Goal: Task Accomplishment & Management: Manage account settings

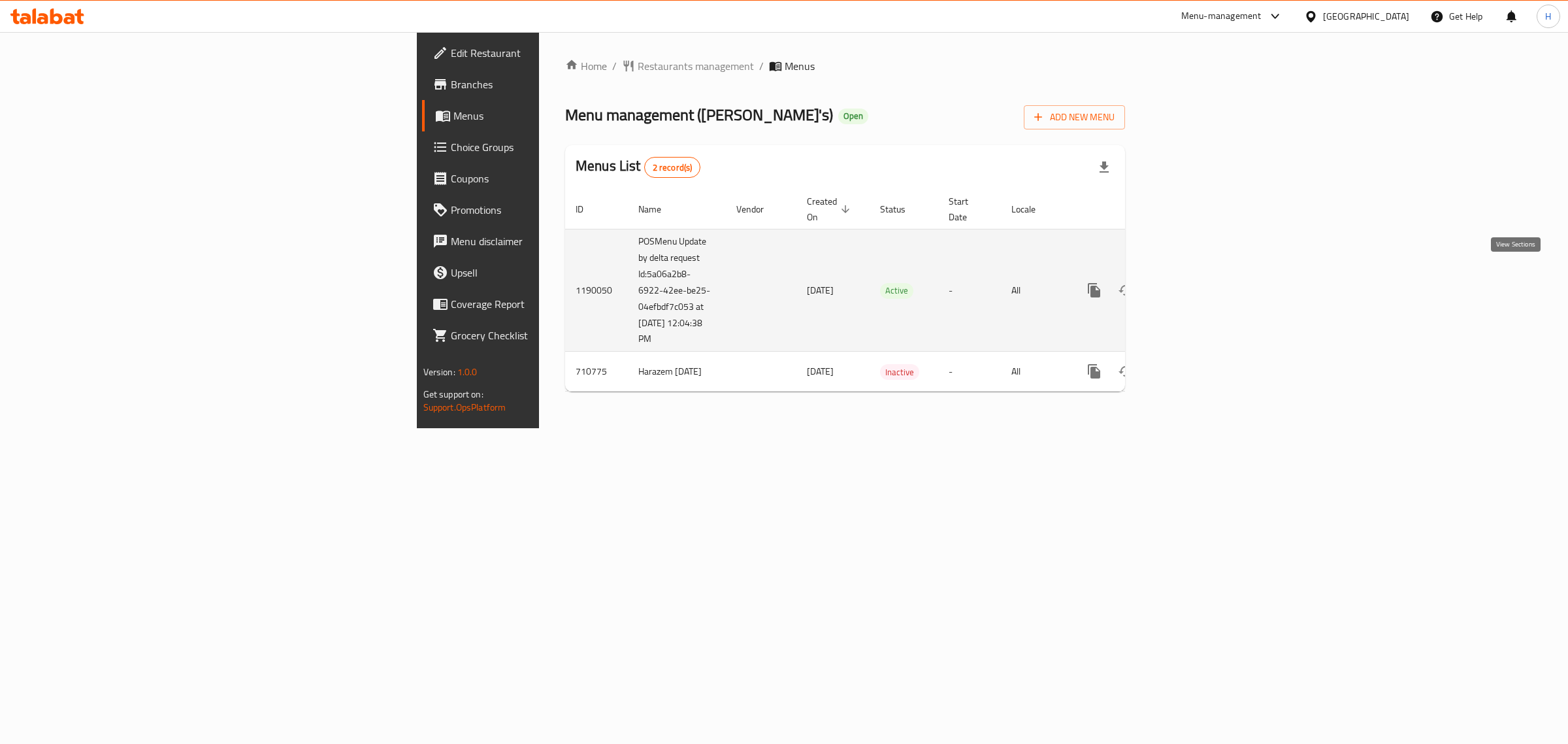
click at [1196, 283] on icon "enhanced table" at bounding box center [1189, 291] width 16 height 16
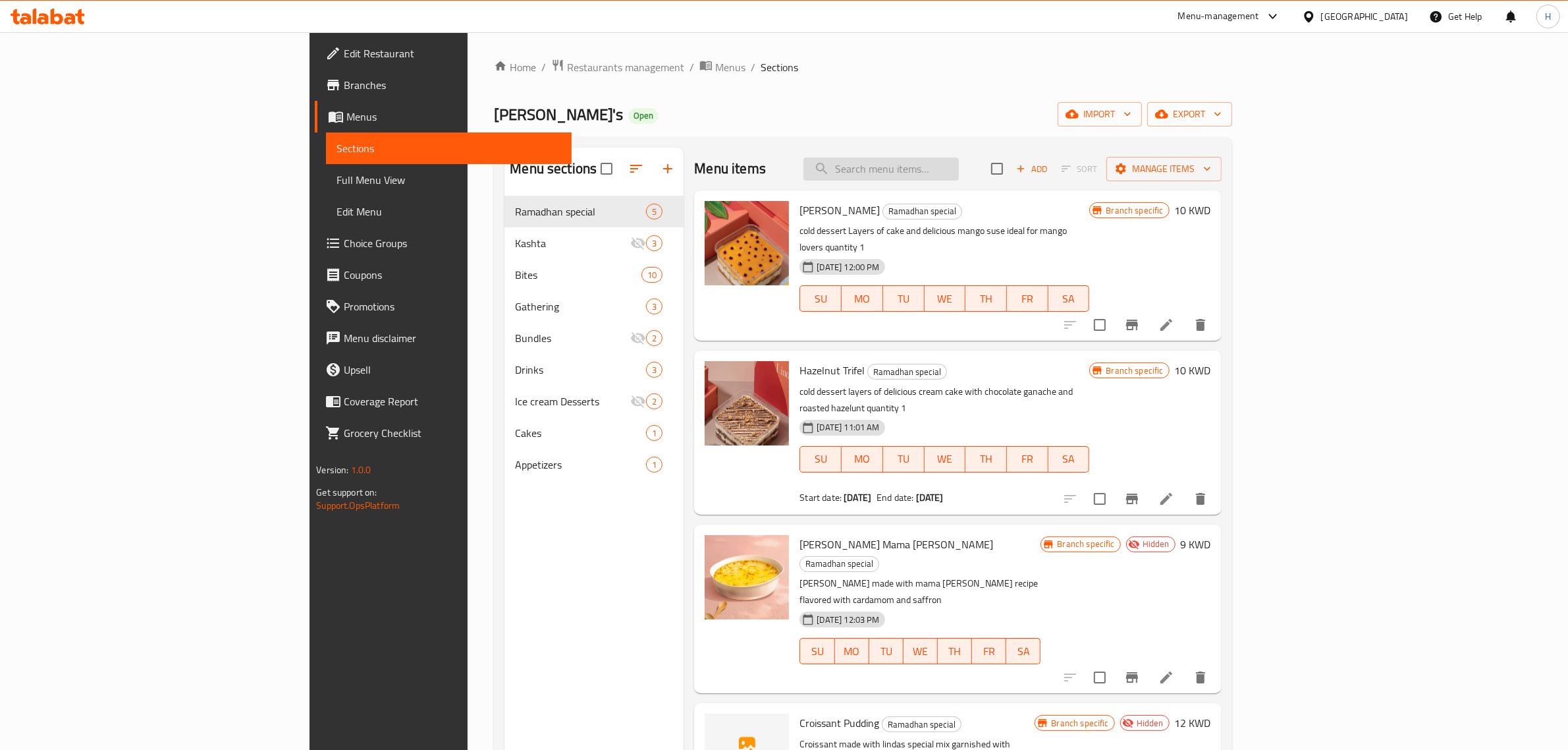
click at [959, 173] on input "search" at bounding box center [881, 169] width 155 height 23
paste input "قهوه عربيه"
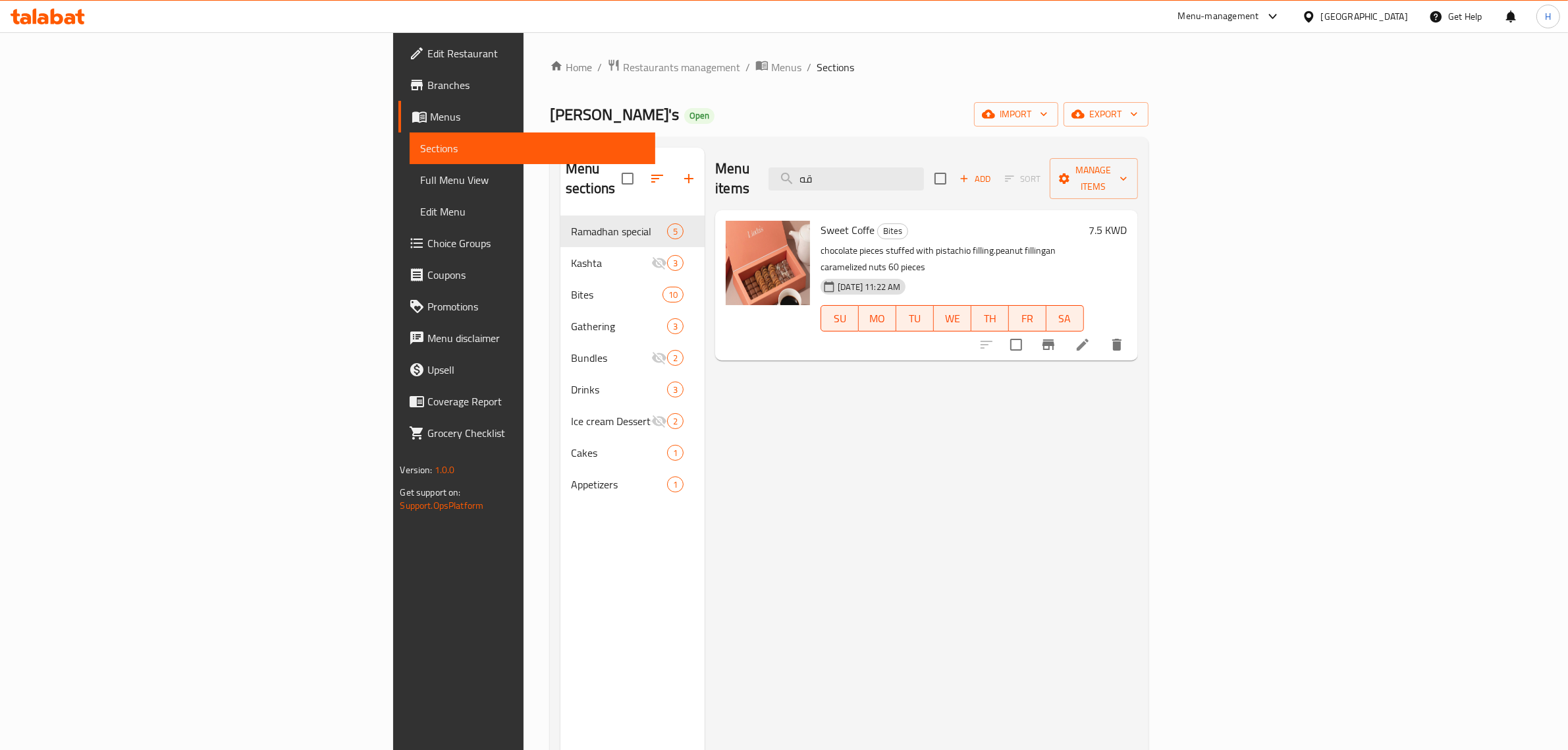
type input "ق"
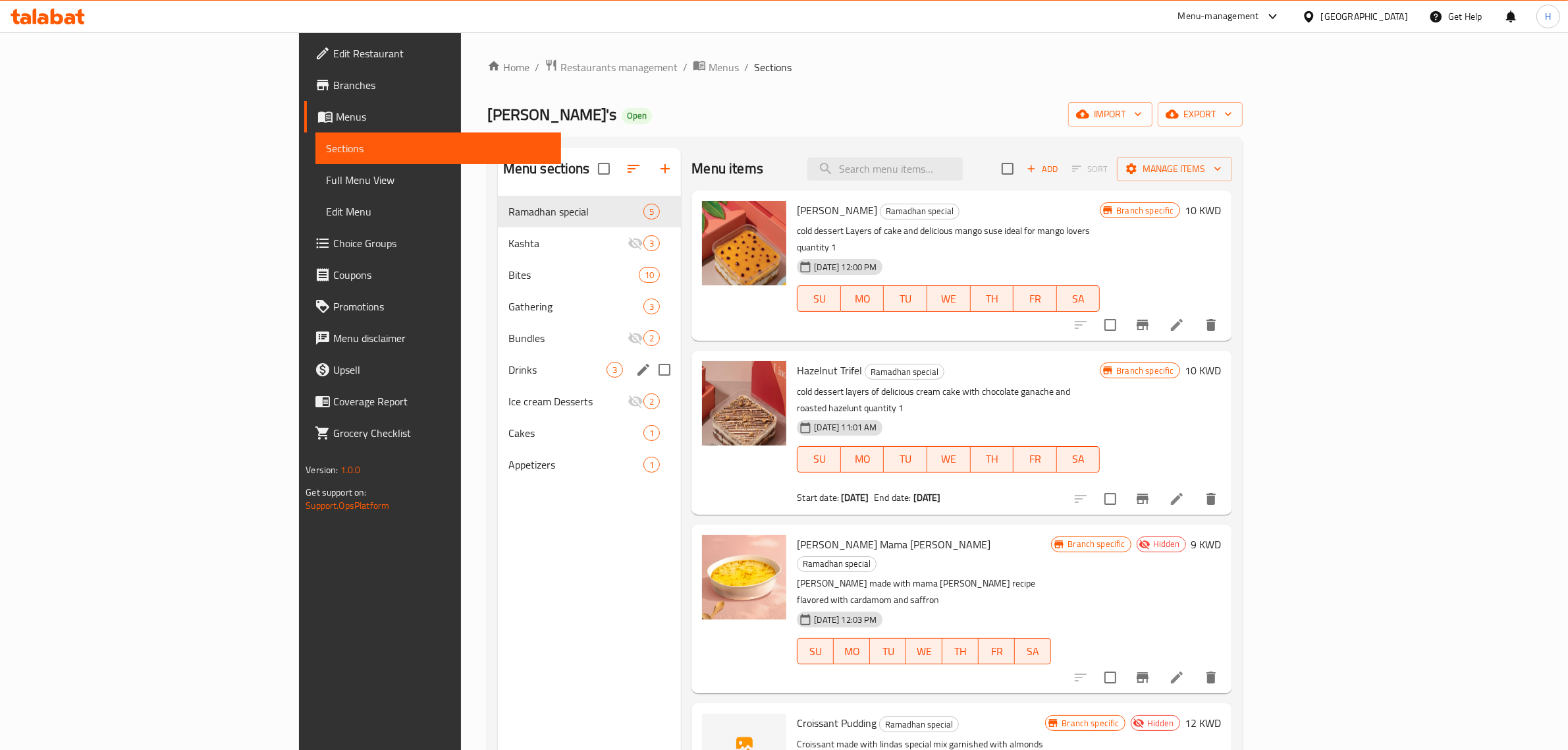
click at [498, 360] on div "Drinks 3" at bounding box center [590, 369] width 184 height 32
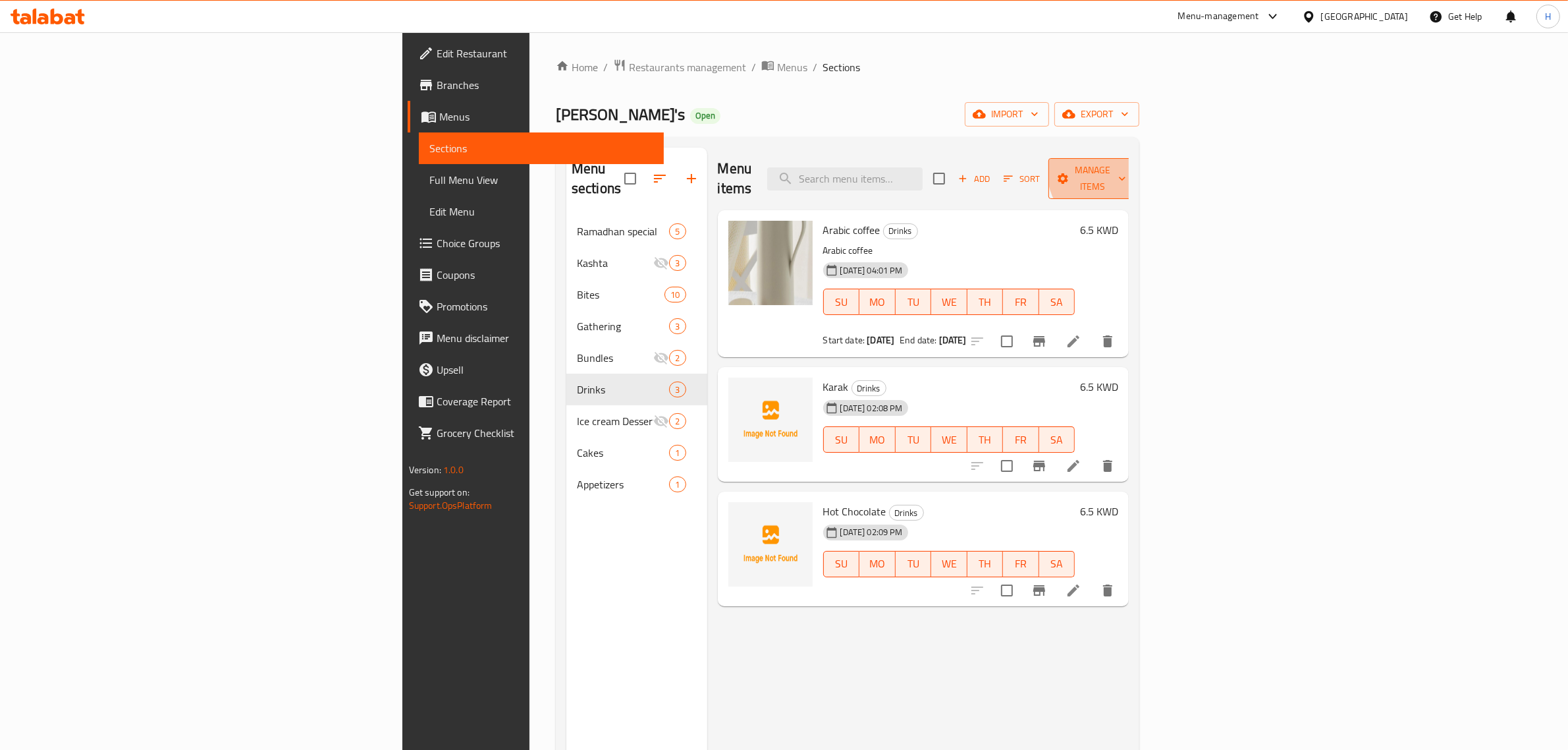
click at [1126, 169] on span "Manage items" at bounding box center [1092, 178] width 68 height 33
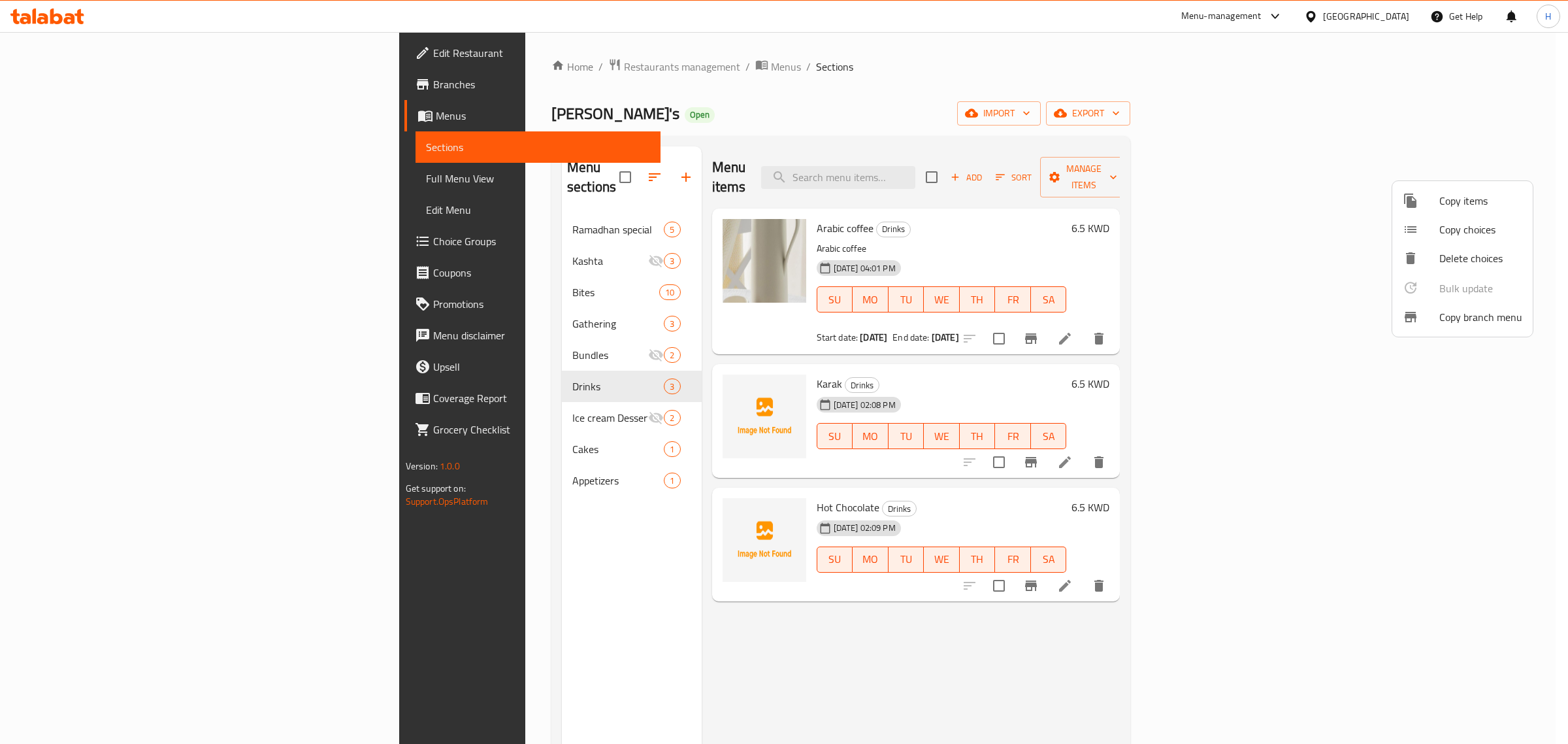
click at [1499, 108] on div at bounding box center [784, 372] width 1568 height 744
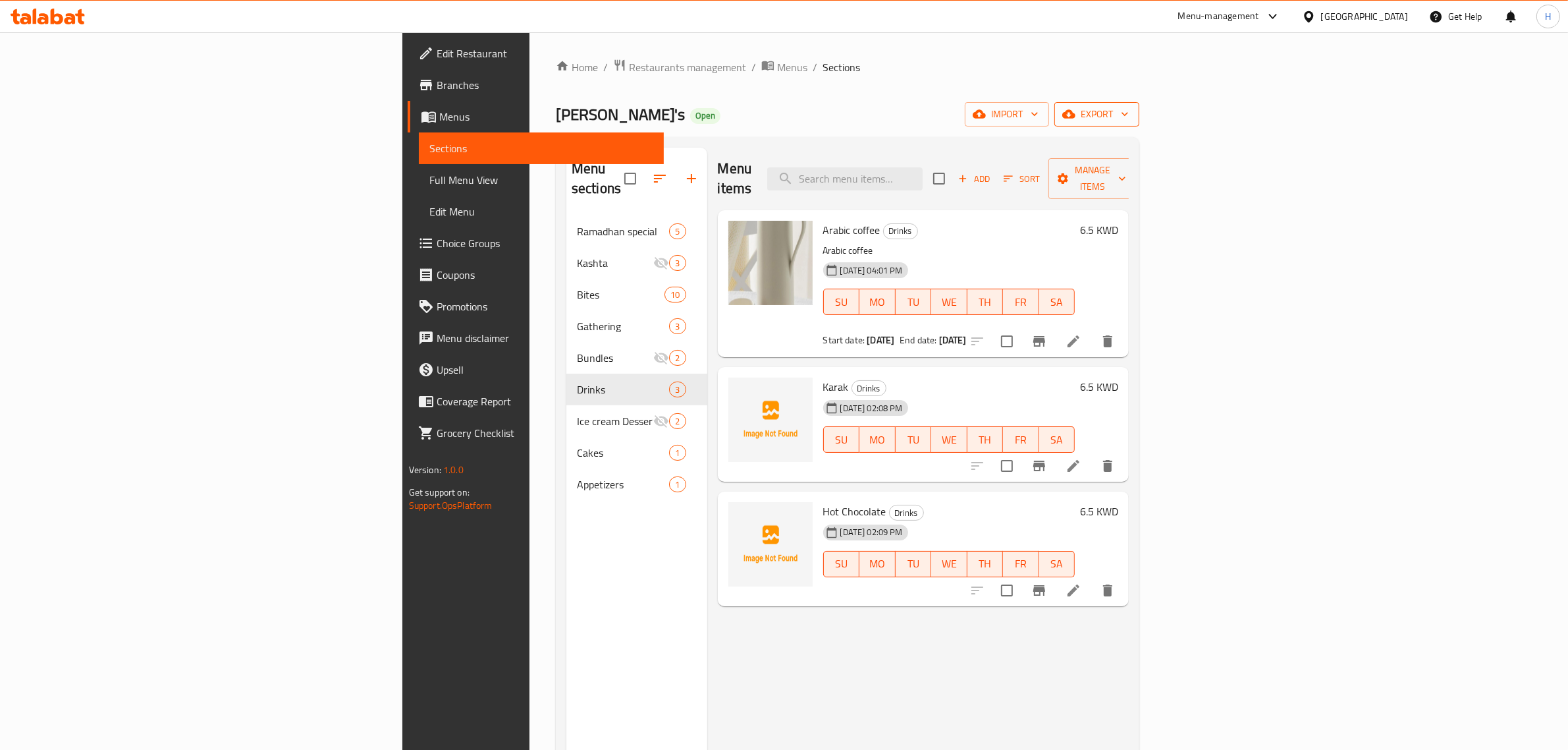
click at [1129, 115] on span "export" at bounding box center [1097, 114] width 64 height 16
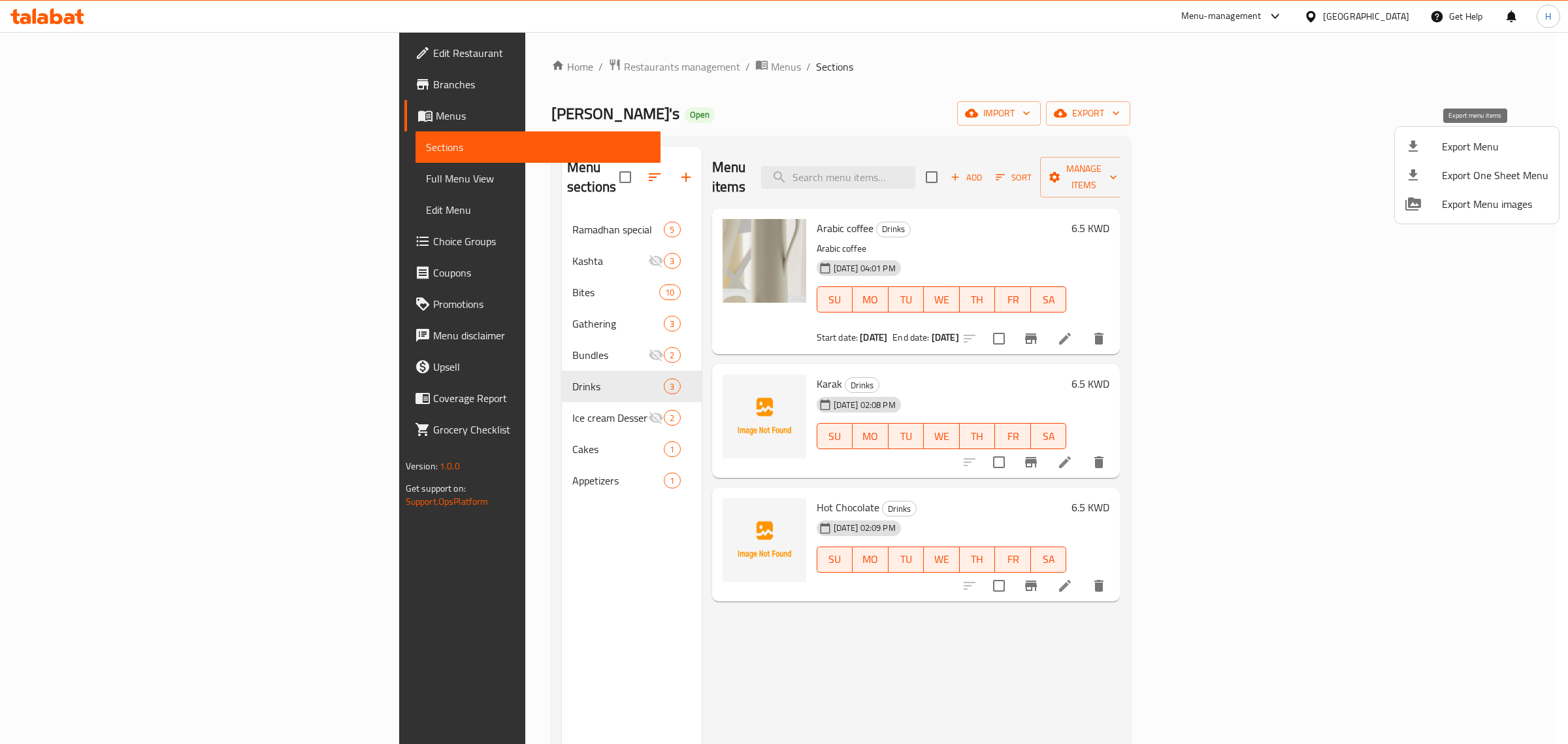
click at [1483, 147] on span "Export Menu" at bounding box center [1495, 147] width 106 height 16
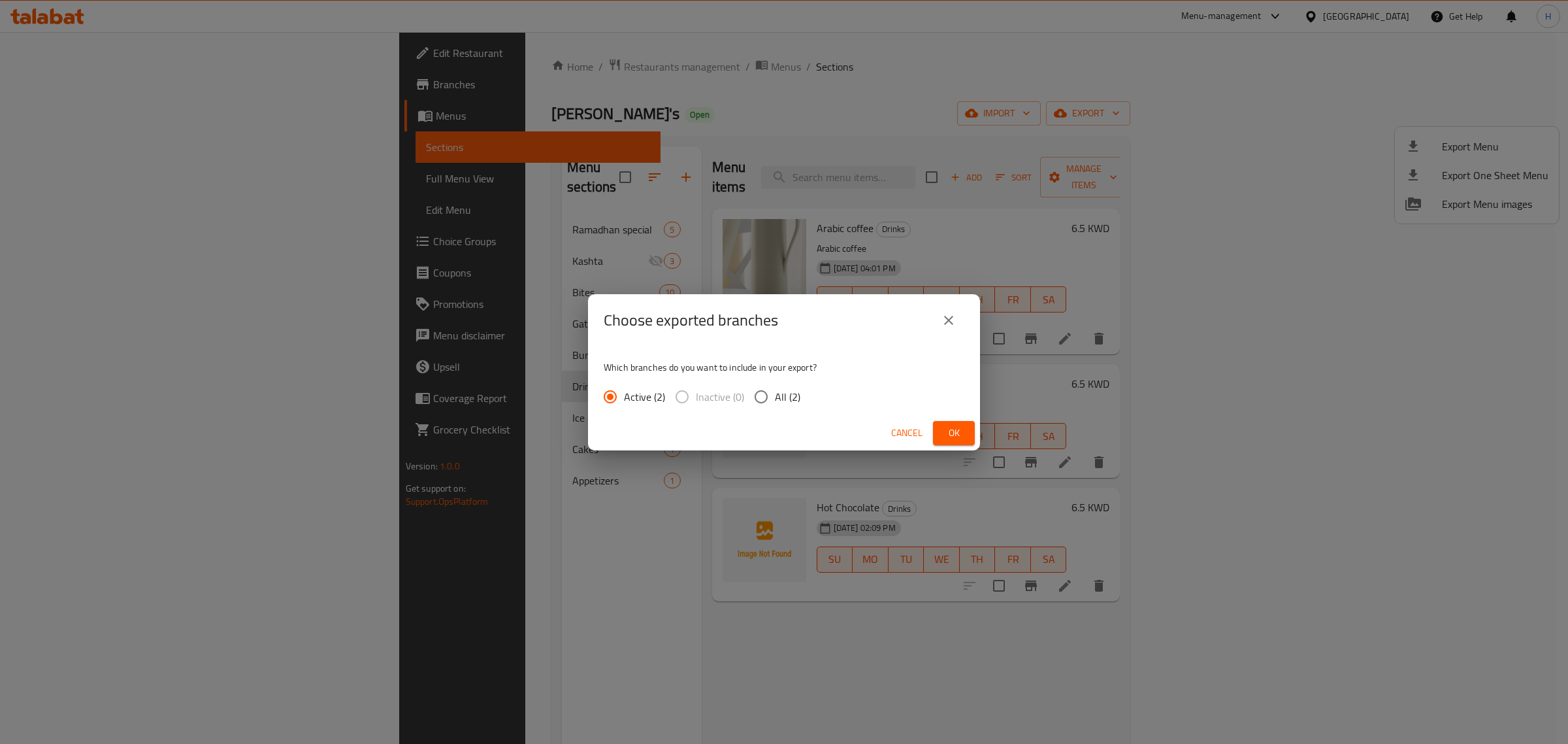
click at [786, 399] on span "All (2)" at bounding box center [788, 397] width 26 height 16
click at [775, 399] on input "All (2)" at bounding box center [761, 396] width 28 height 28
radio input "true"
click at [956, 429] on span "Ok" at bounding box center [953, 433] width 21 height 16
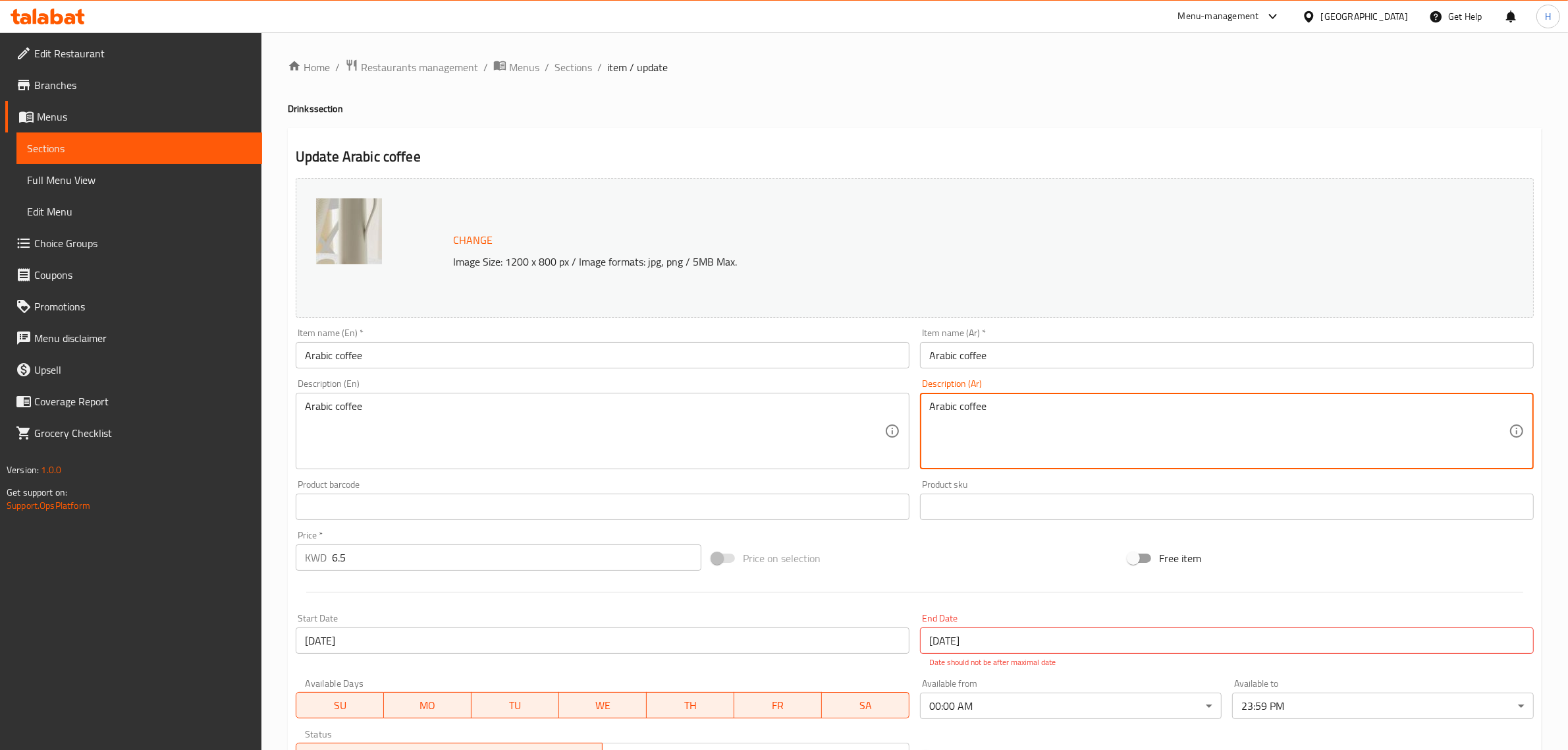
click at [1035, 430] on textarea "Arabic coffee" at bounding box center [1218, 431] width 579 height 62
paste textarea "قهوه عربيه تحضر بطريقه تقليديه مميزه مع هيل وزعفران"
type textarea "قهوه عربيه تحضر بطريقه تقليديه مميزه مع هيل وزعفران"
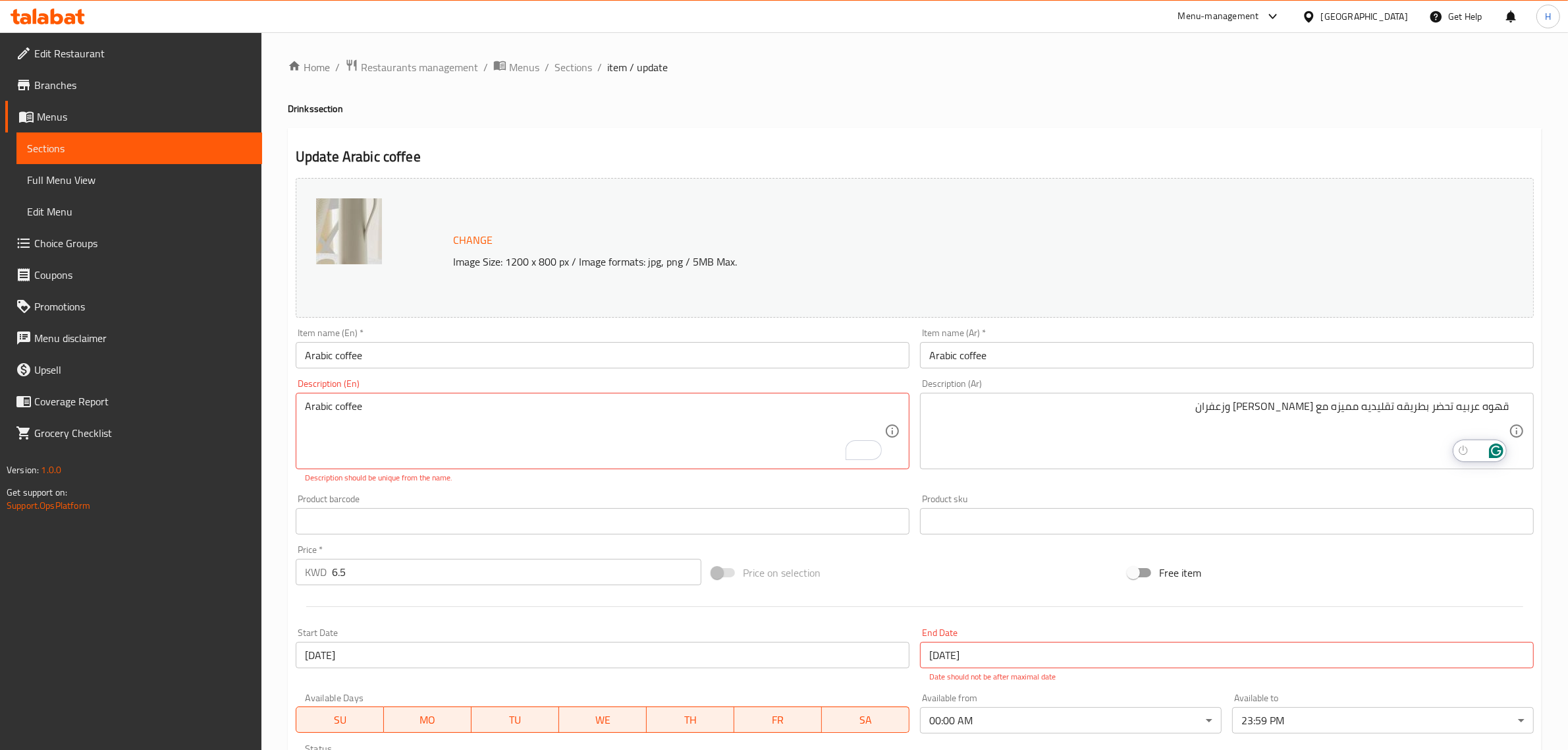
click at [456, 430] on textarea "Arabic coffee" at bounding box center [594, 431] width 579 height 62
paste textarea "قهوه عربيه تحضر بطريقه تقليديه مميزه مع هيل وزعفران"
click at [407, 422] on textarea "Arabic coffee" at bounding box center [594, 431] width 579 height 62
paste textarea "قهوه عربيه تحضر بطريقه تقليديه مميزه مع هيل وزعفران"
click at [376, 445] on textarea "Arabic coffee" at bounding box center [594, 431] width 579 height 62
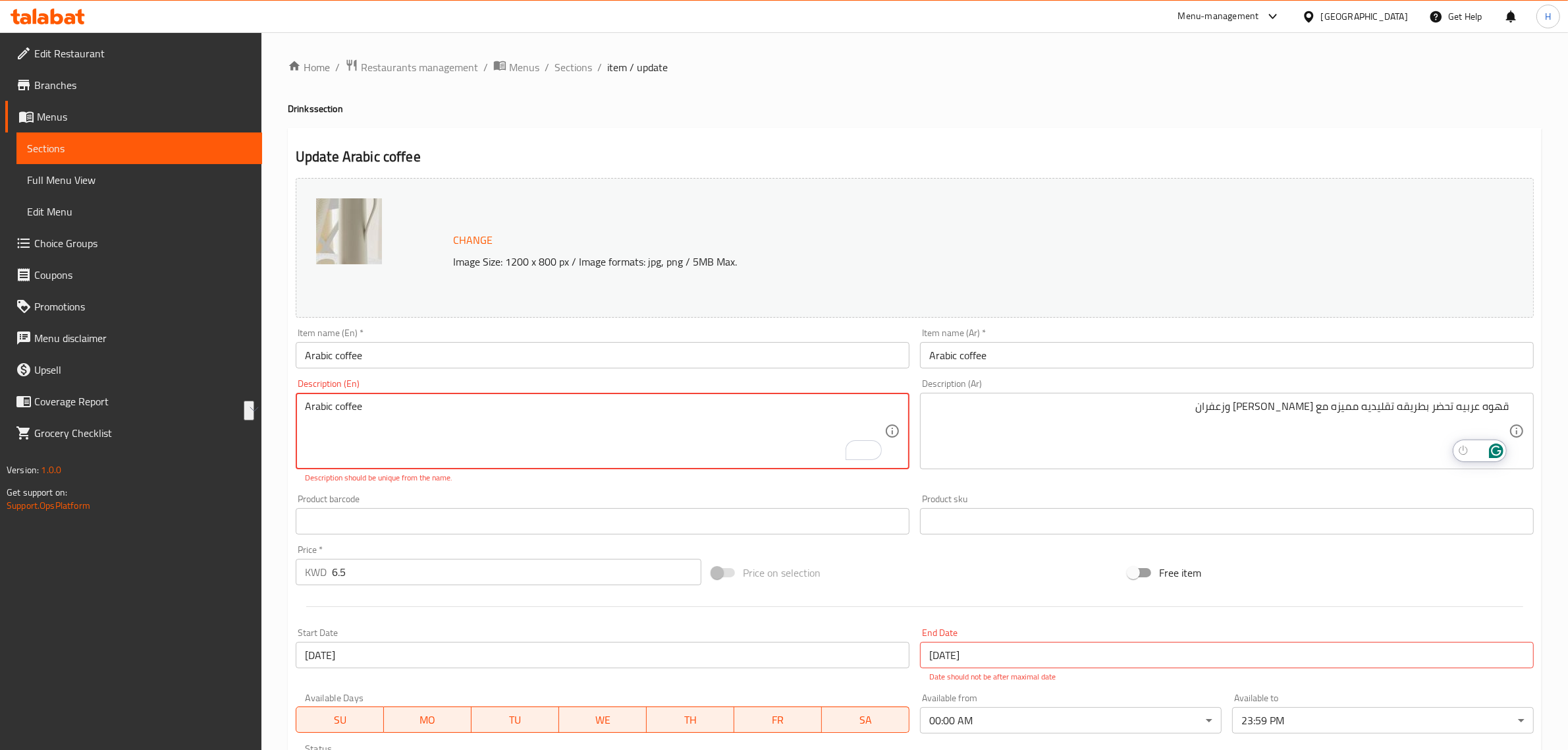
paste textarea "prepared in distinctive traditional way with cardamom and saffron"
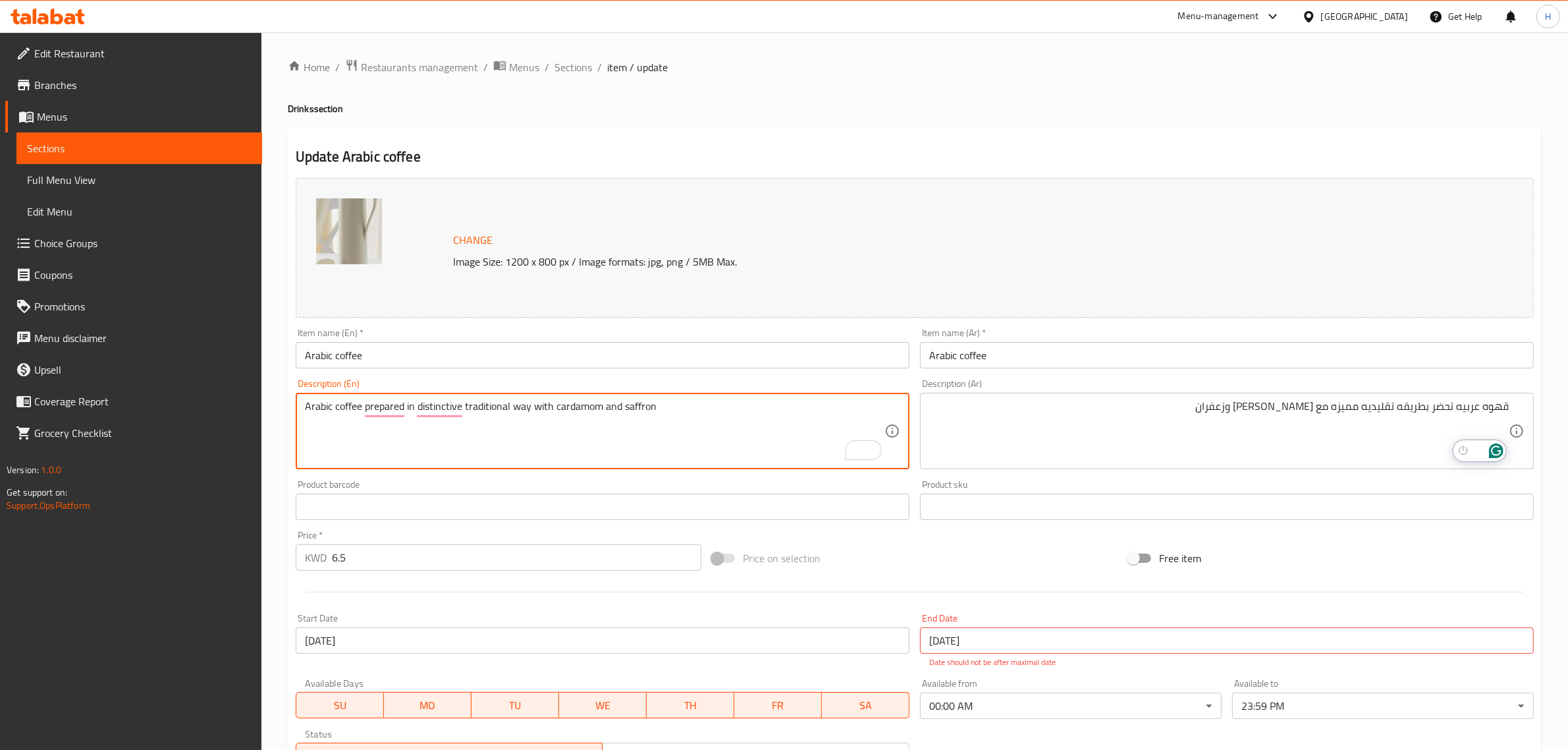
type textarea "Arabic coffee prepared in distinctive traditional way with cardamom and saffron"
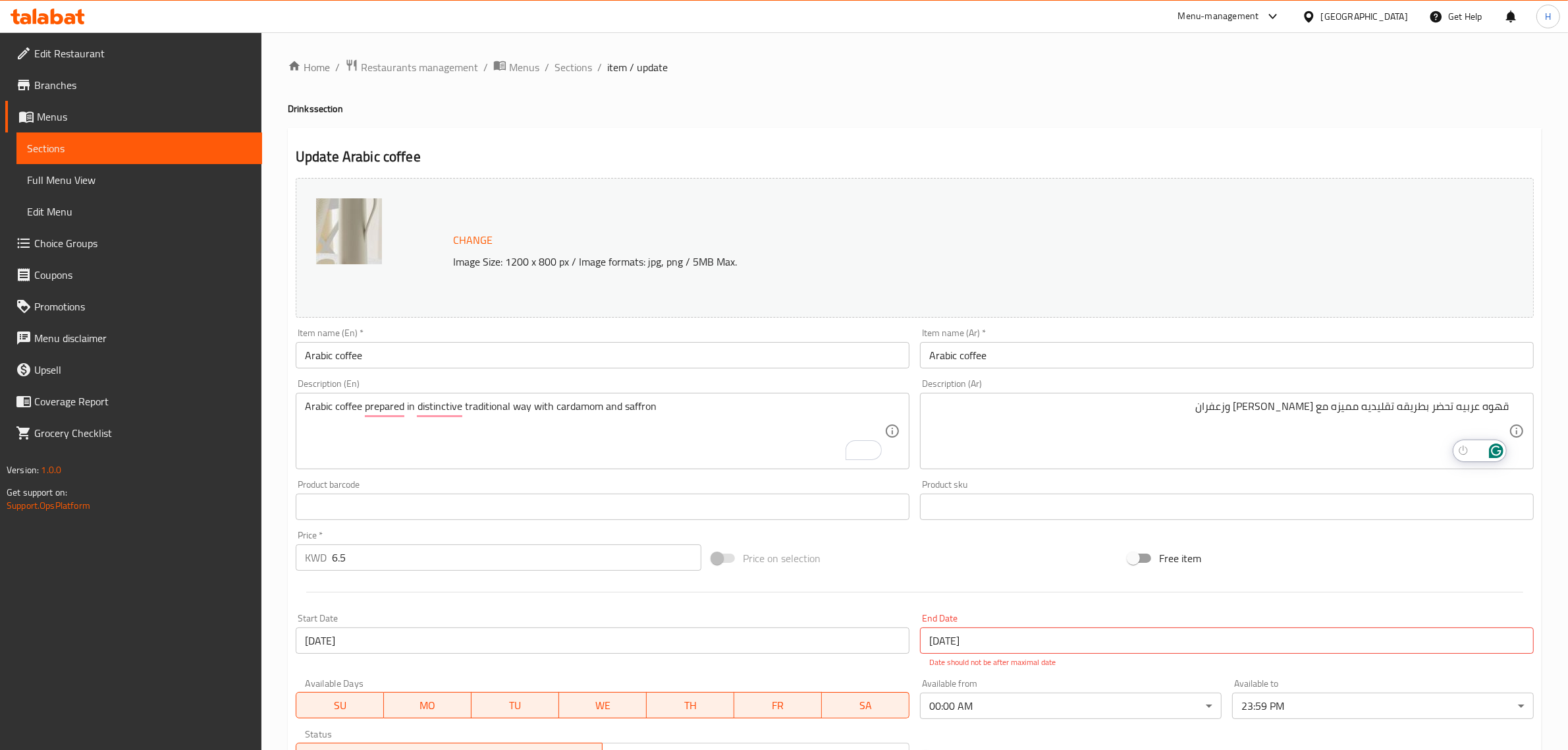
click at [512, 346] on input "Arabic coffee" at bounding box center [602, 354] width 614 height 26
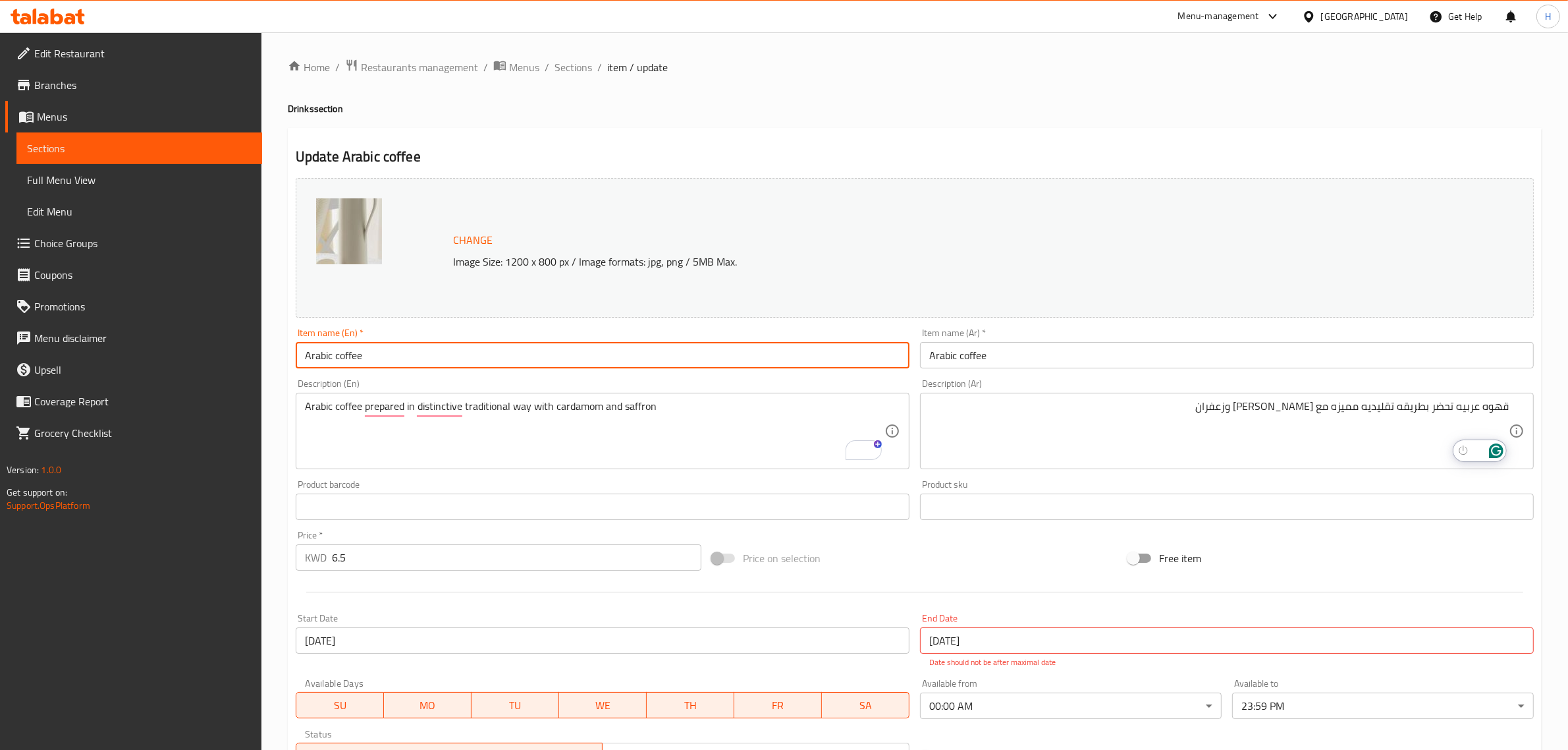
click at [1126, 370] on div "Item name (Ar)   * Arabic coffee Item name (Ar) *" at bounding box center [1226, 348] width 624 height 50
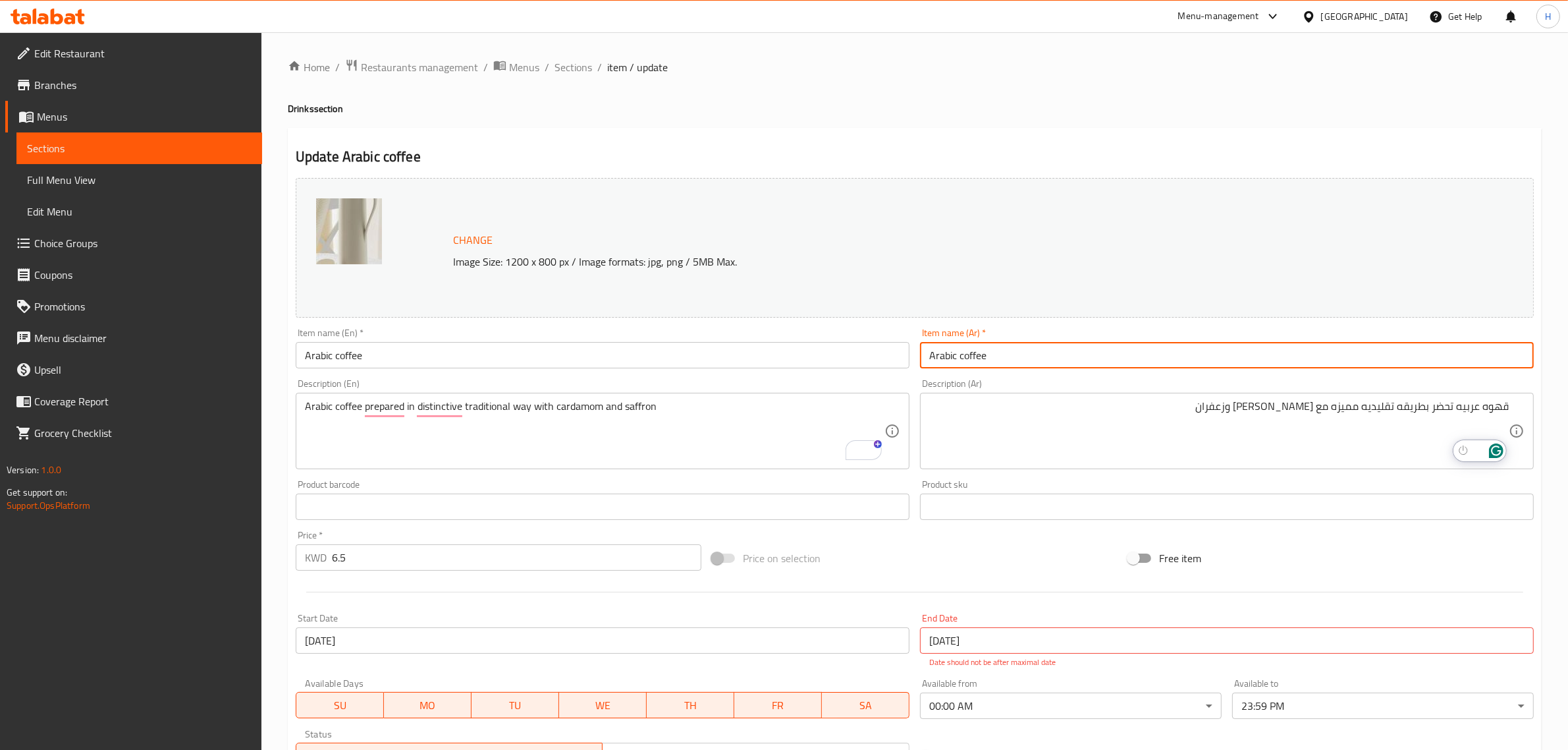
click at [1126, 361] on input "Arabic coffee" at bounding box center [1226, 354] width 614 height 26
paste input "قهوه عربيه"
type input "قهوه عربيه"
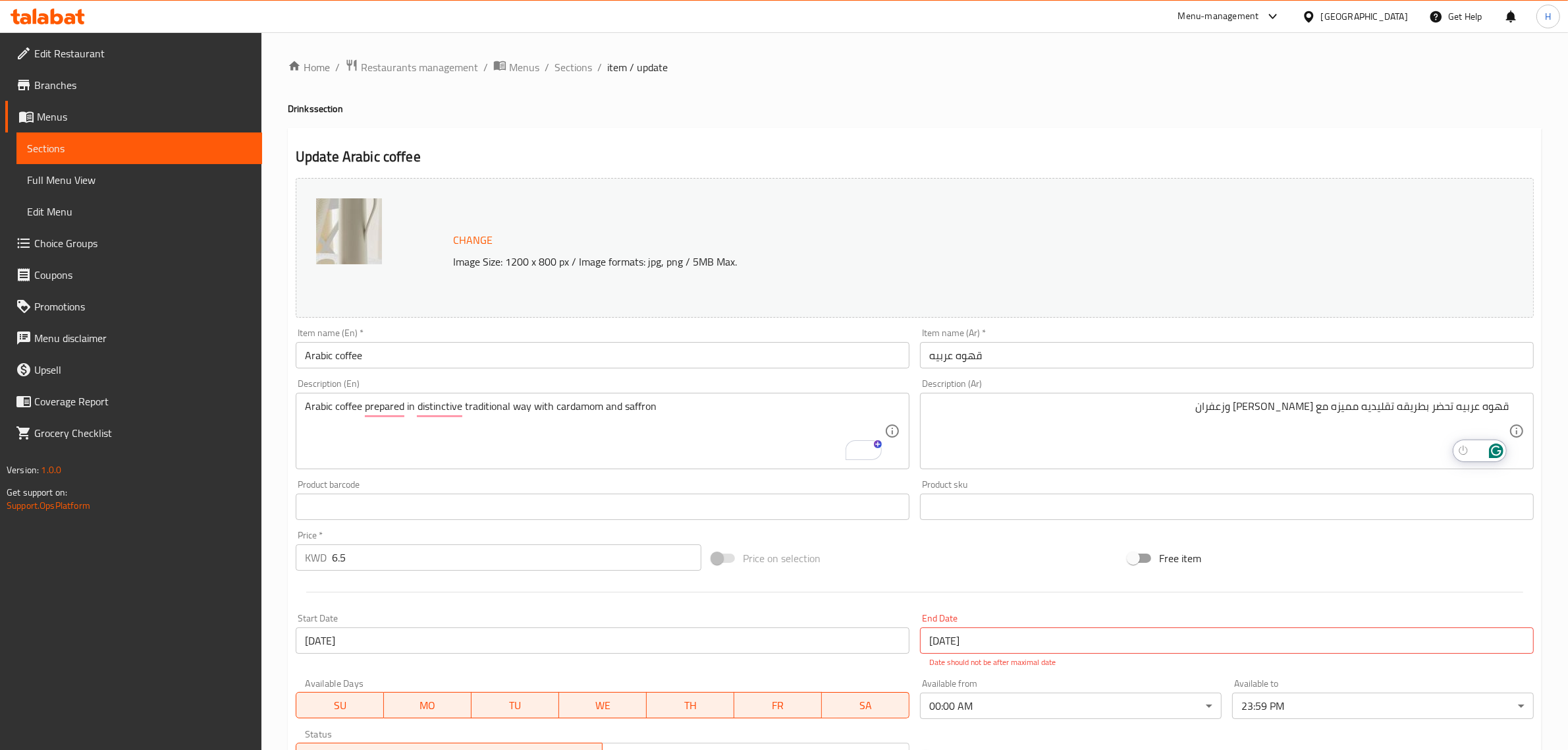
click at [1169, 133] on div "Update Arabic coffee Change Image Size: 1200 x 800 px / Image formats: jpg, png…" at bounding box center [914, 528] width 1253 height 800
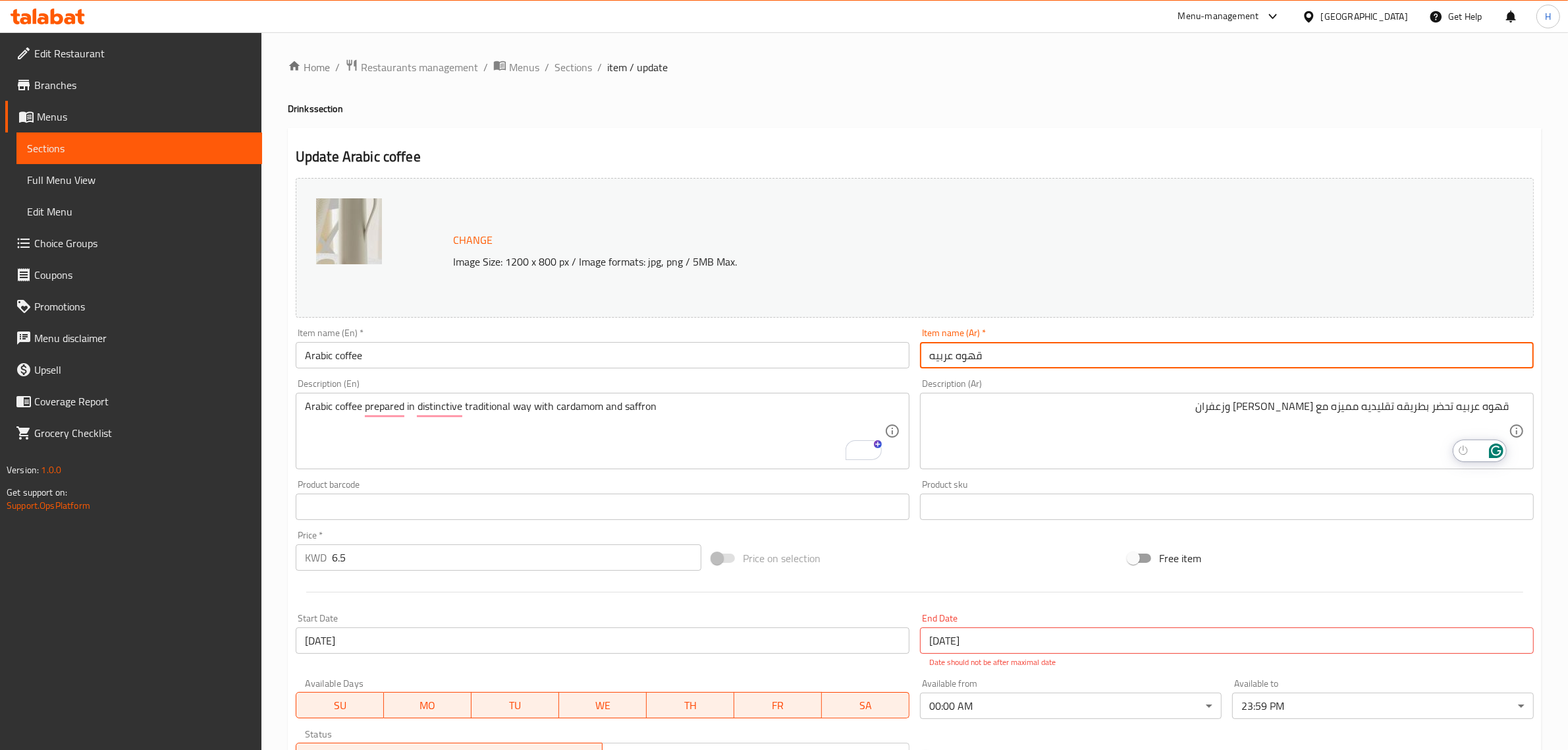
click at [1125, 353] on input "قهوه عربيه" at bounding box center [1226, 354] width 614 height 26
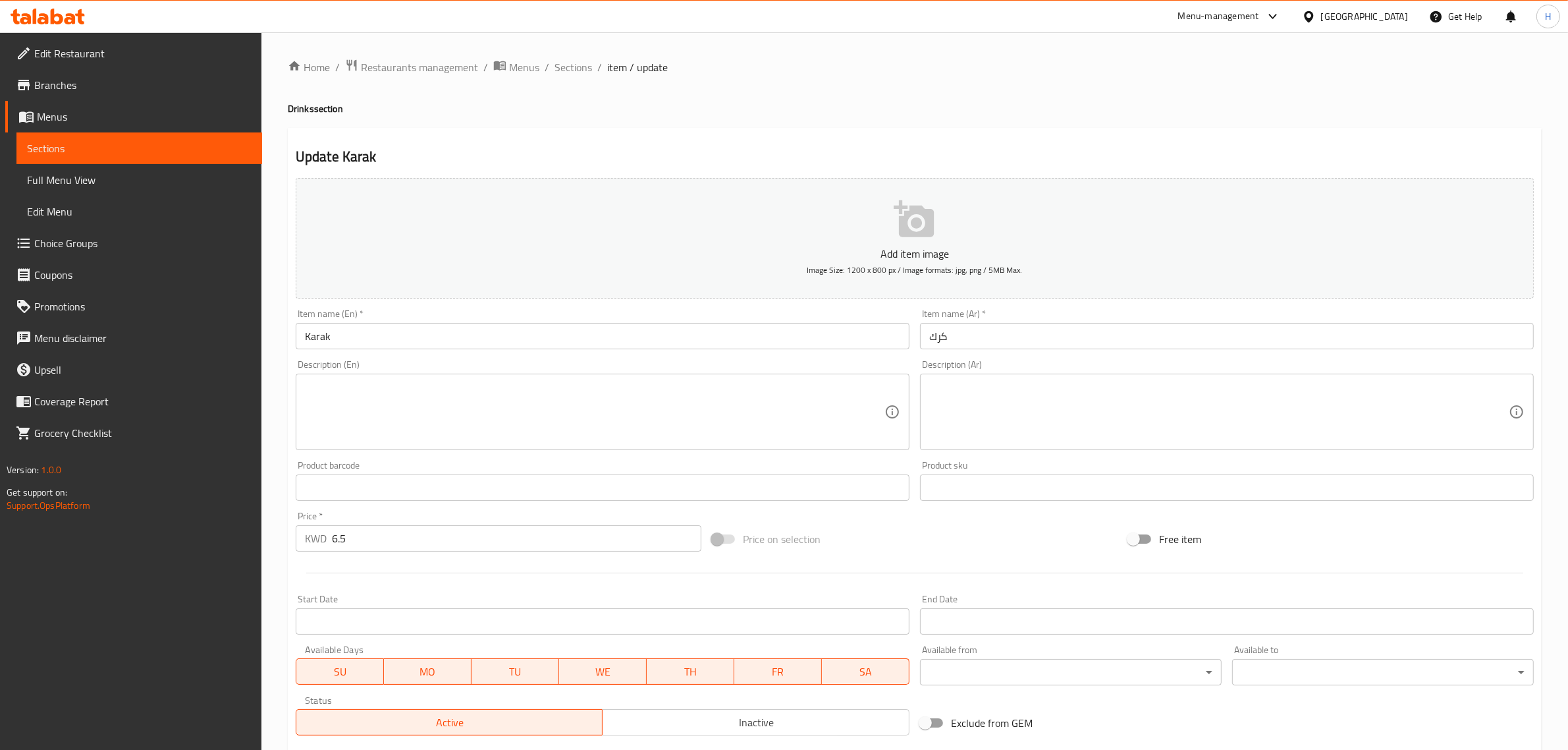
click at [1025, 424] on textarea at bounding box center [1218, 411] width 579 height 62
paste textarea "كرك يحضر عند الطلب بطريقتنا الخاصه"
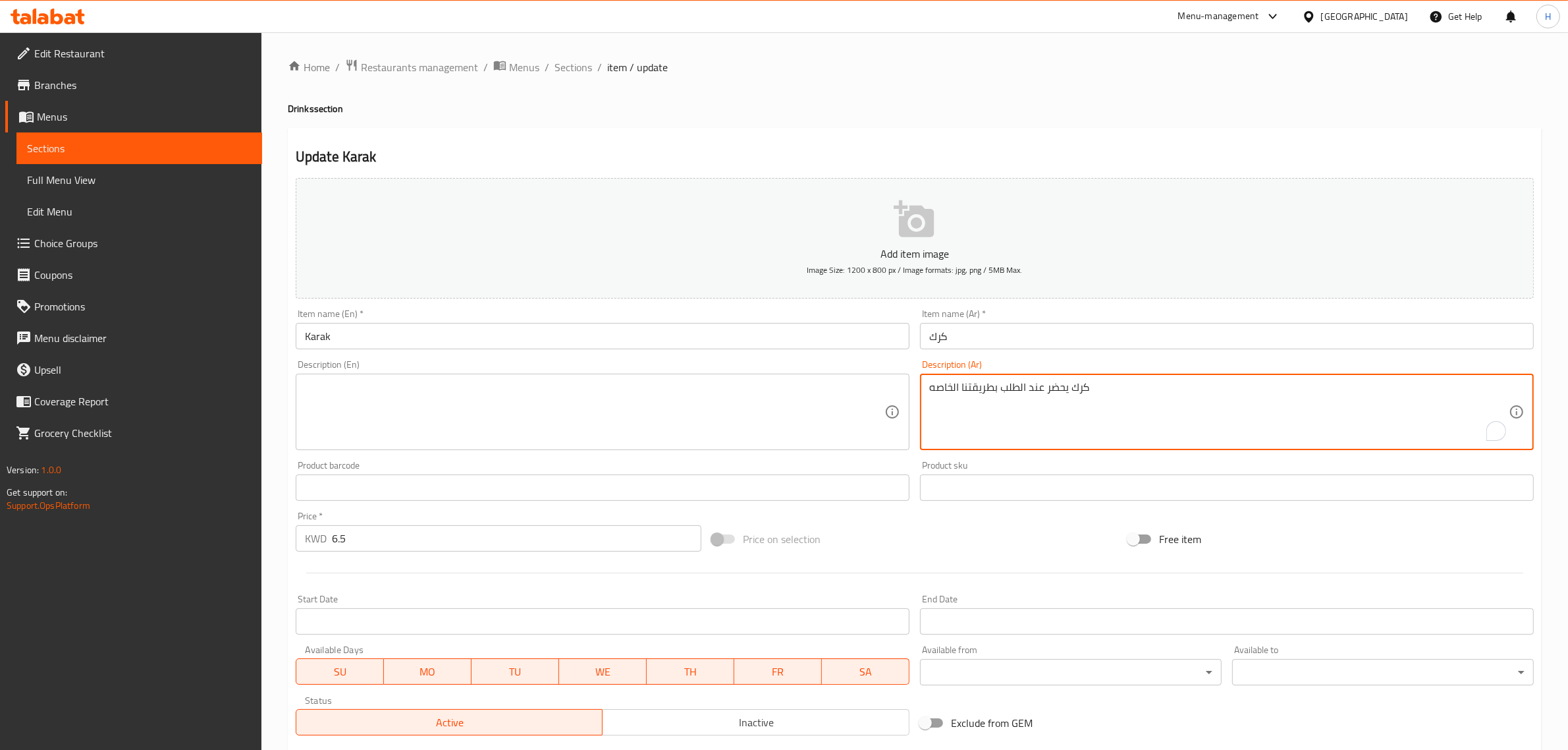
type textarea "كرك يحضر عند الطلب بطريقتنا الخاصه"
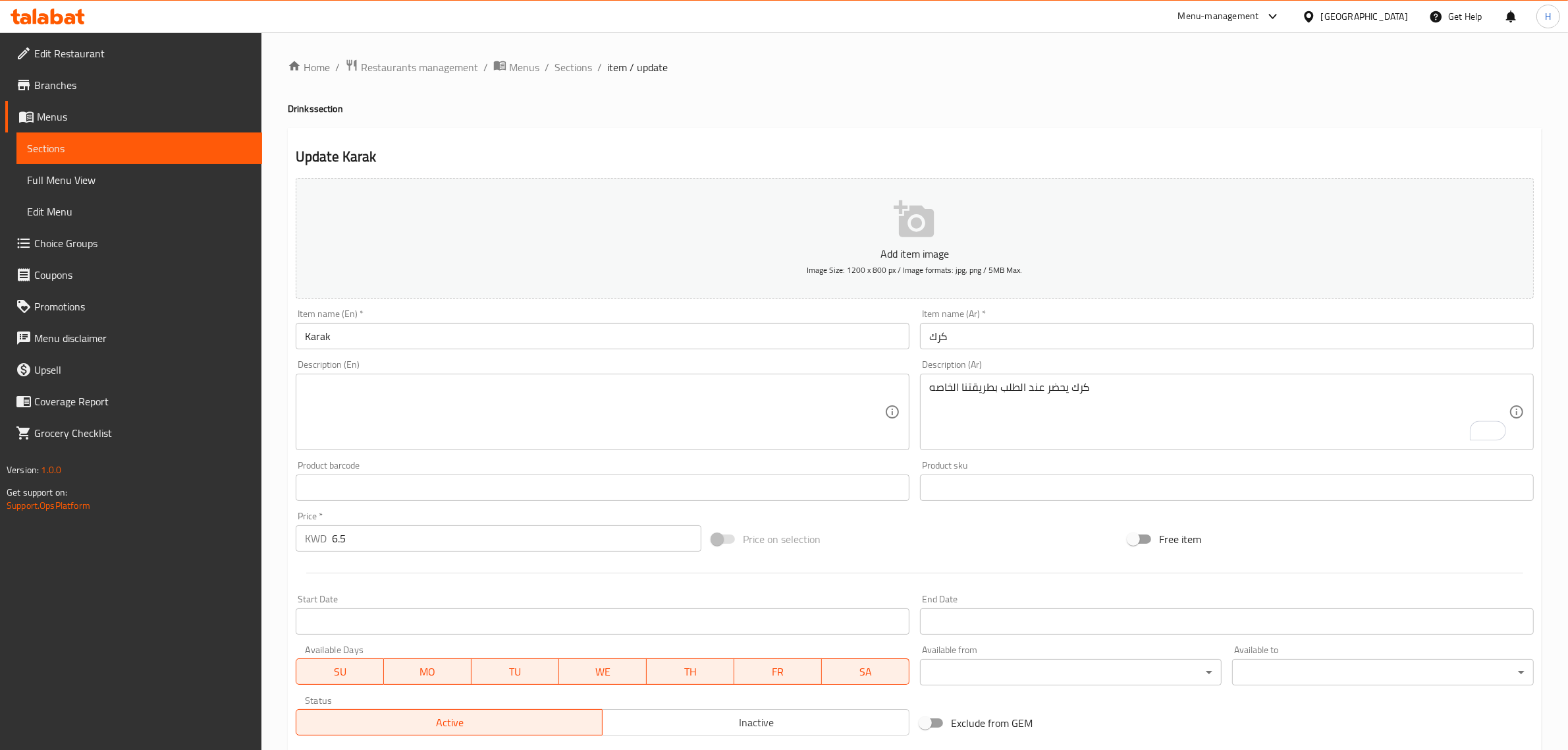
click at [603, 419] on textarea at bounding box center [594, 411] width 579 height 62
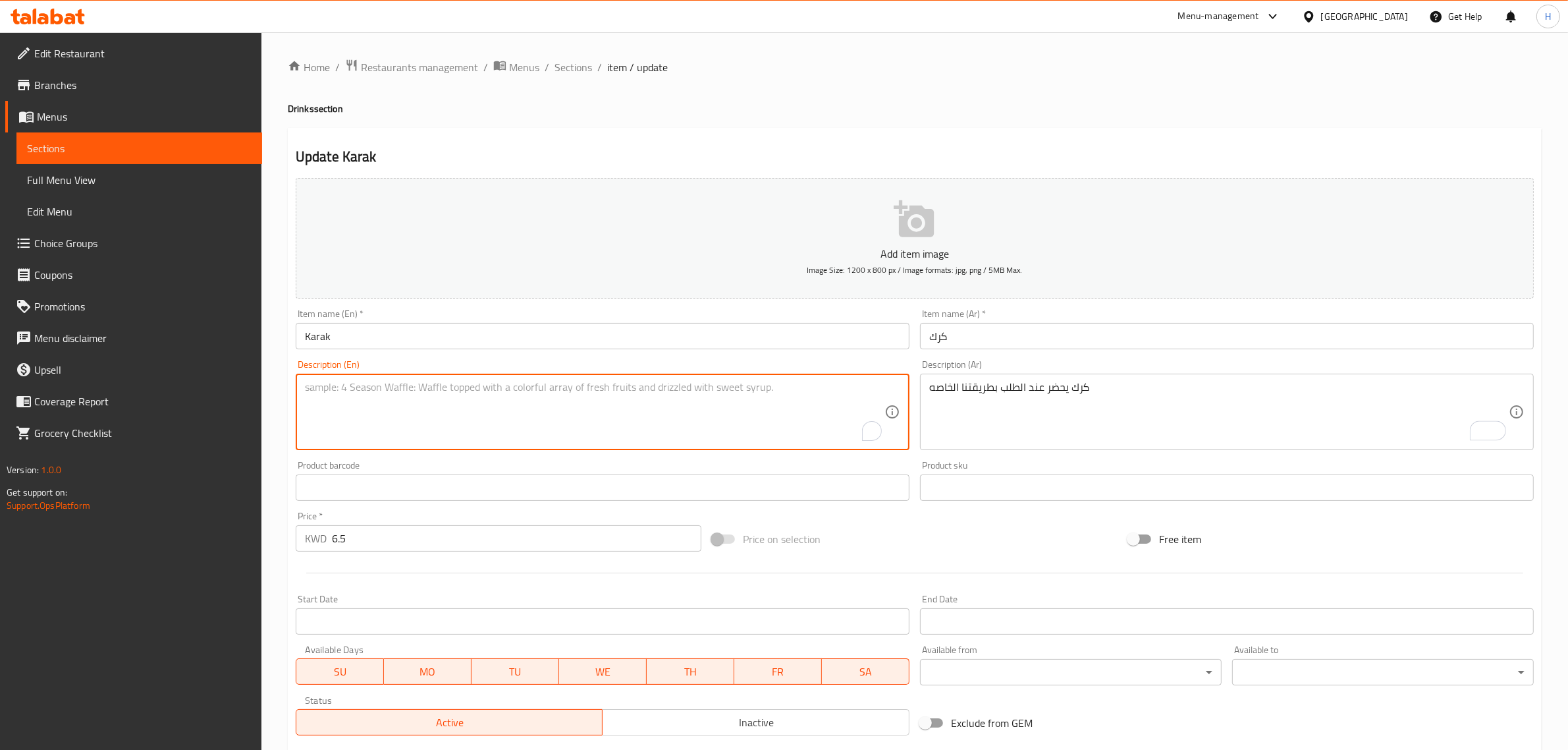
paste textarea "karak prepared upon request in our special way"
type textarea "karak prepared upon request in our special way"
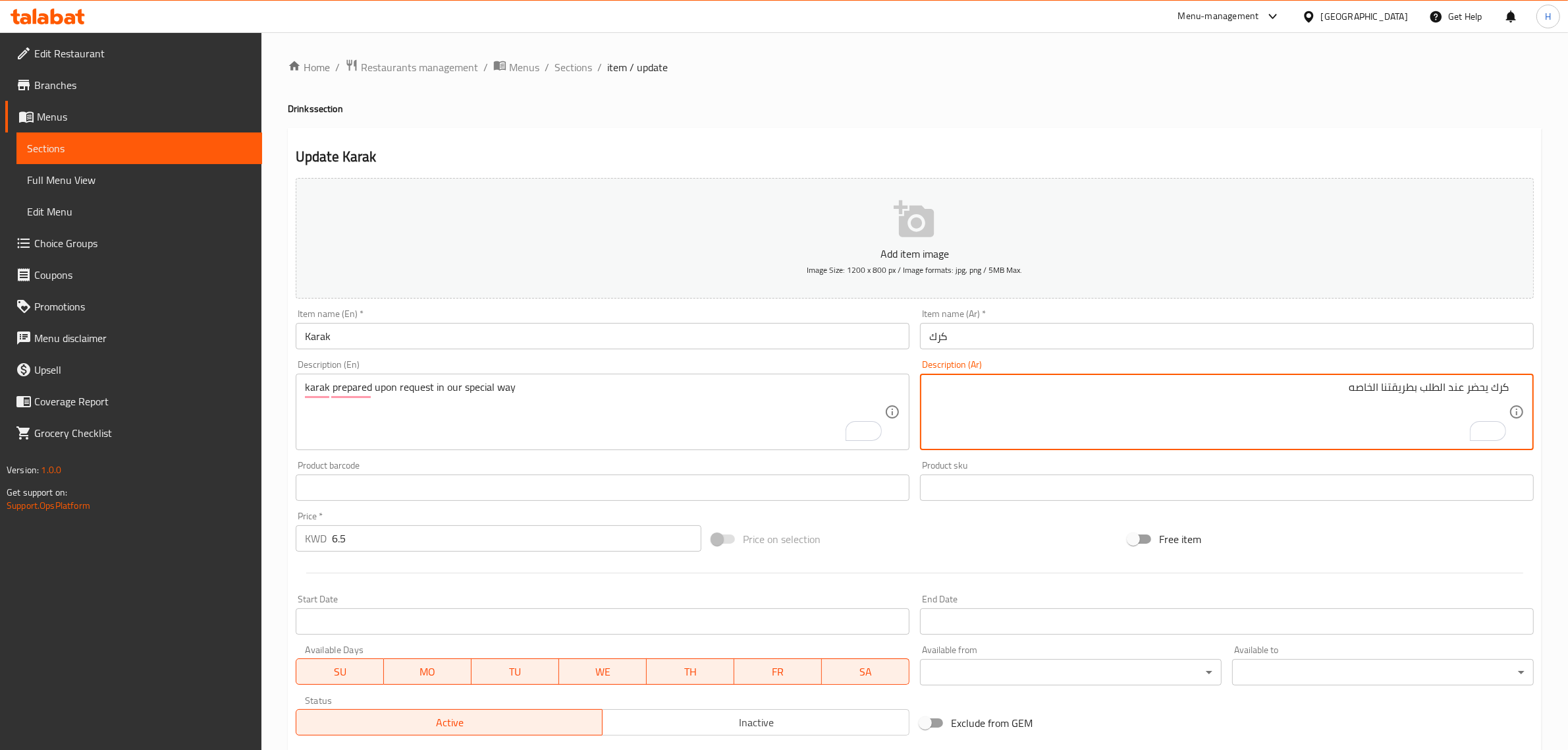
type textarea "كرك يحضر عند الطلب بطريقتنا الخاصه"
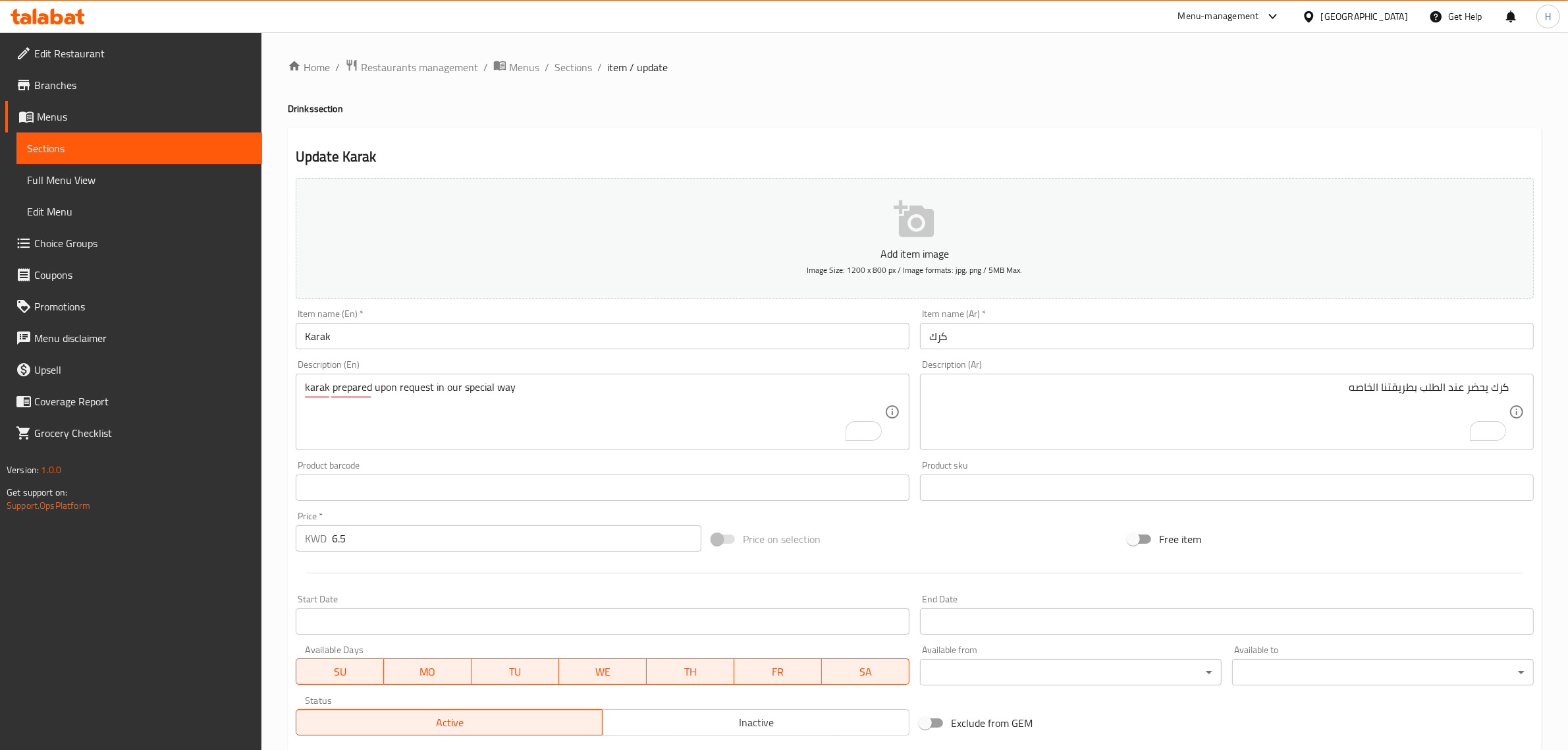
click at [507, 343] on input "Karak" at bounding box center [602, 335] width 614 height 26
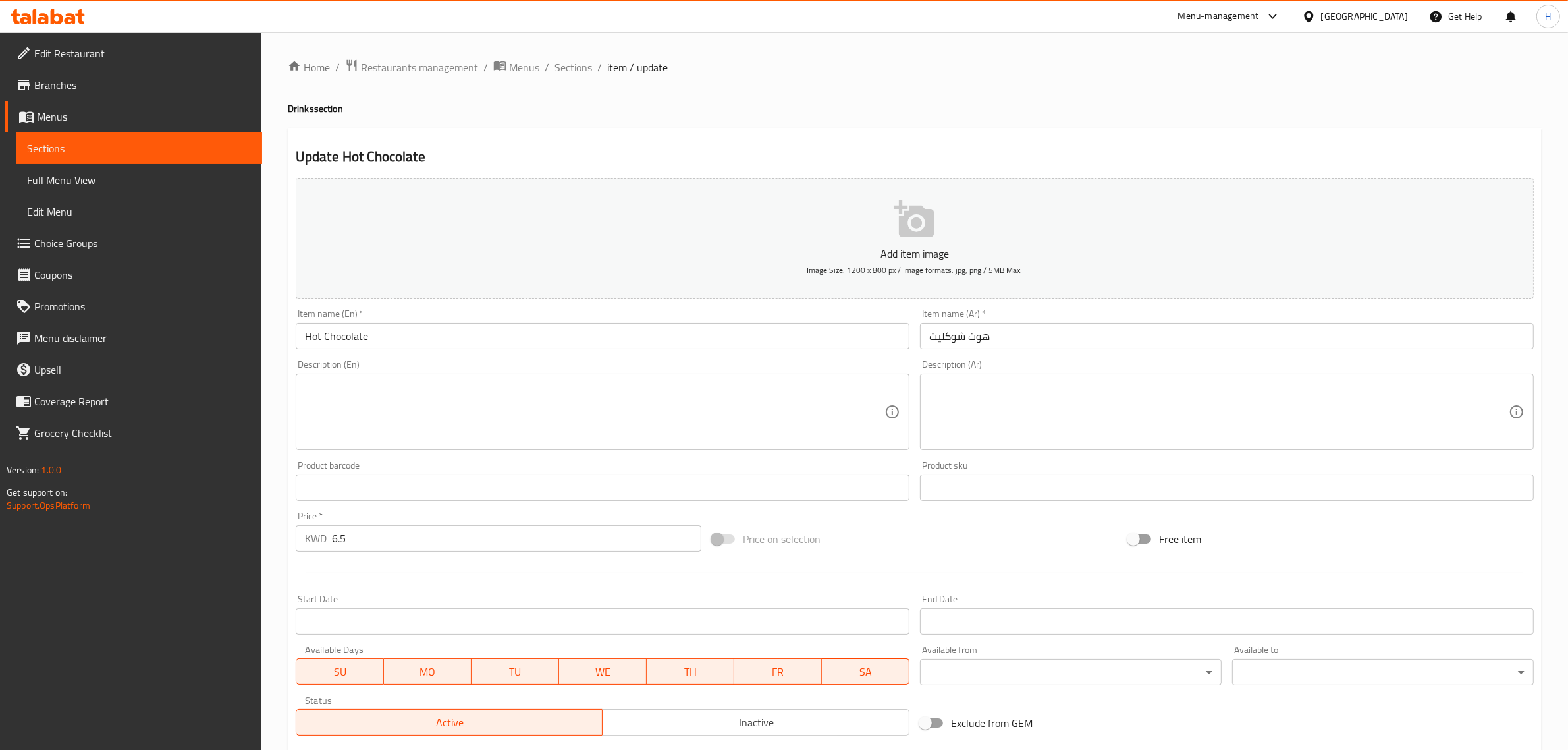
click at [1130, 352] on div "Item name (Ar)   * هوت شوكليت Item name (Ar) *" at bounding box center [1226, 329] width 624 height 50
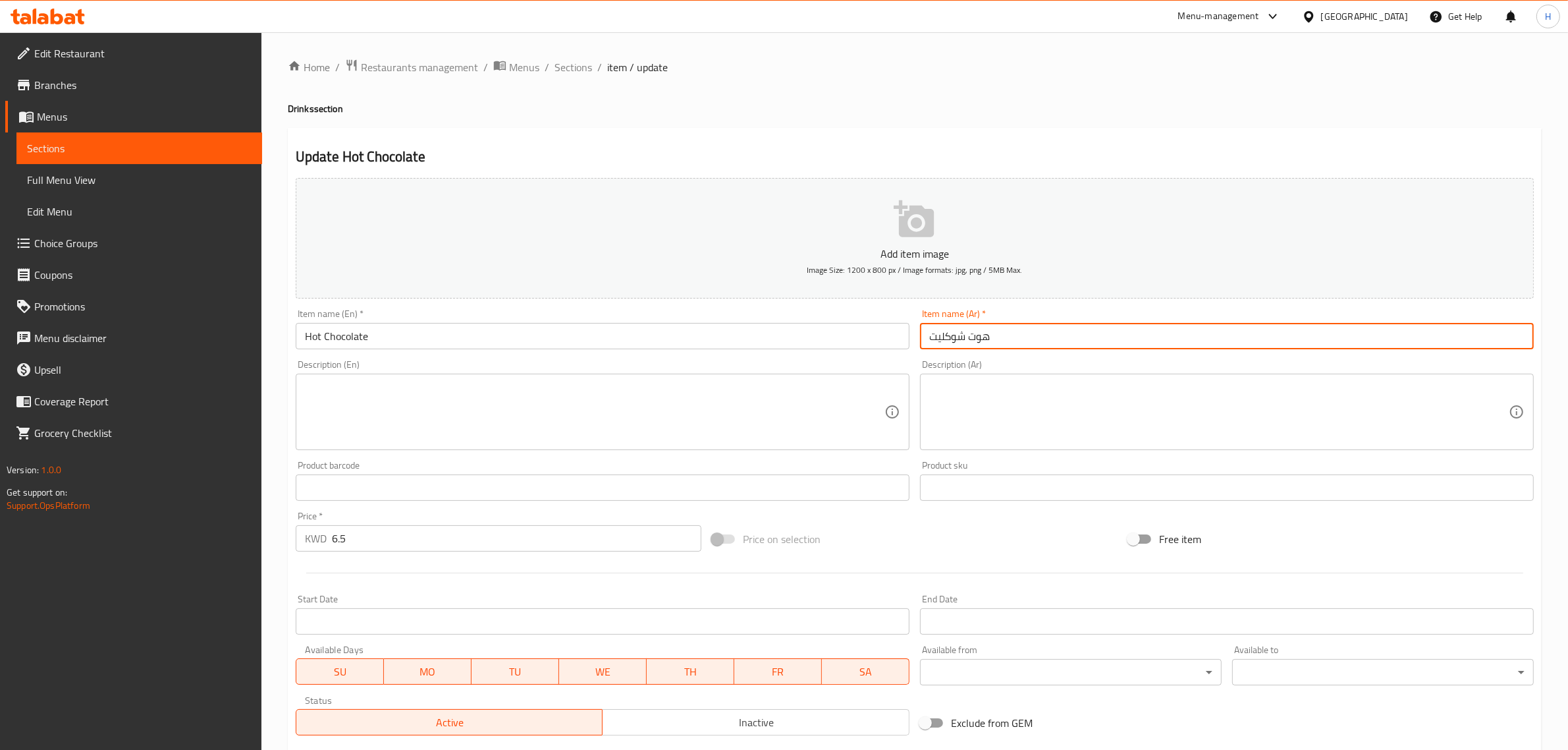
click at [1112, 333] on input "هوت شوكليت" at bounding box center [1226, 335] width 614 height 26
paste input "شكولاته ساخنه"
type input "شكولاته ساخنه"
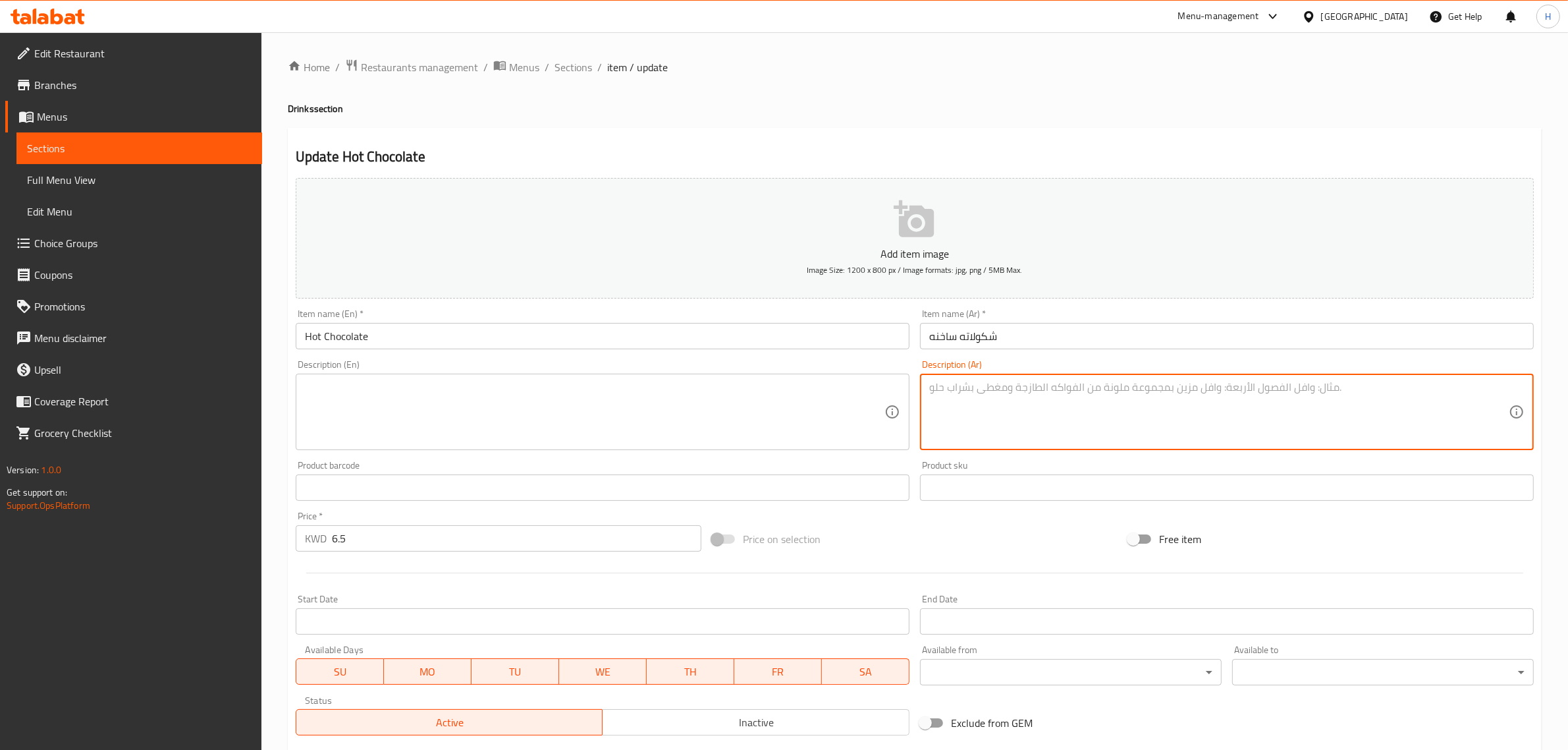
click at [1138, 414] on textarea at bounding box center [1218, 411] width 579 height 62
paste textarea "شكولاته ساخنه لذيذه بطريقتنا الخاصه تتمتاز بطعمها الغني والمميز"
type textarea "شكولاته ساخنه لذيذه بطريقتنا الخاصه تتمتاز بطعمها الغني والمميز"
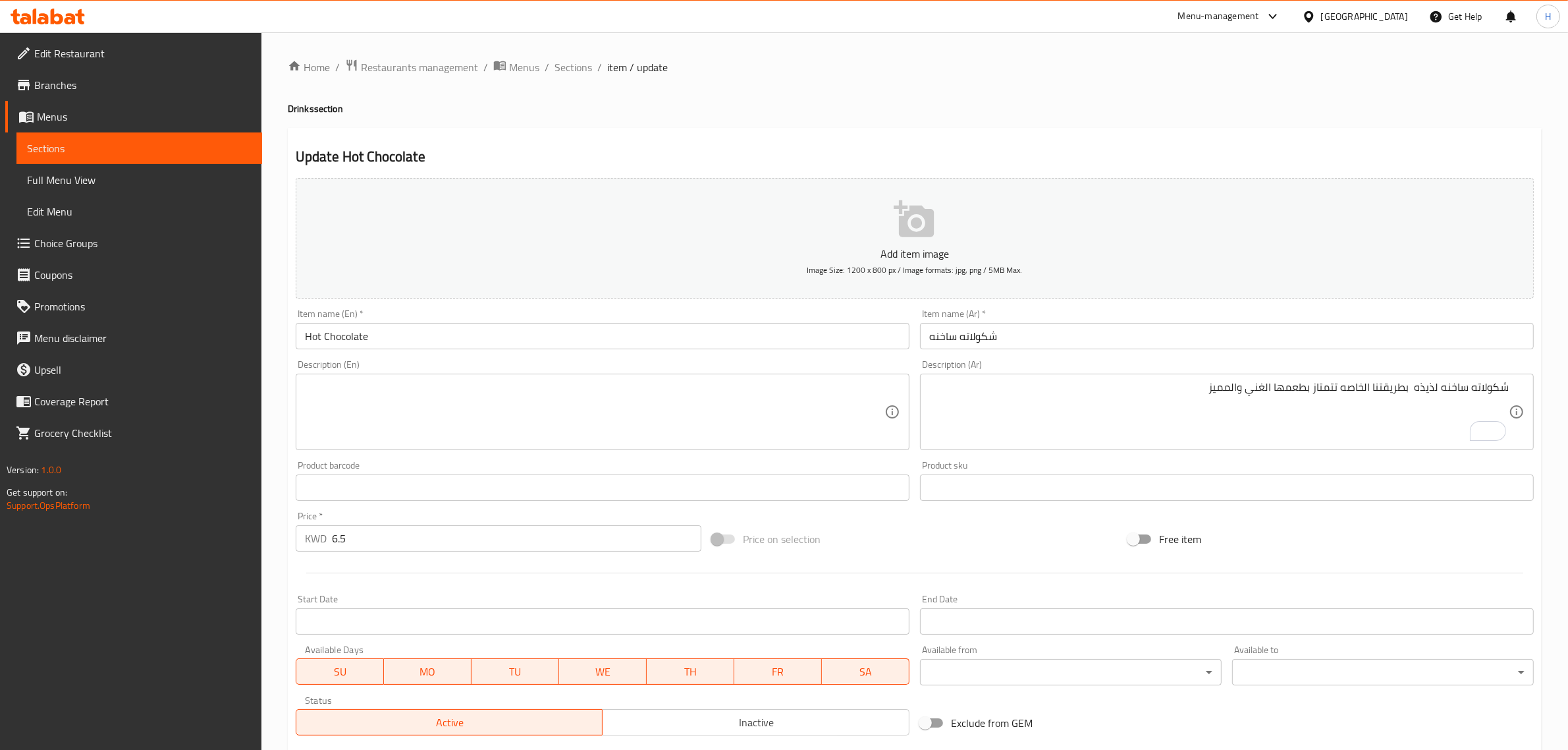
click at [675, 413] on textarea at bounding box center [594, 411] width 579 height 62
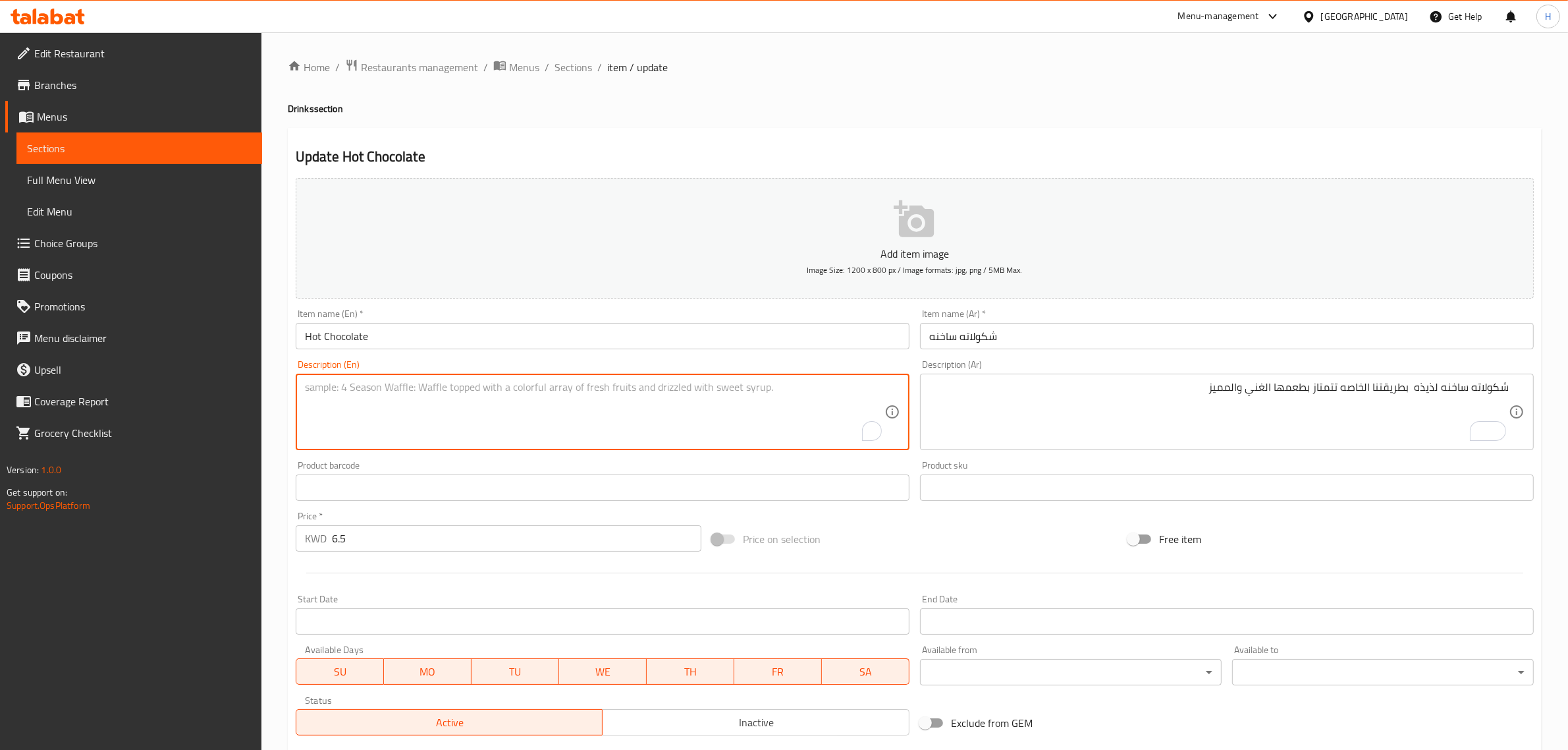
paste textarea "Delicious hot chocolate made in our special way. Distinguished by its rich and …"
type textarea "Delicious hot chocolate made in our special way. Distinguished by its rich and …"
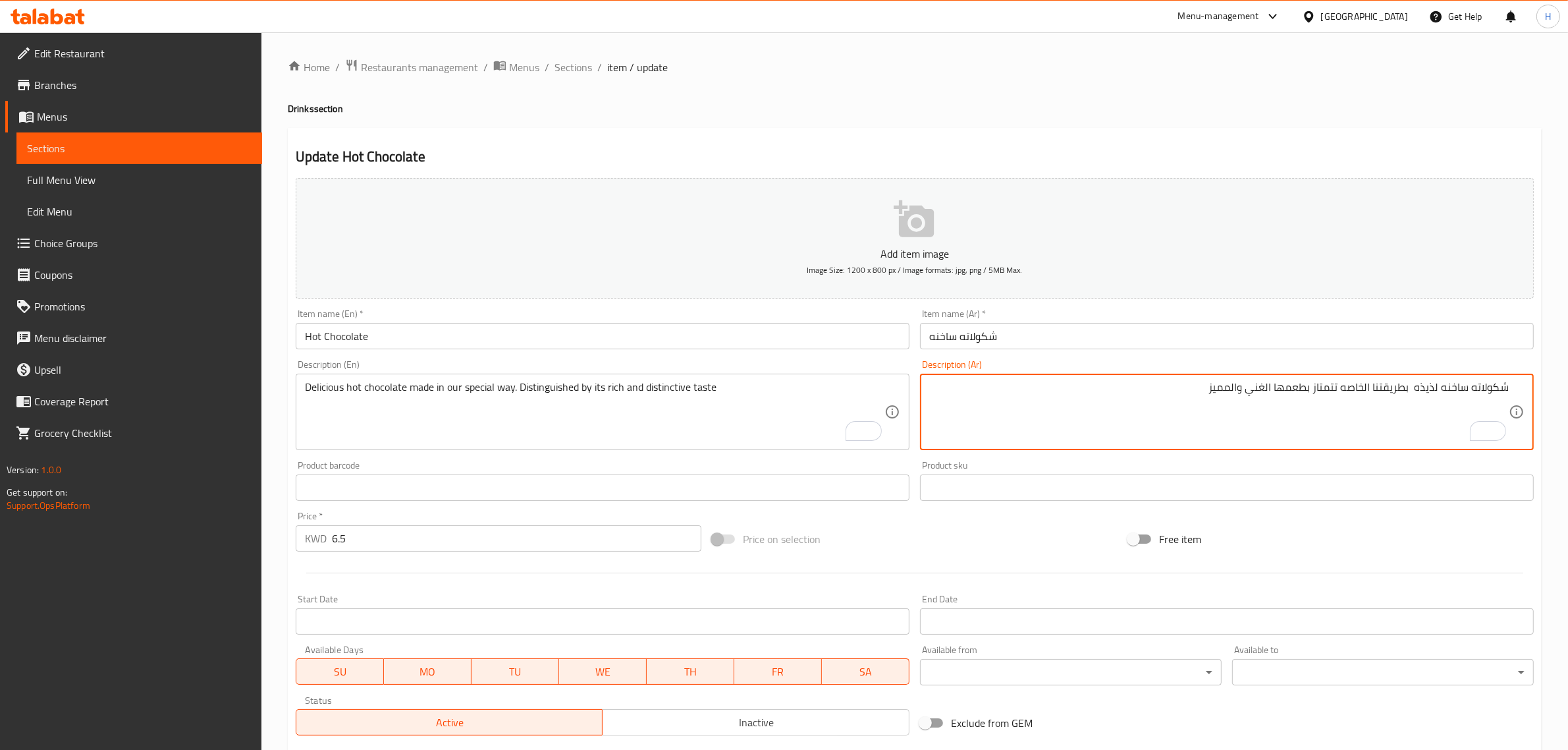
drag, startPoint x: 1132, startPoint y: 474, endPoint x: 1340, endPoint y: 387, distance: 225.5
click at [1345, 386] on textarea "شكولاته ساخنه لذيذه بطريقتنا الخاصه تتمتاز بطعمها الغني والمميز" at bounding box center [1218, 411] width 579 height 62
click at [1195, 389] on textarea "شكولاته ساخنه لذيذه بطريقتنا الخاصه. تمتاز بطعمها الغني والمميز" at bounding box center [1218, 411] width 579 height 62
type textarea "شكولاته ساخنه لذيذه بطريقتنا الخاصه. تمتاز بطعمها الغني والمميز."
click at [1233, 341] on input "شكولاته ساخنه" at bounding box center [1226, 335] width 614 height 26
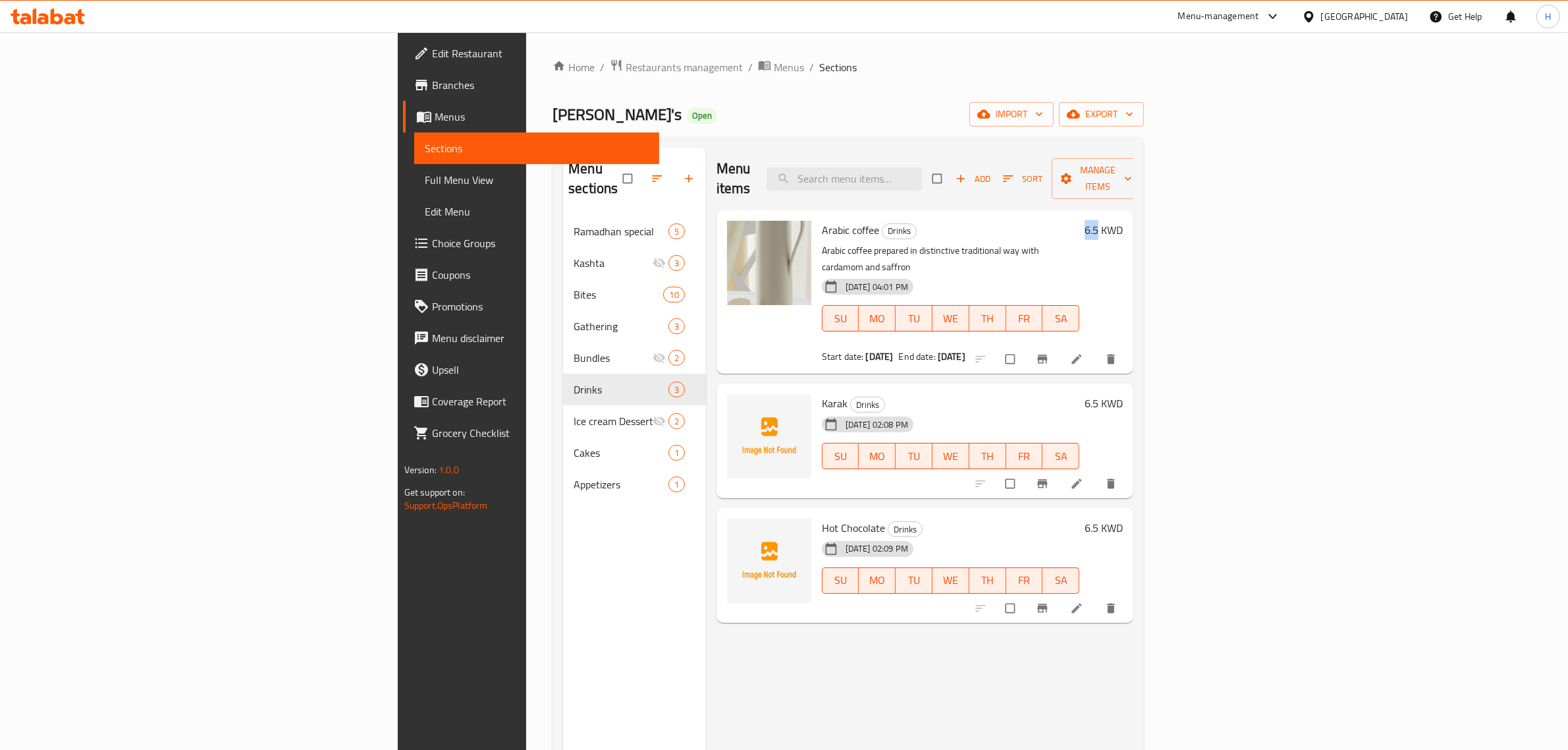
drag, startPoint x: 1497, startPoint y: 209, endPoint x: 1477, endPoint y: 212, distance: 20.2
click at [1123, 221] on div "6.5 KWD" at bounding box center [1101, 230] width 43 height 18
copy h6 "6.5"
click at [1048, 355] on icon "Branch-specific-item" at bounding box center [1043, 360] width 10 height 9
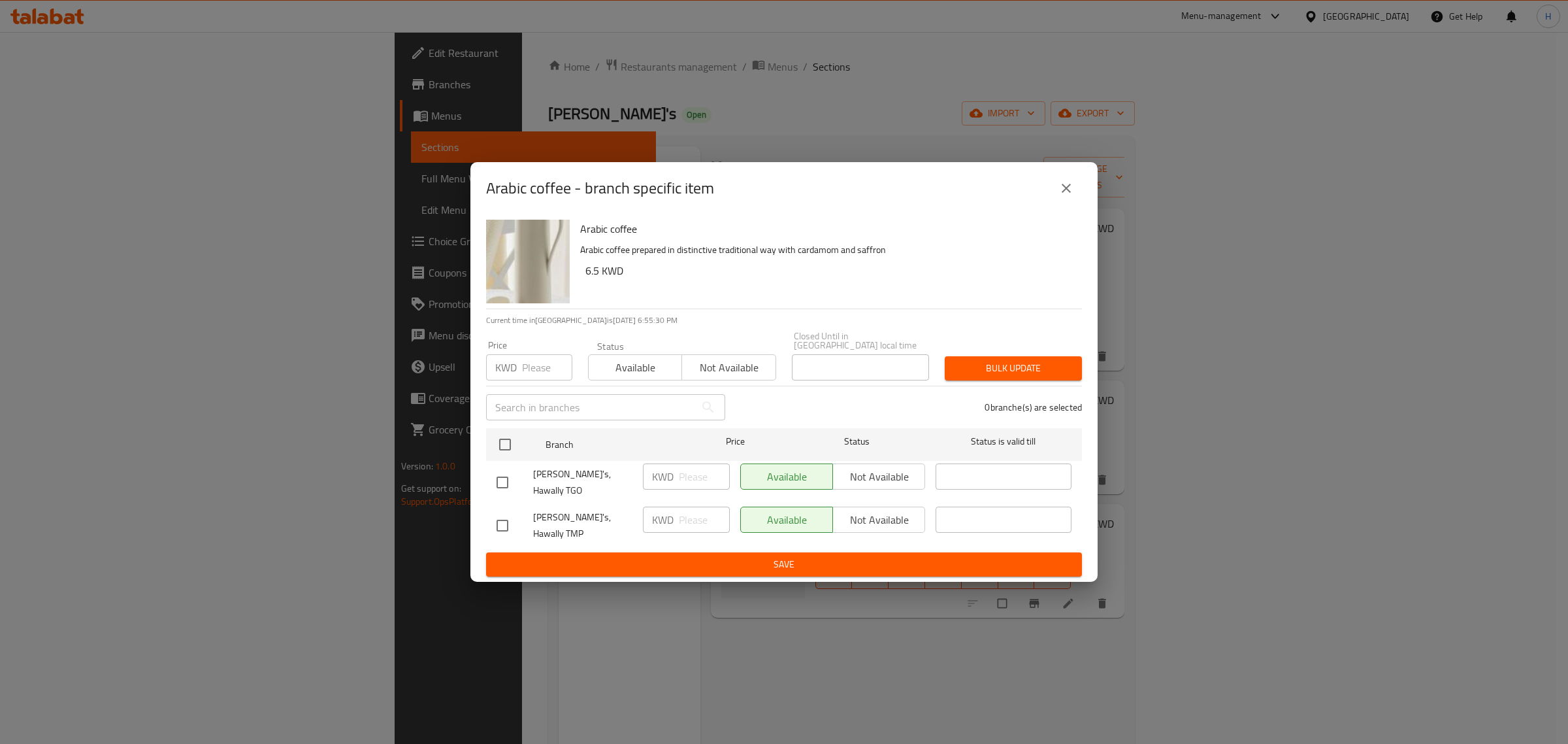
drag, startPoint x: 1449, startPoint y: 322, endPoint x: 516, endPoint y: 415, distance: 937.6
click at [501, 450] on input "checkbox" at bounding box center [505, 444] width 28 height 28
checkbox input "true"
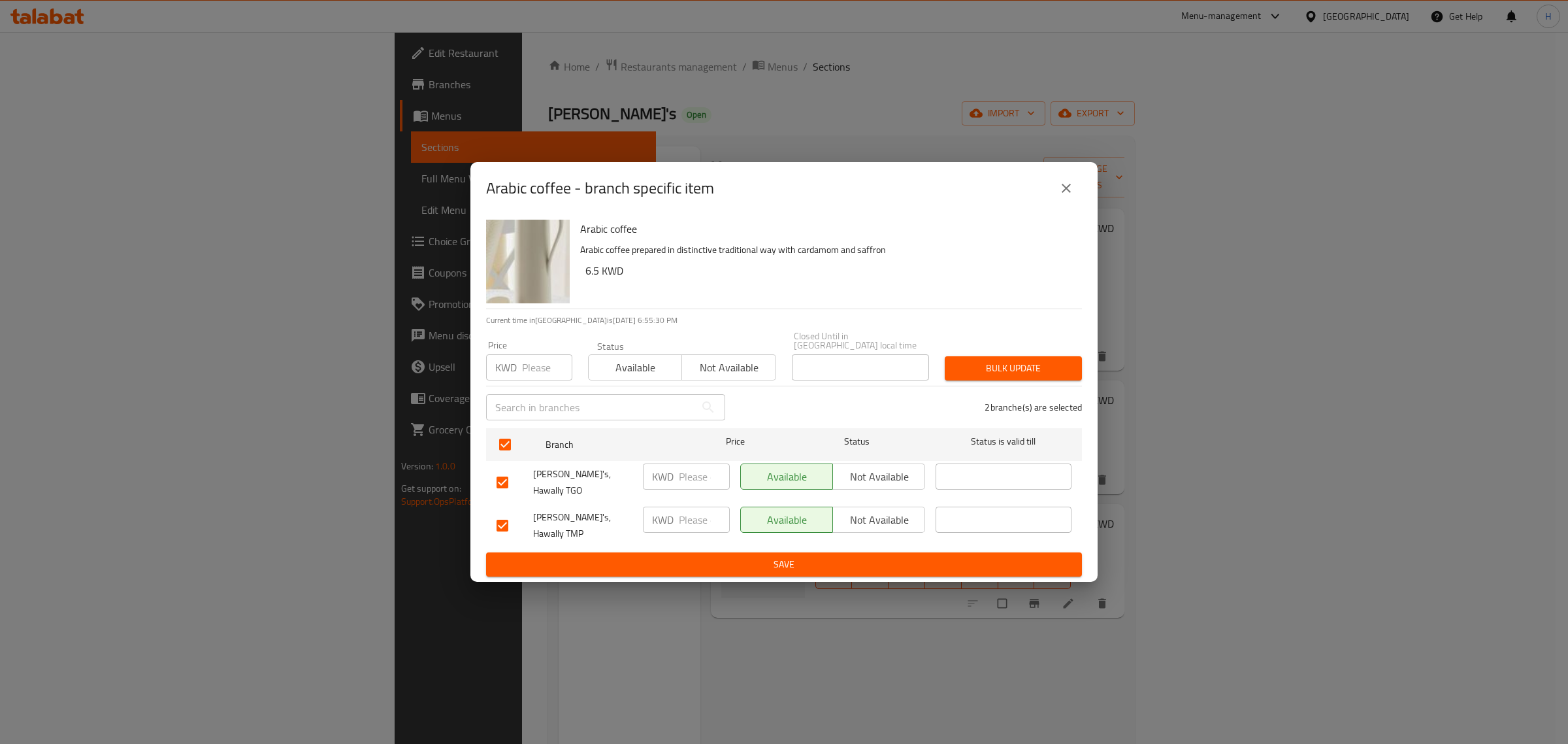
drag, startPoint x: 529, startPoint y: 369, endPoint x: 651, endPoint y: 351, distance: 123.3
click at [529, 369] on input "number" at bounding box center [547, 367] width 50 height 26
paste input "6.5"
type input "6.5"
click at [1016, 368] on span "Bulk update" at bounding box center [1013, 368] width 116 height 16
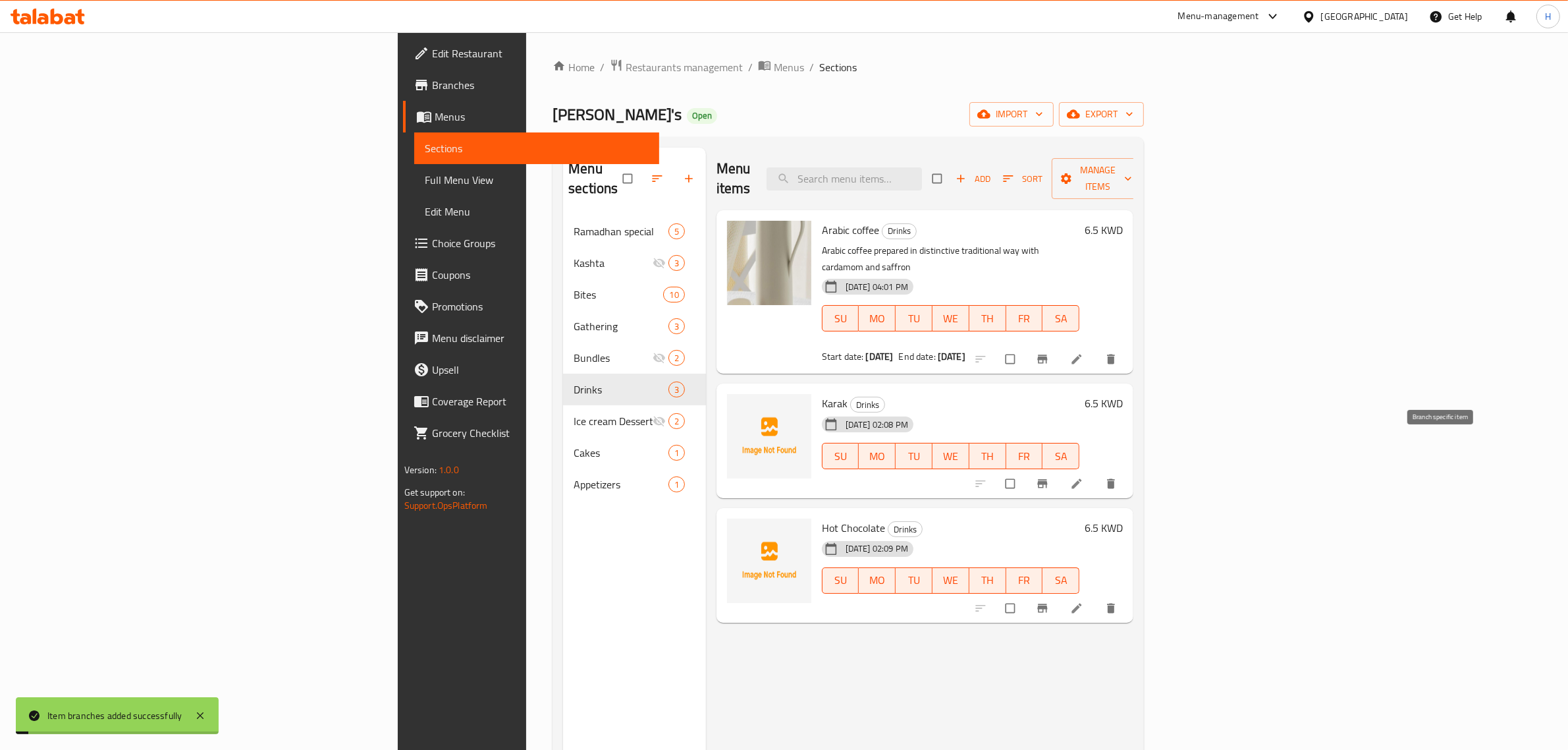
click at [1048, 479] on icon "Branch-specific-item" at bounding box center [1043, 483] width 10 height 9
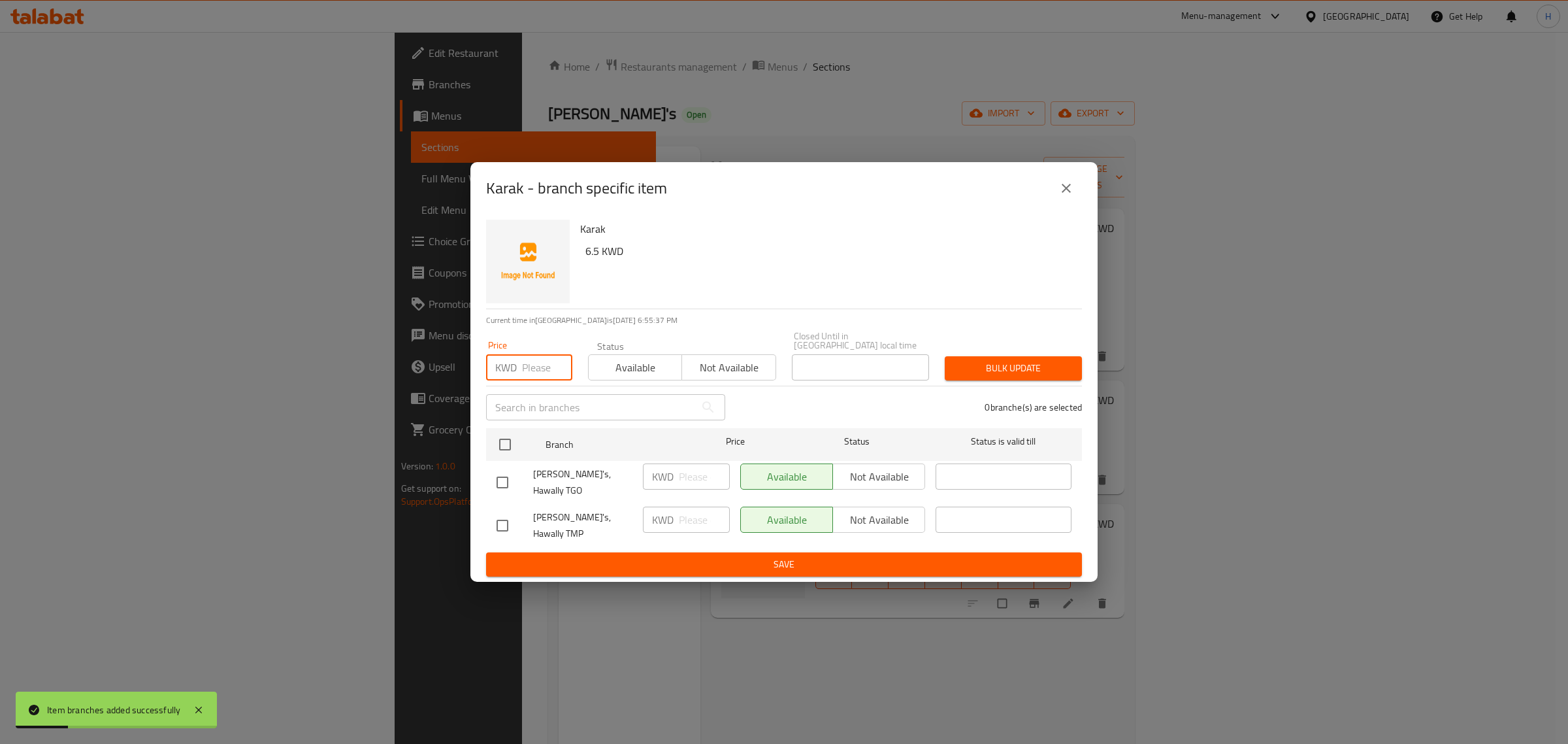
click at [534, 371] on input "number" at bounding box center [547, 367] width 50 height 26
paste input "6.5"
type input "6.5"
click at [496, 449] on input "checkbox" at bounding box center [505, 444] width 28 height 28
checkbox input "true"
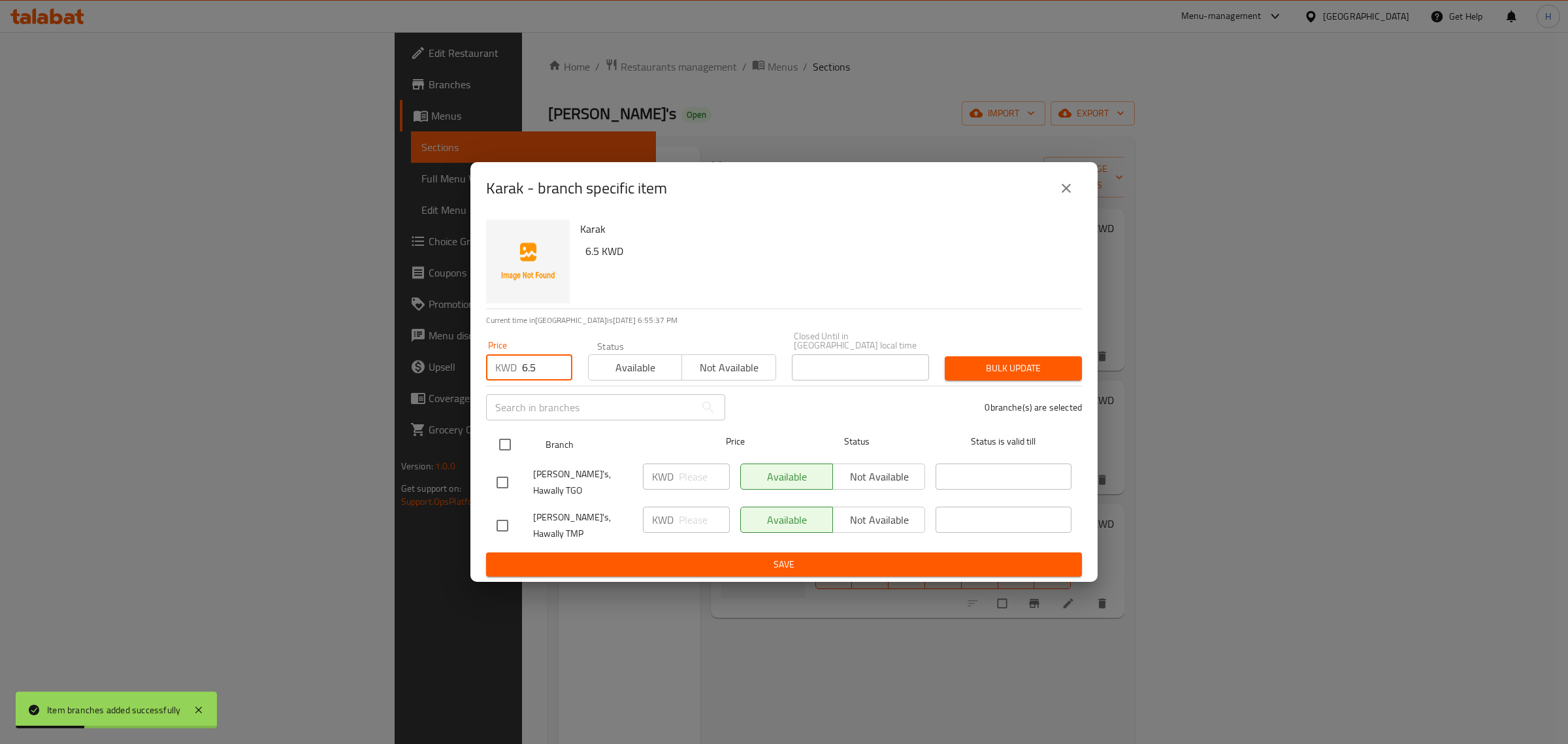
checkbox input "true"
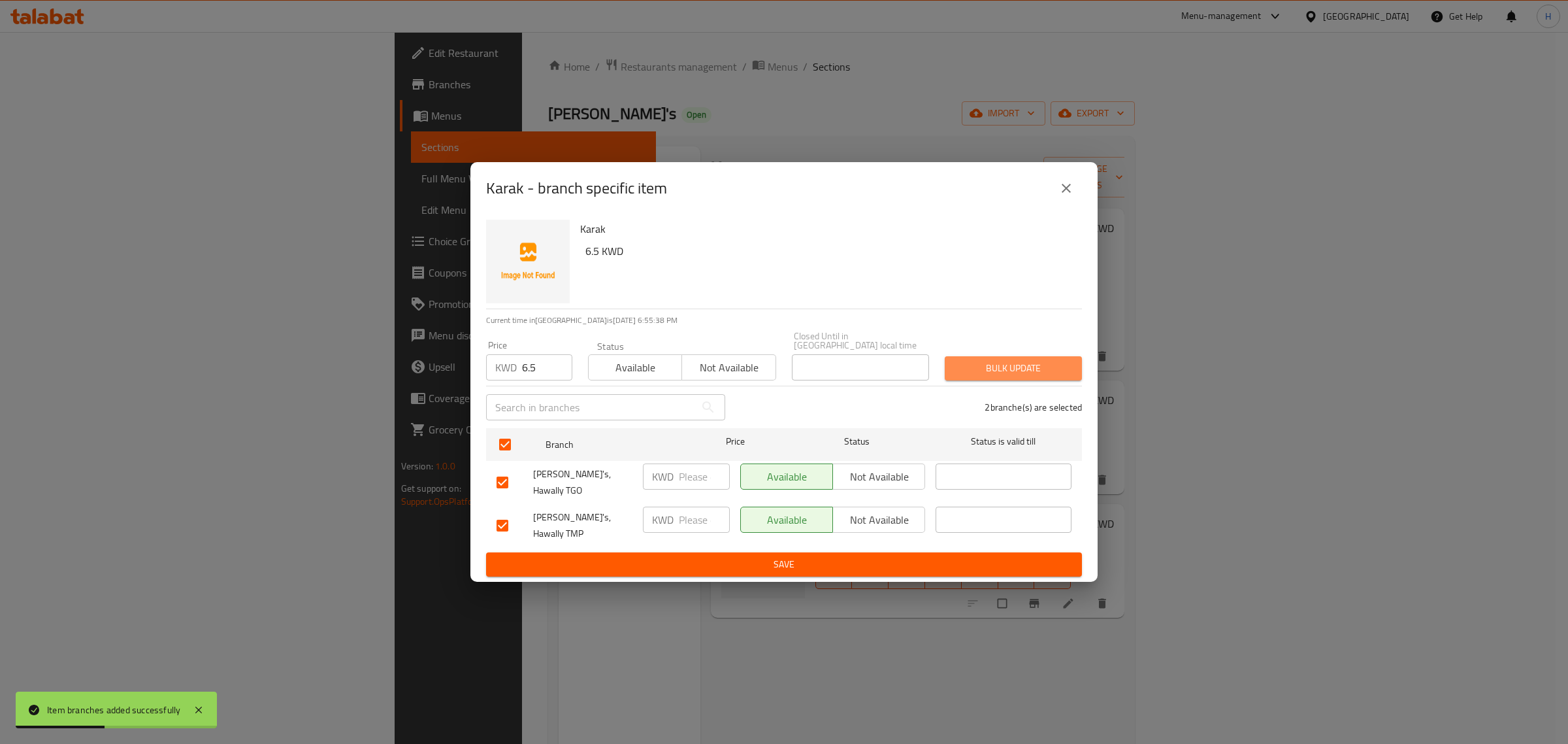
click at [1027, 373] on span "Bulk update" at bounding box center [1013, 368] width 116 height 16
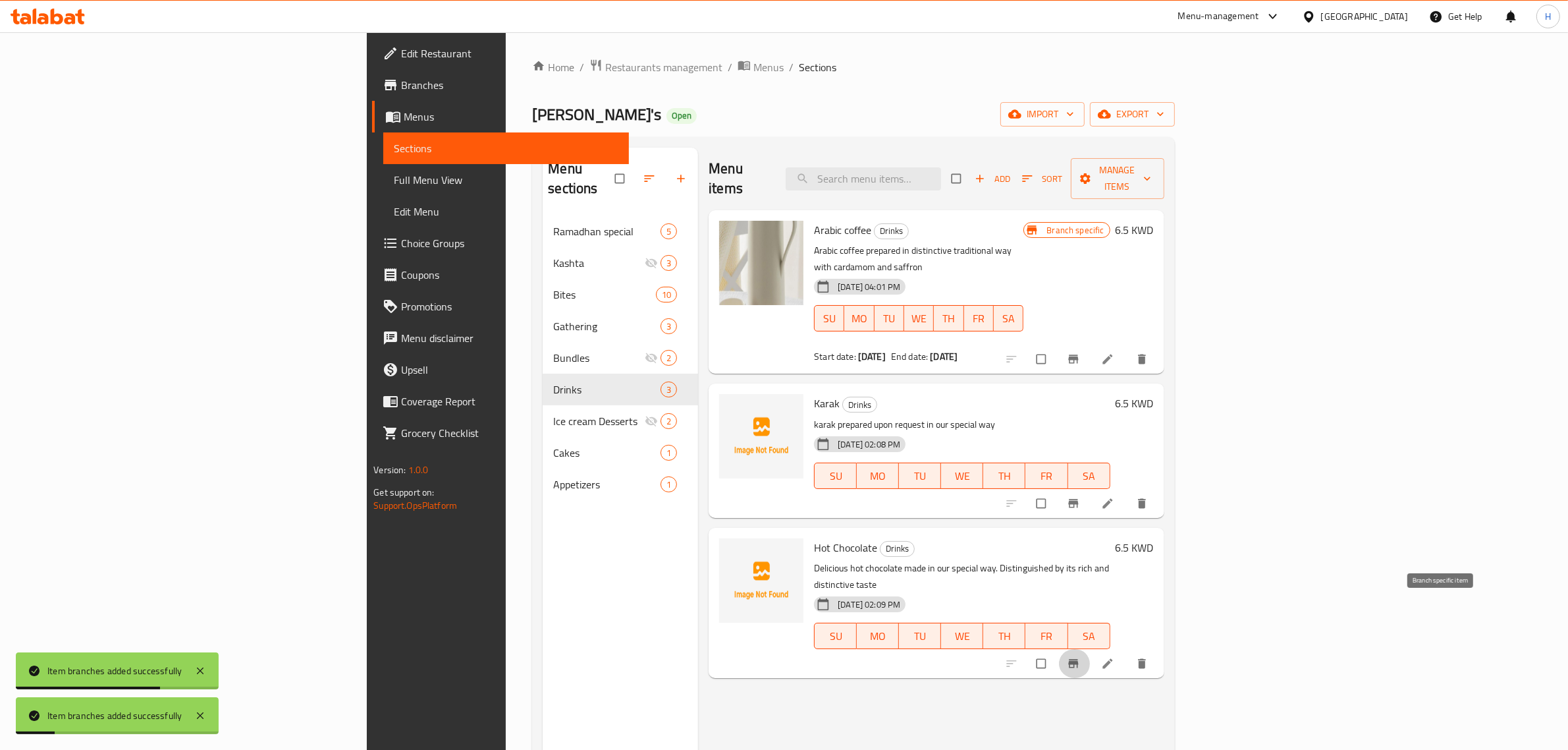
click at [1080, 657] on icon "Branch-specific-item" at bounding box center [1073, 663] width 14 height 14
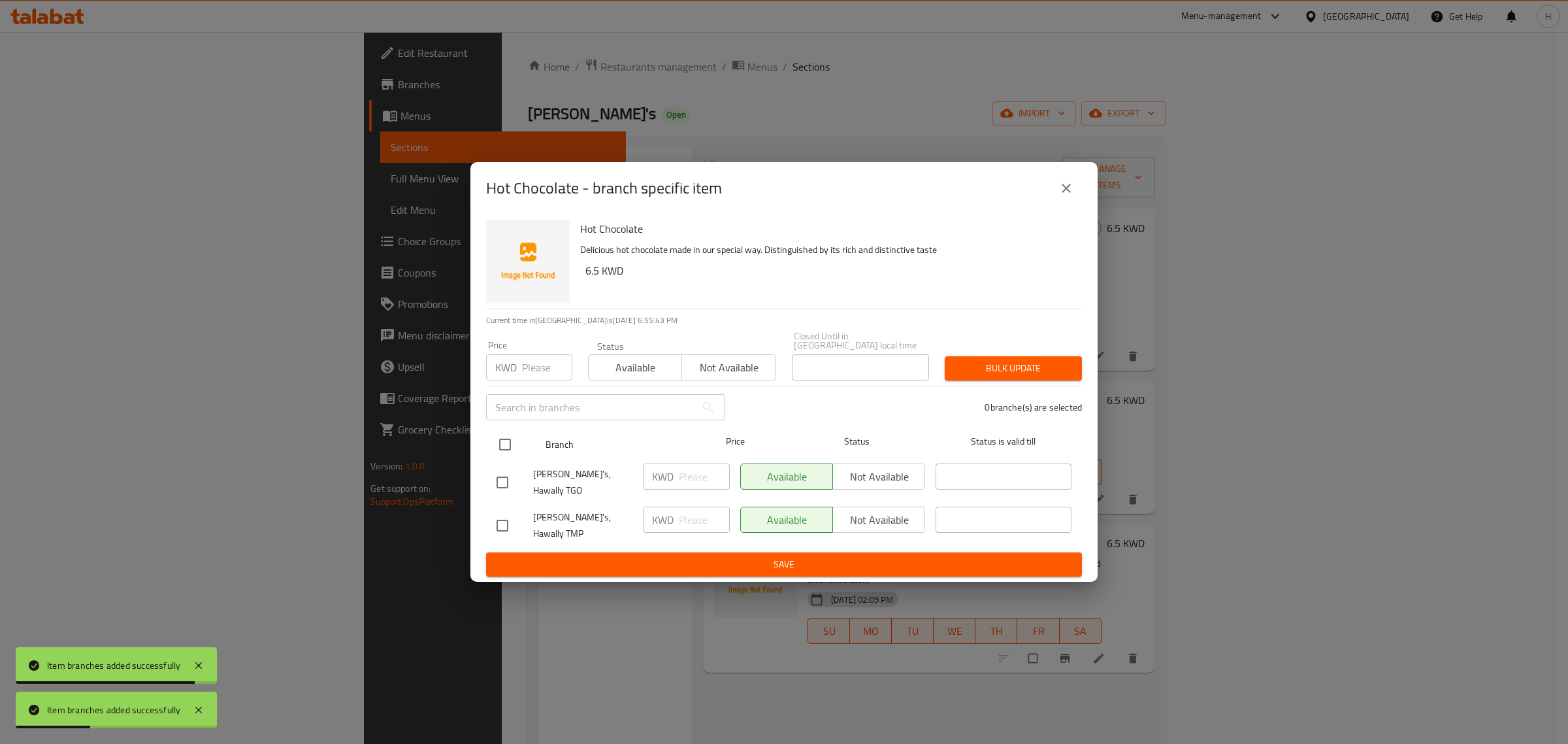
click at [501, 450] on input "checkbox" at bounding box center [505, 444] width 28 height 28
checkbox input "true"
drag, startPoint x: 521, startPoint y: 370, endPoint x: 710, endPoint y: 392, distance: 190.3
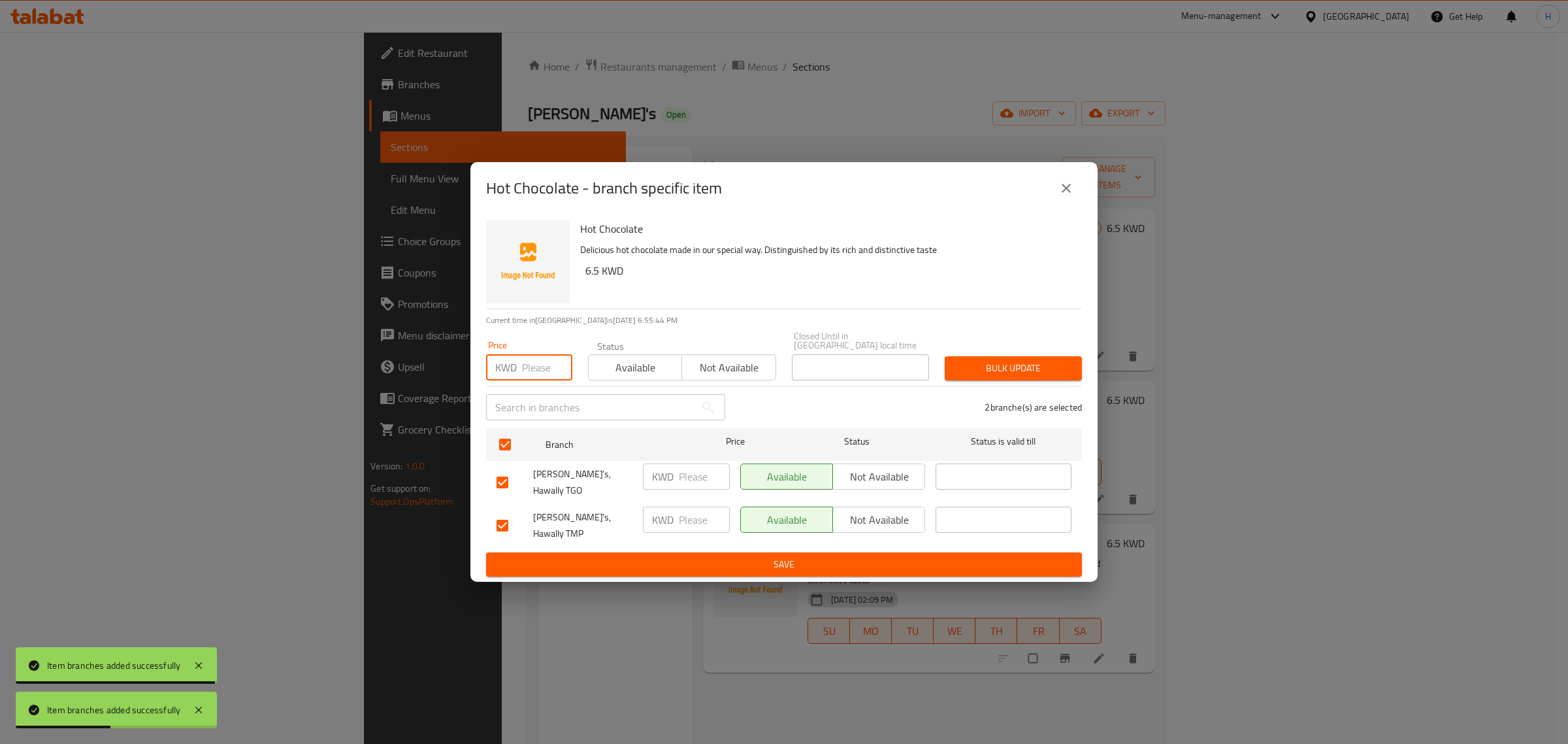
click at [522, 370] on input "number" at bounding box center [547, 367] width 50 height 26
paste input "6.5"
type input "6.5"
click at [1054, 374] on span "Bulk update" at bounding box center [1013, 368] width 116 height 16
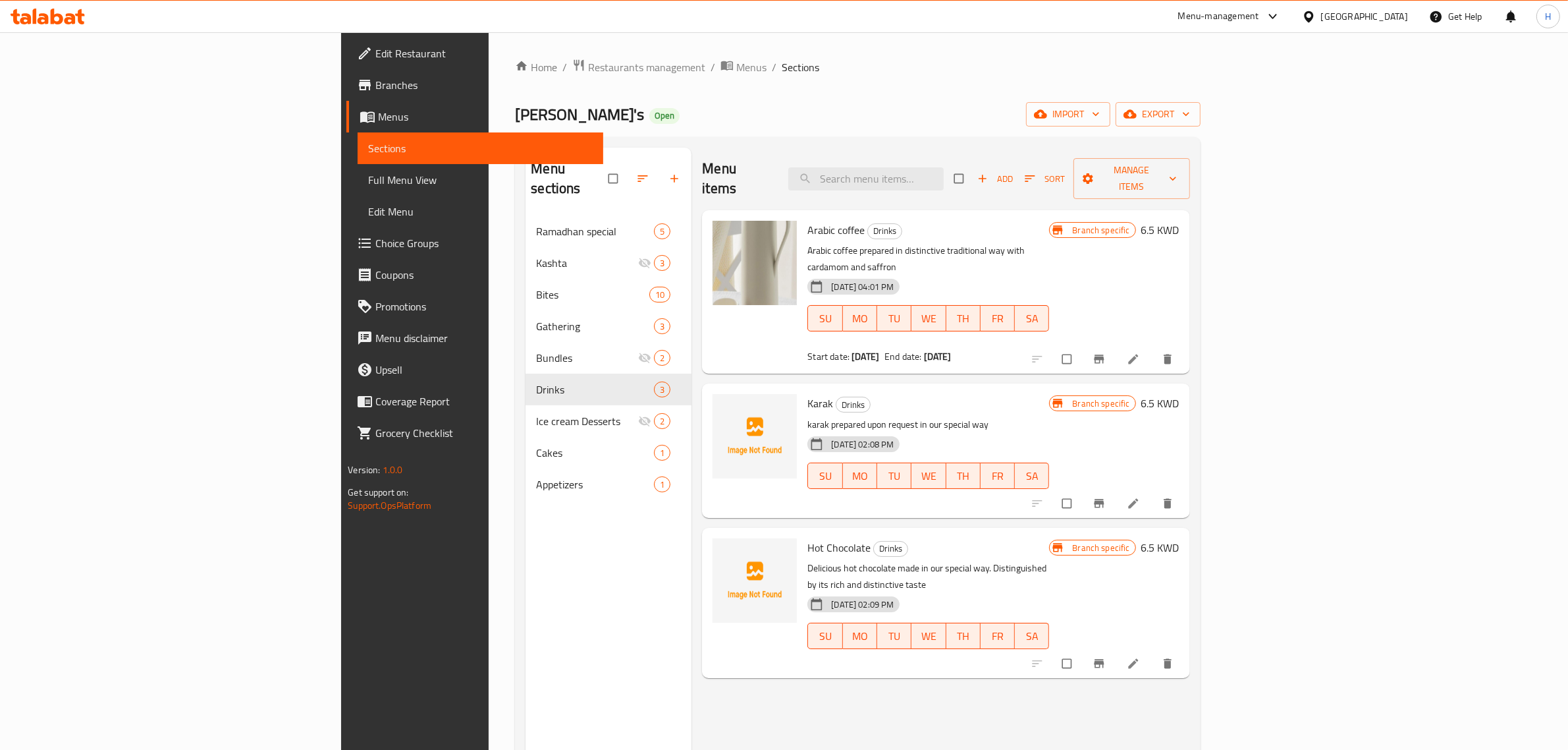
click at [1037, 538] on h6 "Hot Chocolate Drinks" at bounding box center [928, 547] width 242 height 18
click at [807, 220] on span "Arabic coffee" at bounding box center [836, 230] width 58 height 20
copy h6 "Arabic coffee"
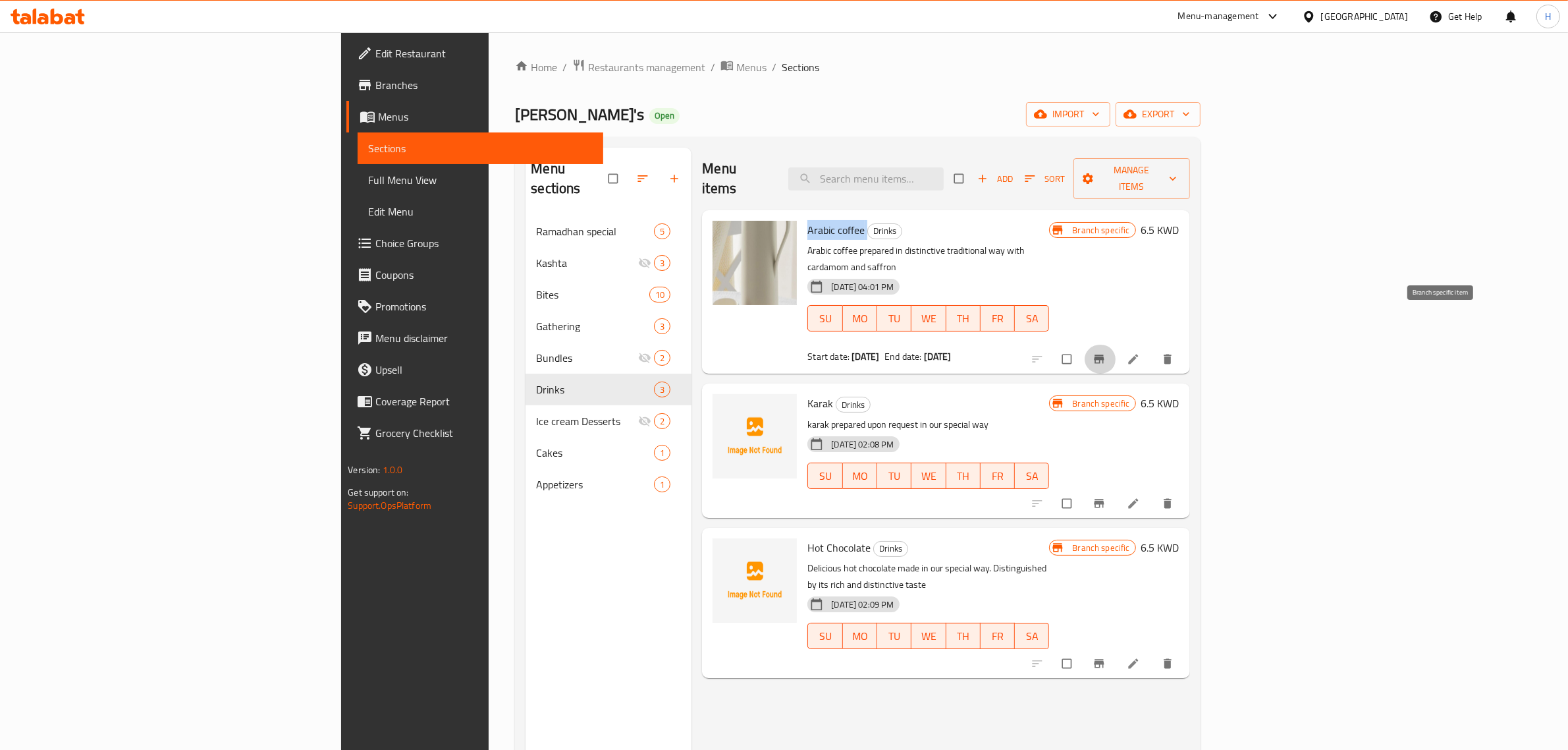
click at [1104, 355] on icon "Branch-specific-item" at bounding box center [1099, 360] width 10 height 9
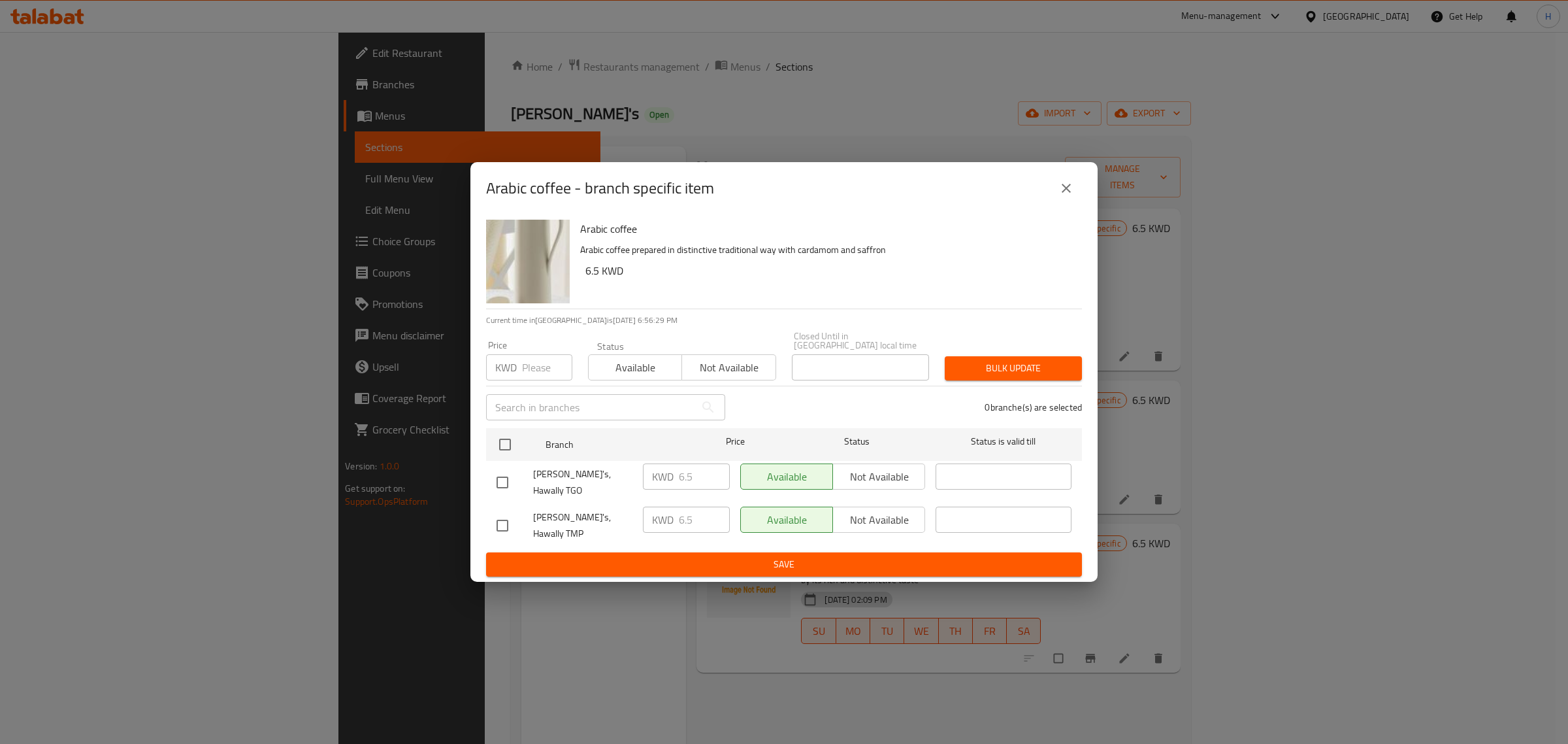
click at [1070, 196] on icon "close" at bounding box center [1066, 189] width 16 height 16
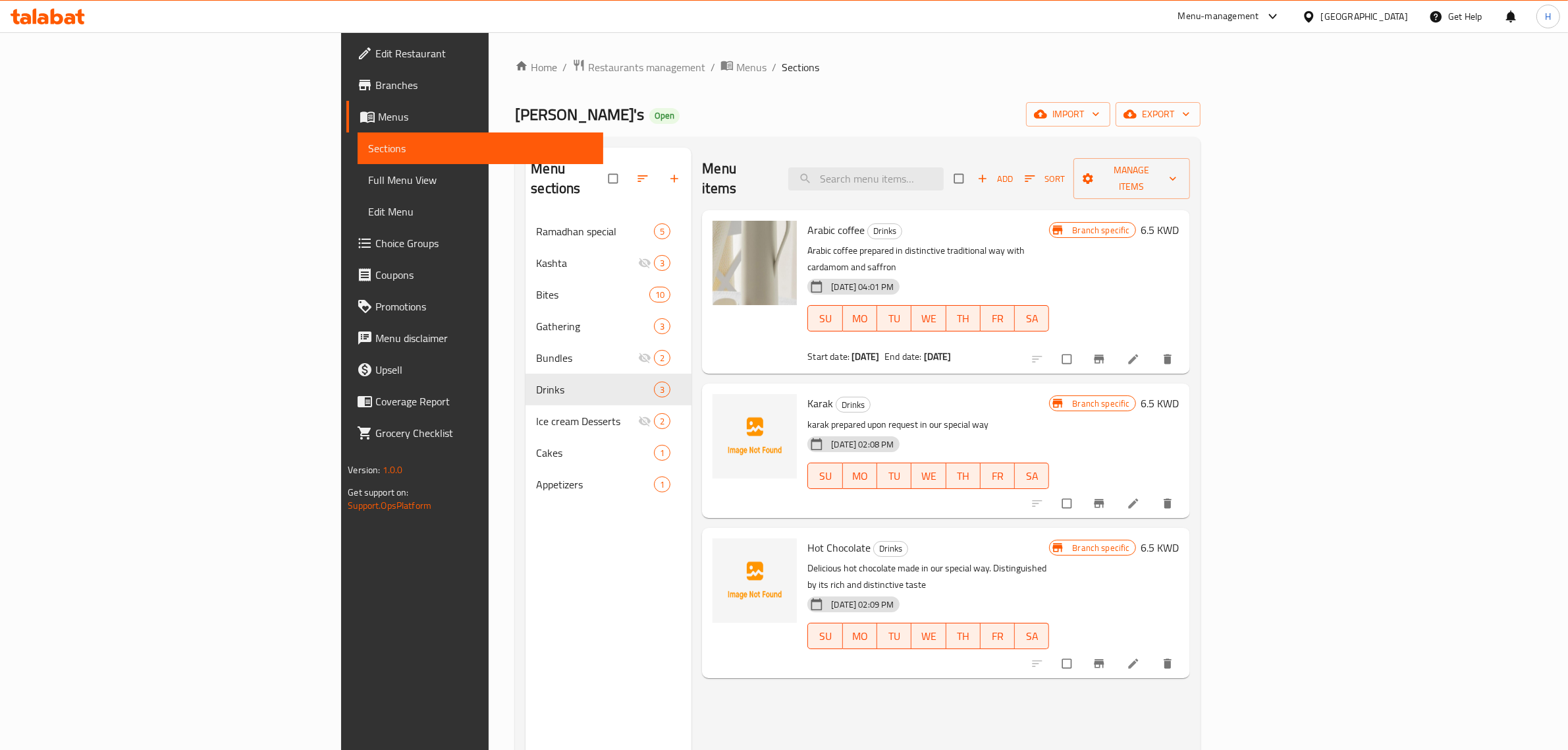
click at [807, 393] on span "Karak" at bounding box center [820, 403] width 26 height 20
copy span "Karak"
click at [1108, 497] on span "Branch-specific-item" at bounding box center [1100, 503] width 16 height 14
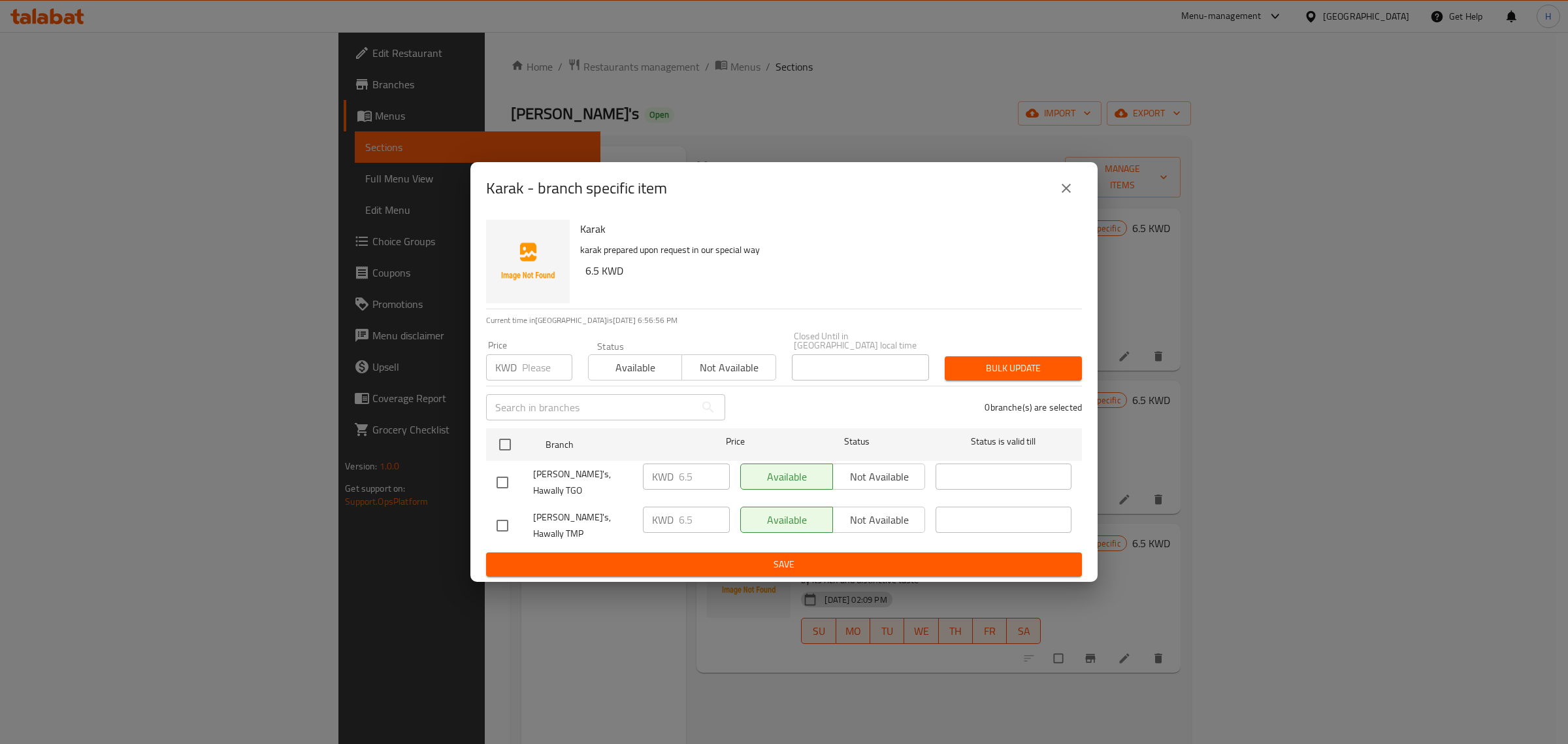
click at [1059, 196] on icon "close" at bounding box center [1066, 189] width 16 height 16
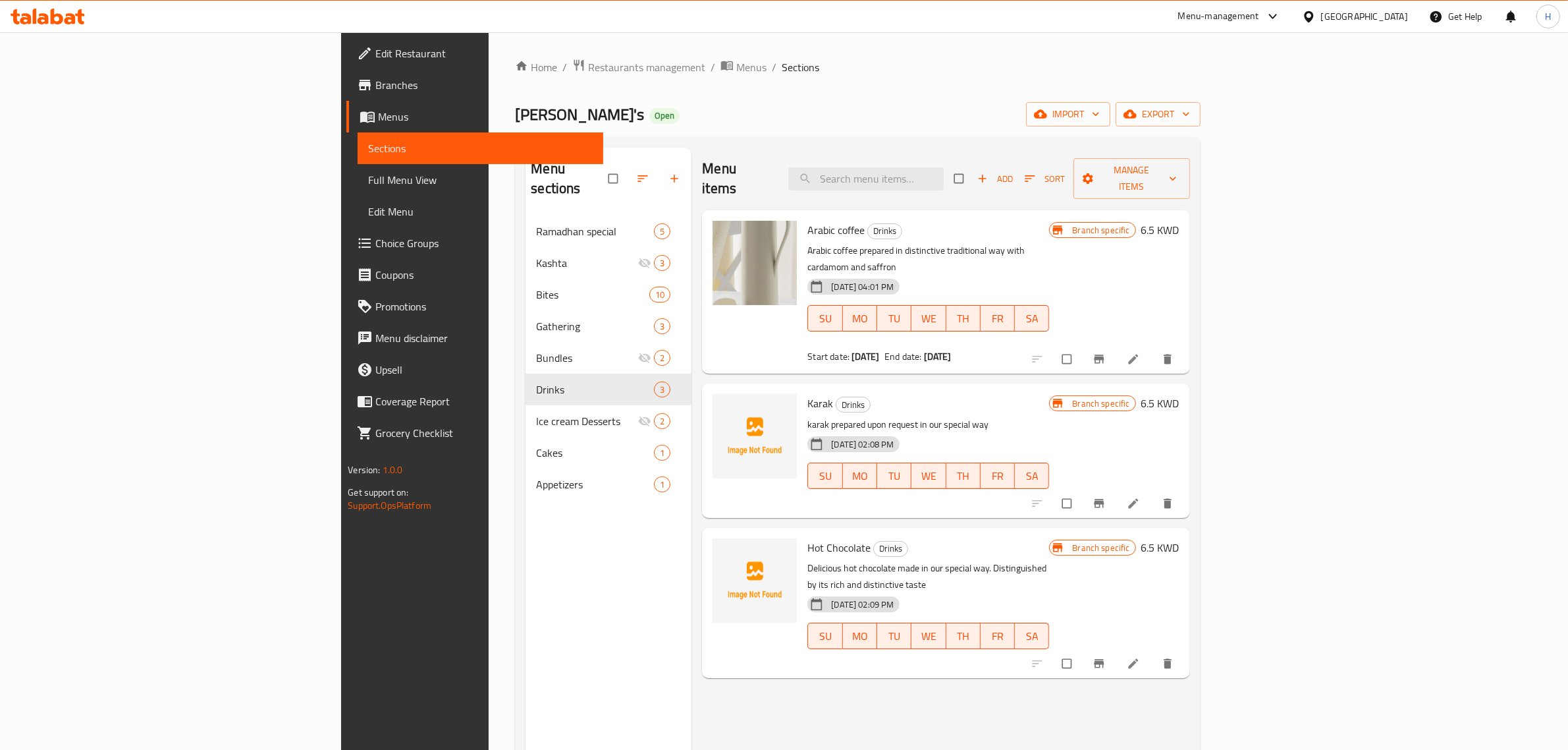
click at [807, 537] on span "Hot Chocolate" at bounding box center [839, 547] width 63 height 20
copy h6 "Hot Chocolate"
click at [1106, 657] on icon "Branch-specific-item" at bounding box center [1099, 663] width 14 height 14
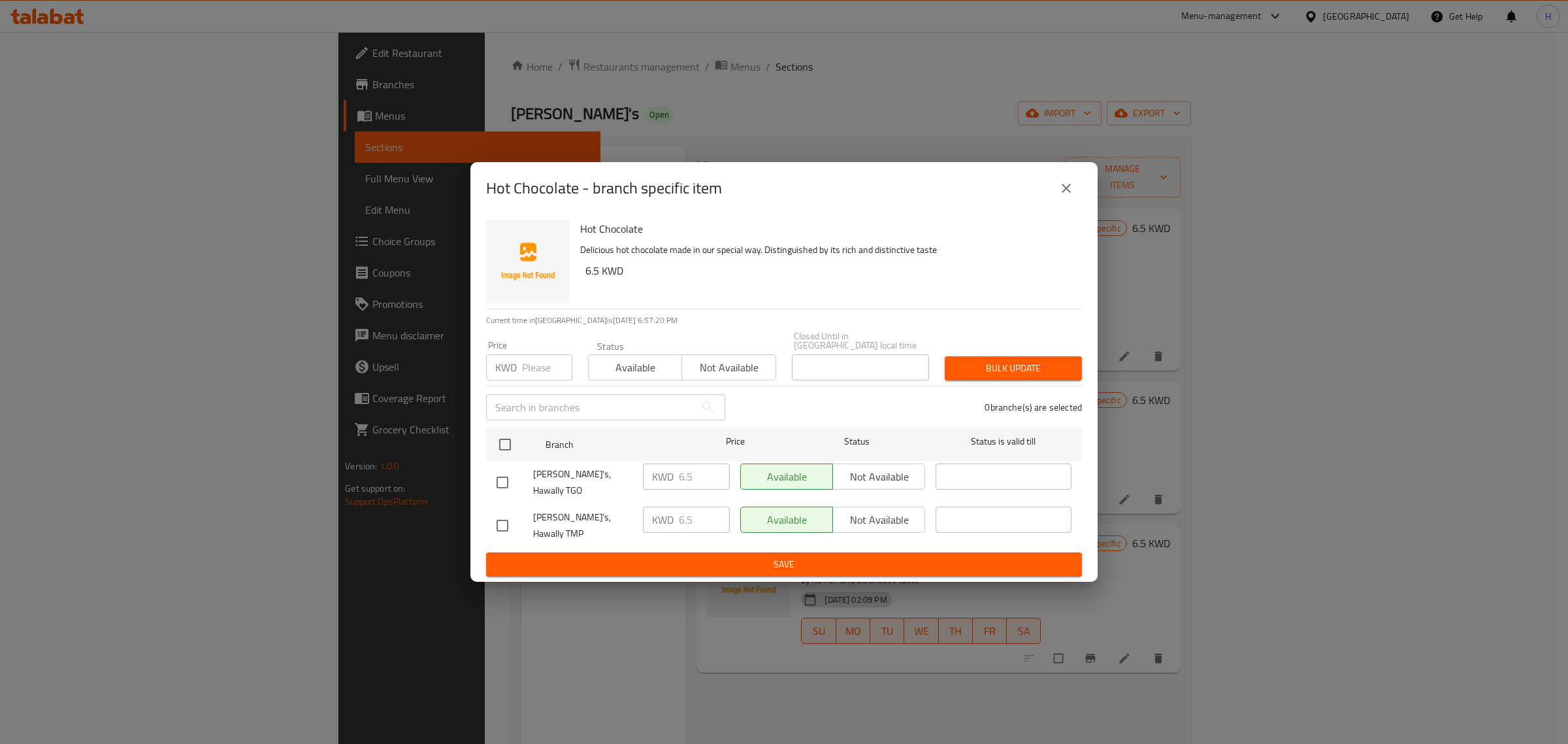
click at [1069, 196] on icon "close" at bounding box center [1066, 189] width 16 height 16
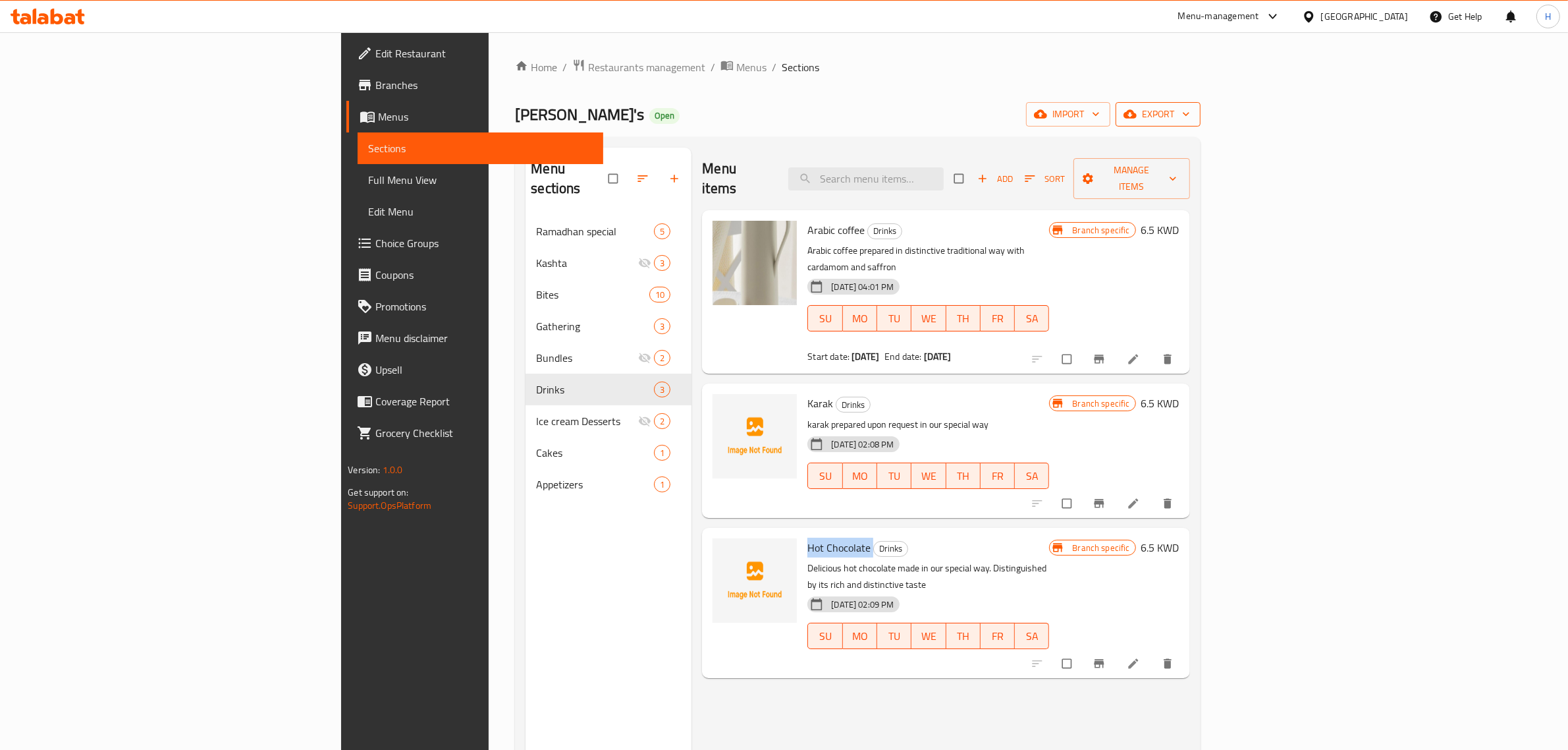
click at [1190, 115] on span "export" at bounding box center [1158, 114] width 64 height 16
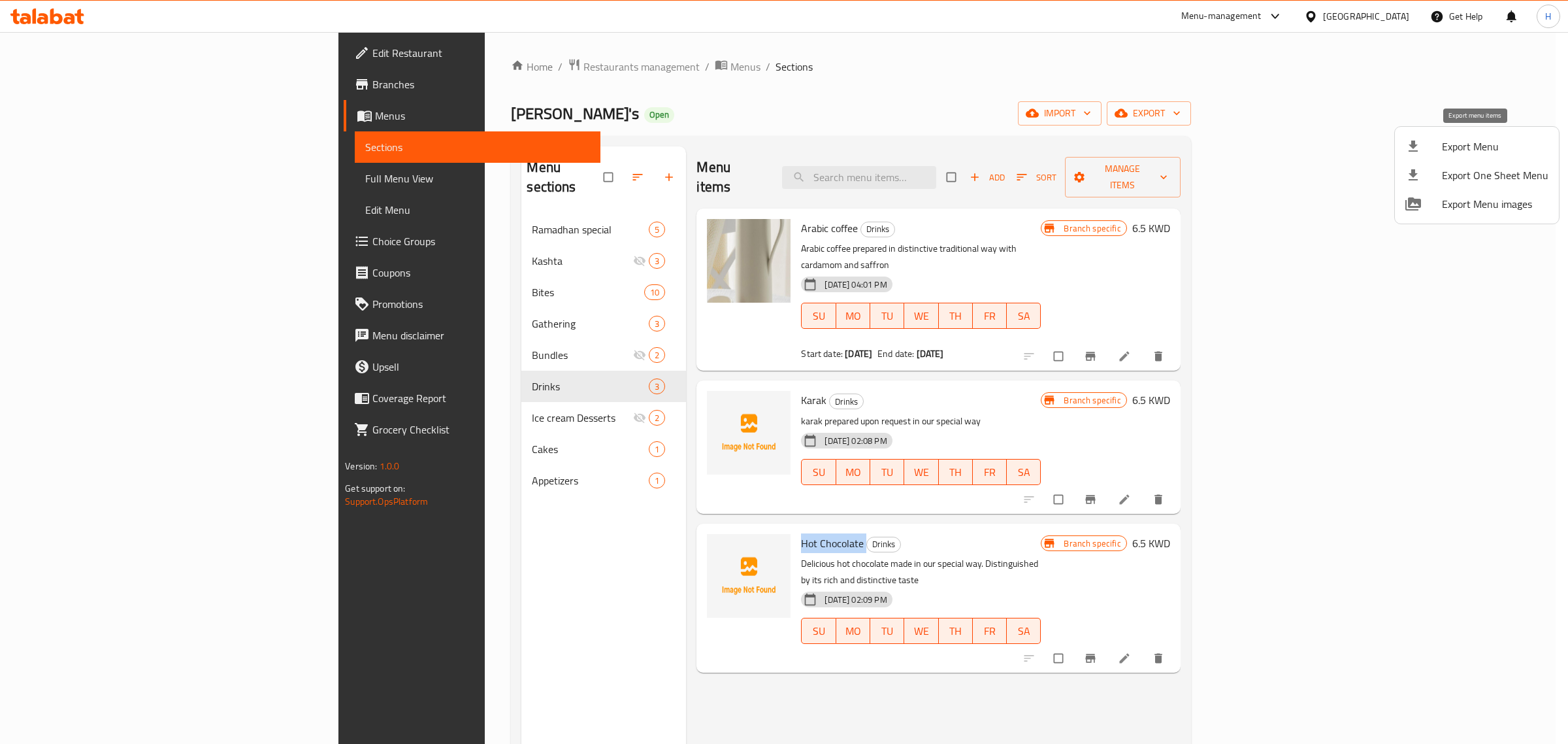
click at [1459, 144] on span "Export Menu" at bounding box center [1495, 147] width 106 height 16
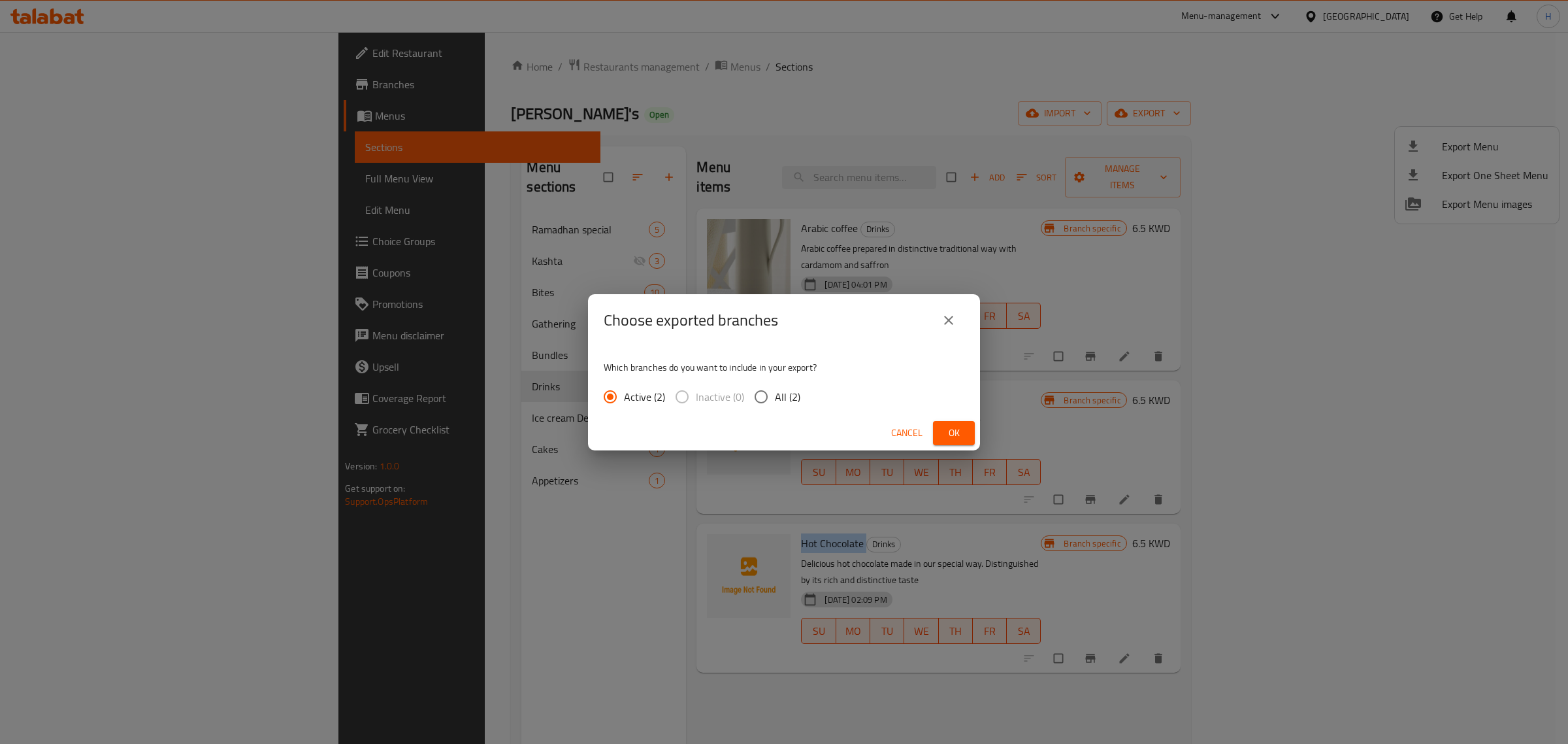
click at [772, 394] on input "All (2)" at bounding box center [761, 396] width 28 height 28
radio input "true"
click at [945, 435] on span "Ok" at bounding box center [953, 433] width 21 height 16
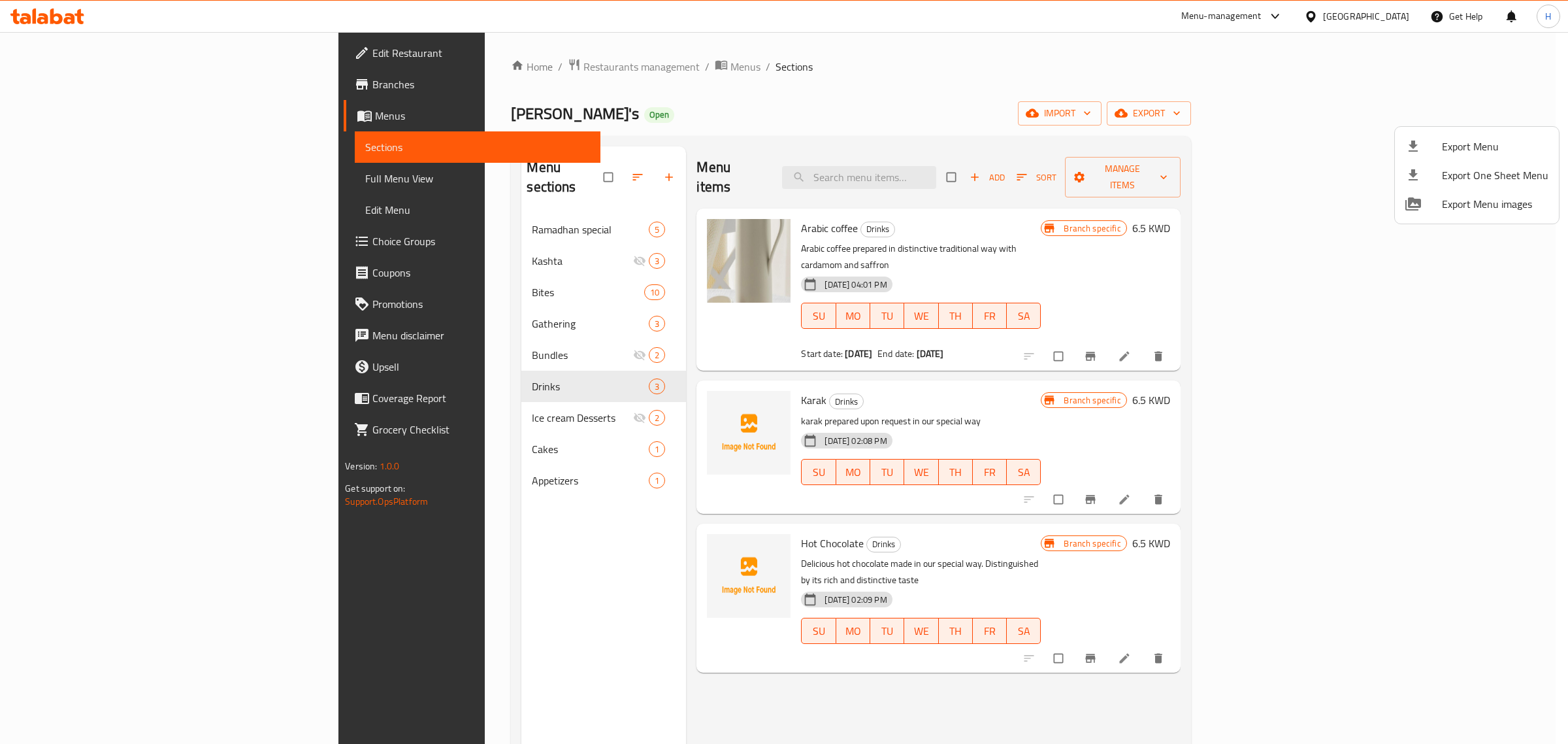
drag, startPoint x: 1218, startPoint y: 134, endPoint x: 1203, endPoint y: 151, distance: 22.7
click at [1218, 134] on div at bounding box center [784, 372] width 1568 height 744
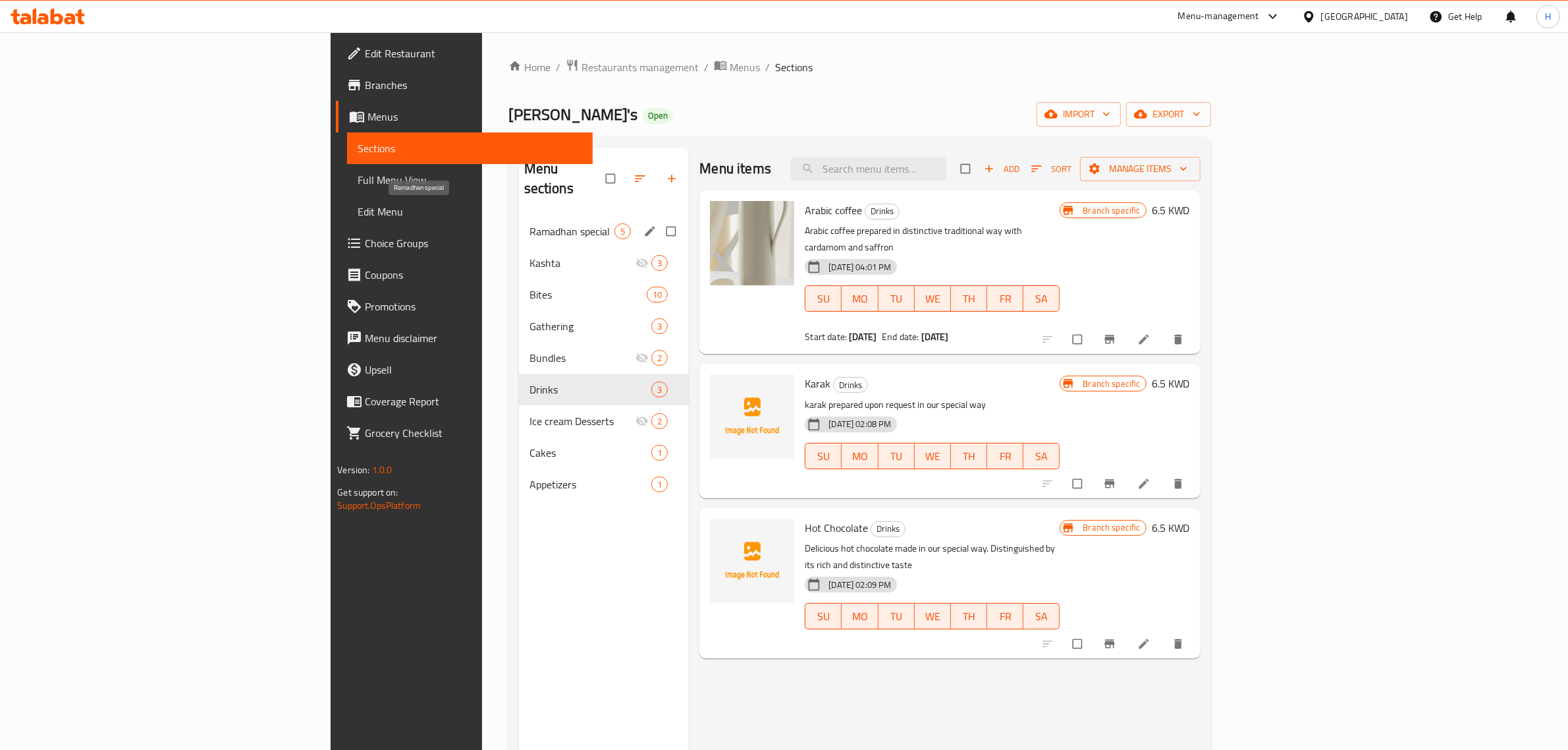
click at [530, 224] on span "Ramadhan special" at bounding box center [572, 232] width 86 height 16
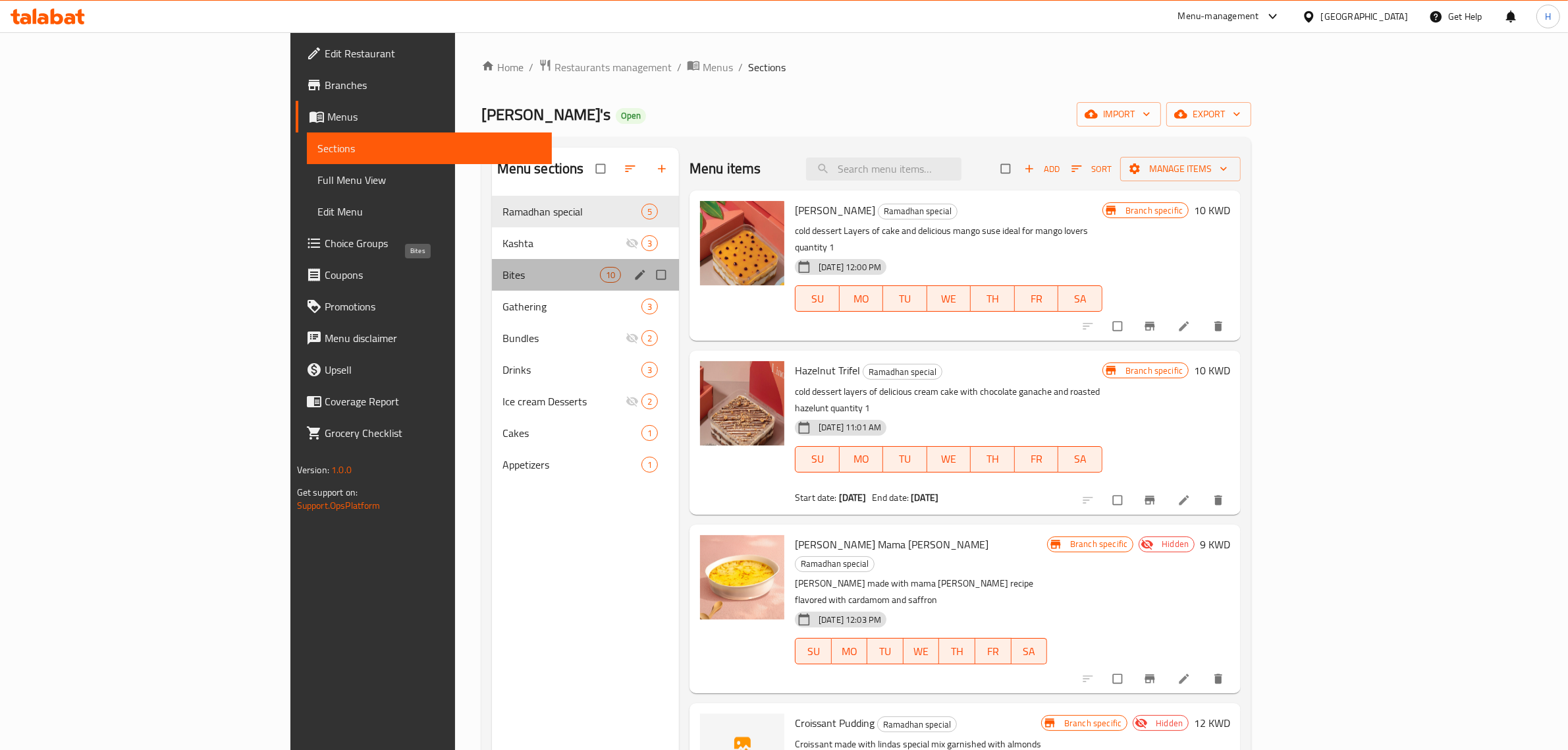
click at [503, 275] on span "Bites" at bounding box center [552, 275] width 97 height 16
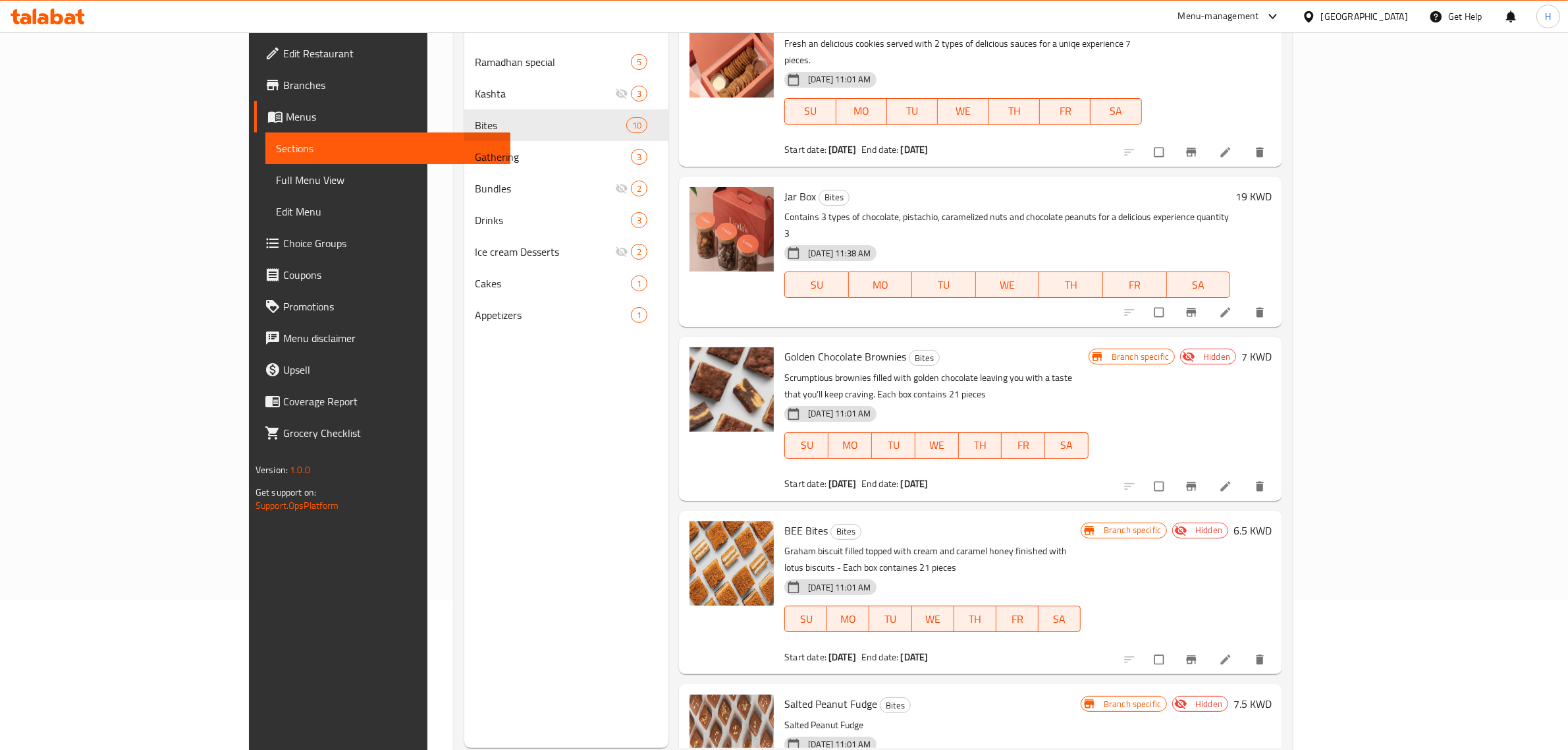
scroll to position [185, 0]
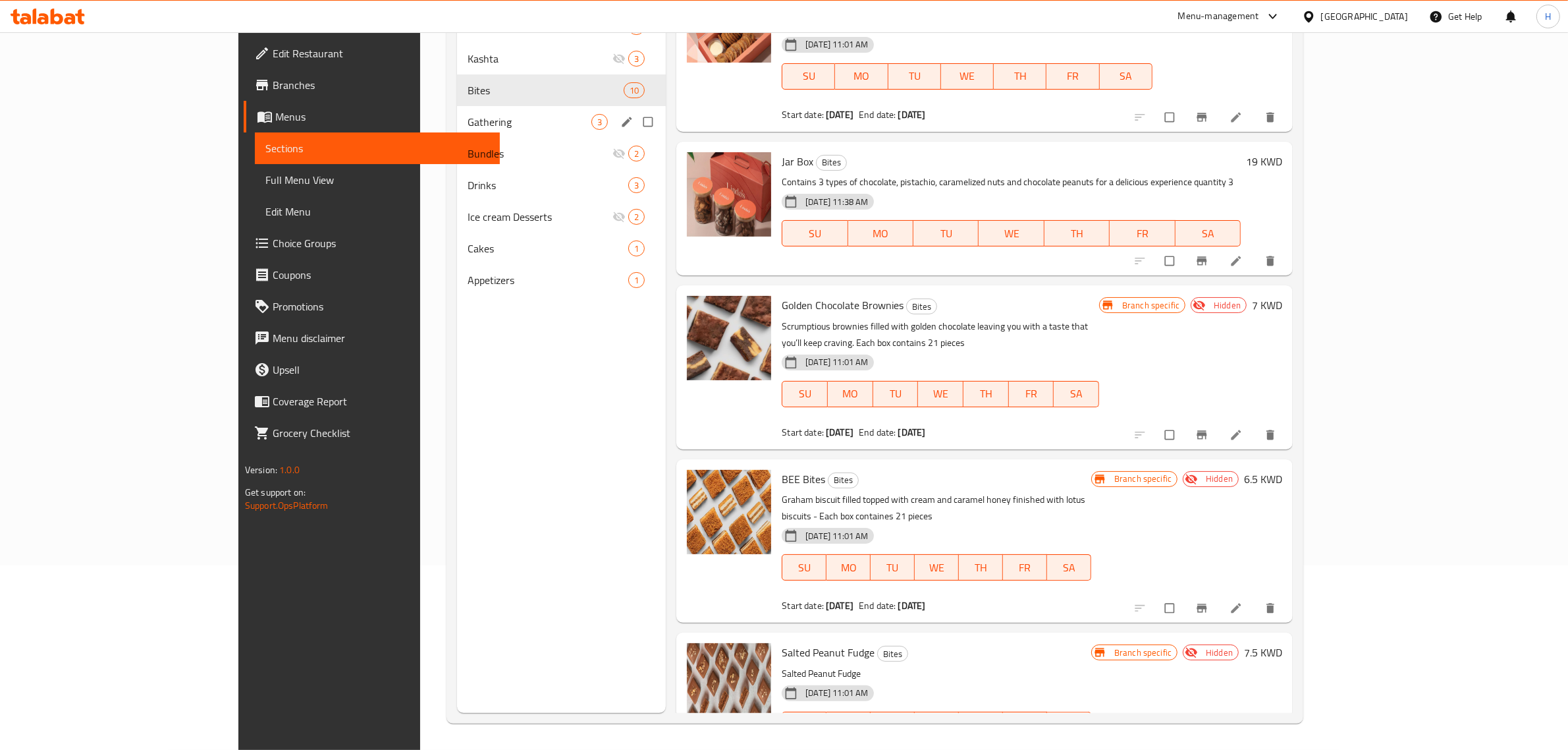
click at [468, 114] on span "Gathering" at bounding box center [529, 122] width 123 height 16
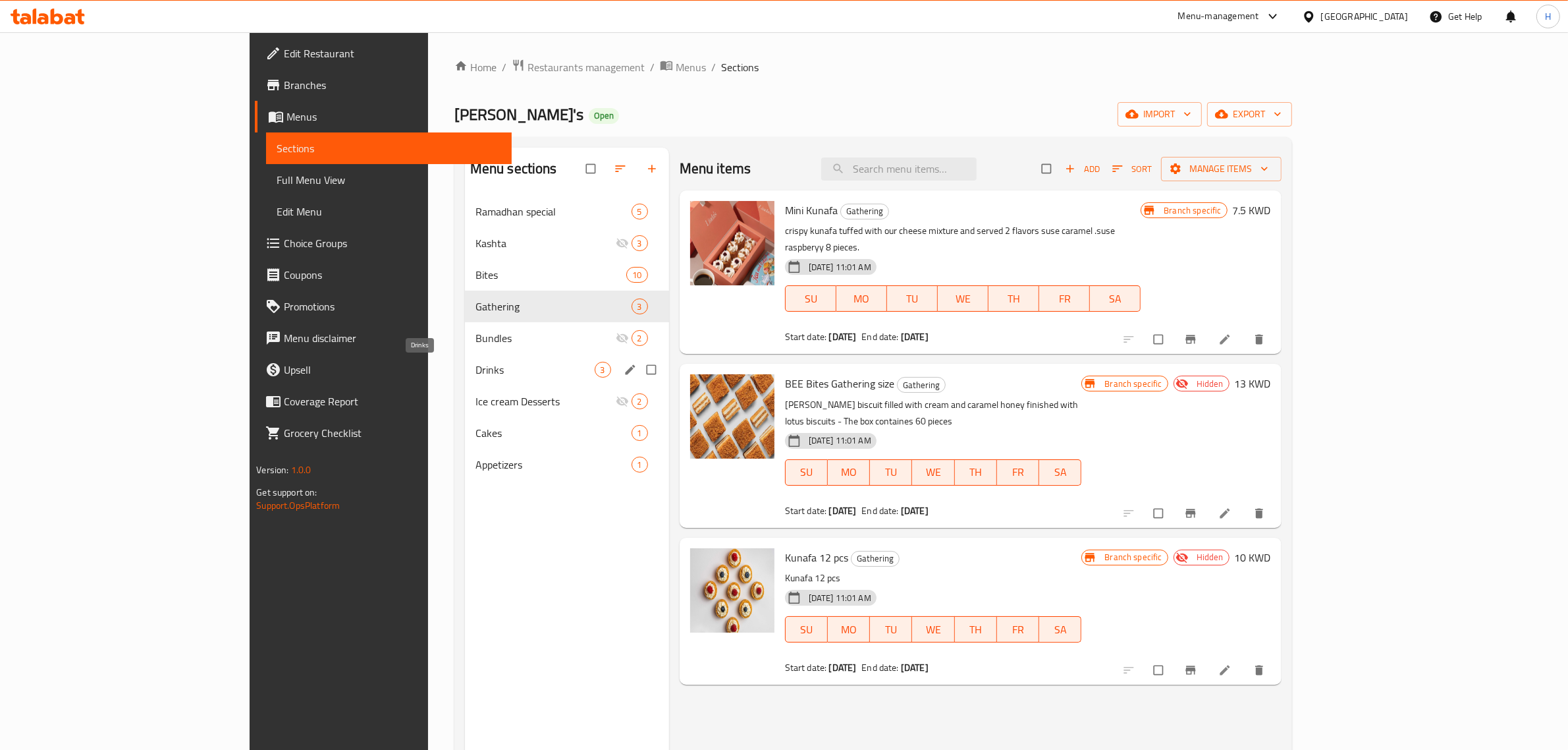
click at [476, 370] on span "Drinks" at bounding box center [535, 370] width 119 height 16
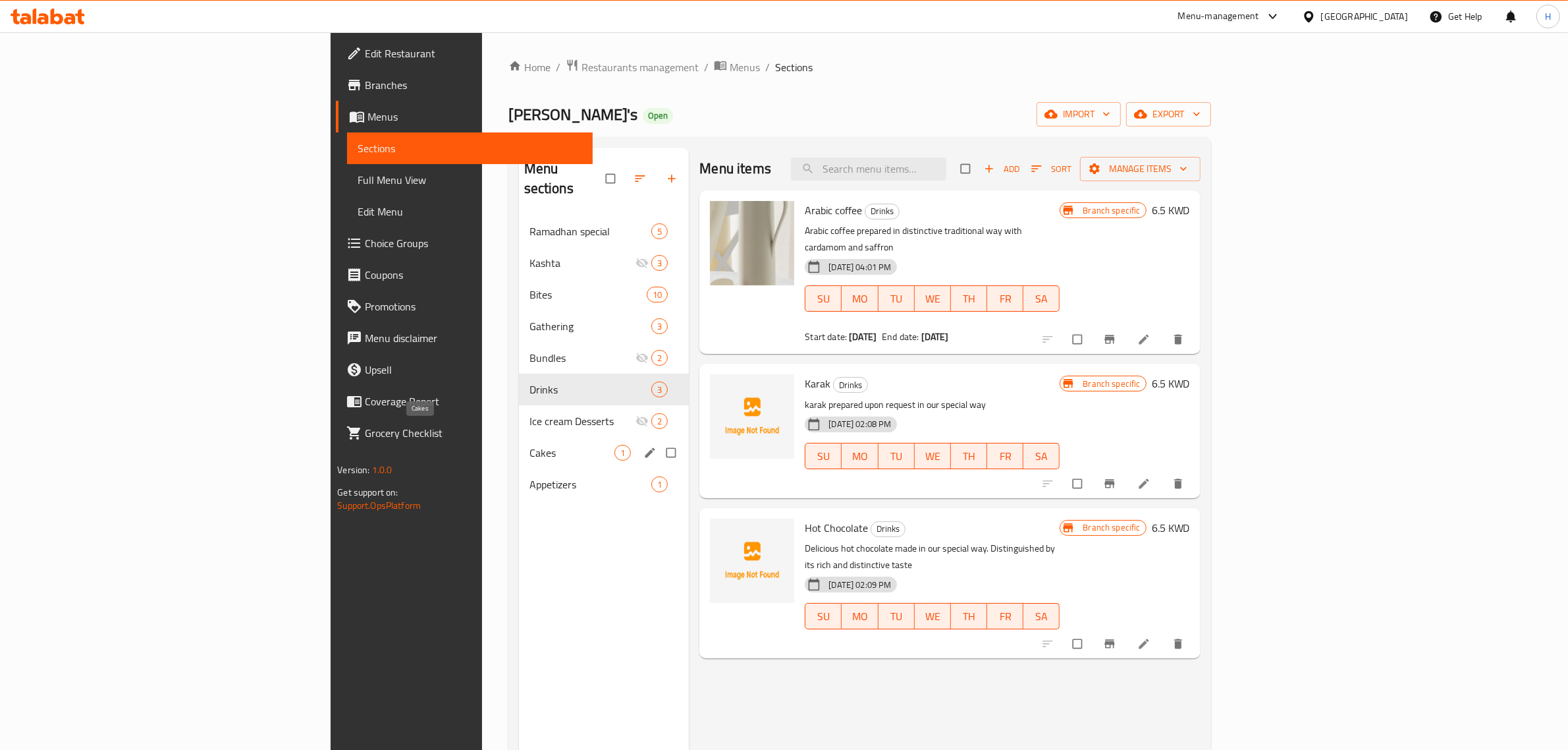
click at [530, 444] on span "Cakes" at bounding box center [572, 453] width 86 height 16
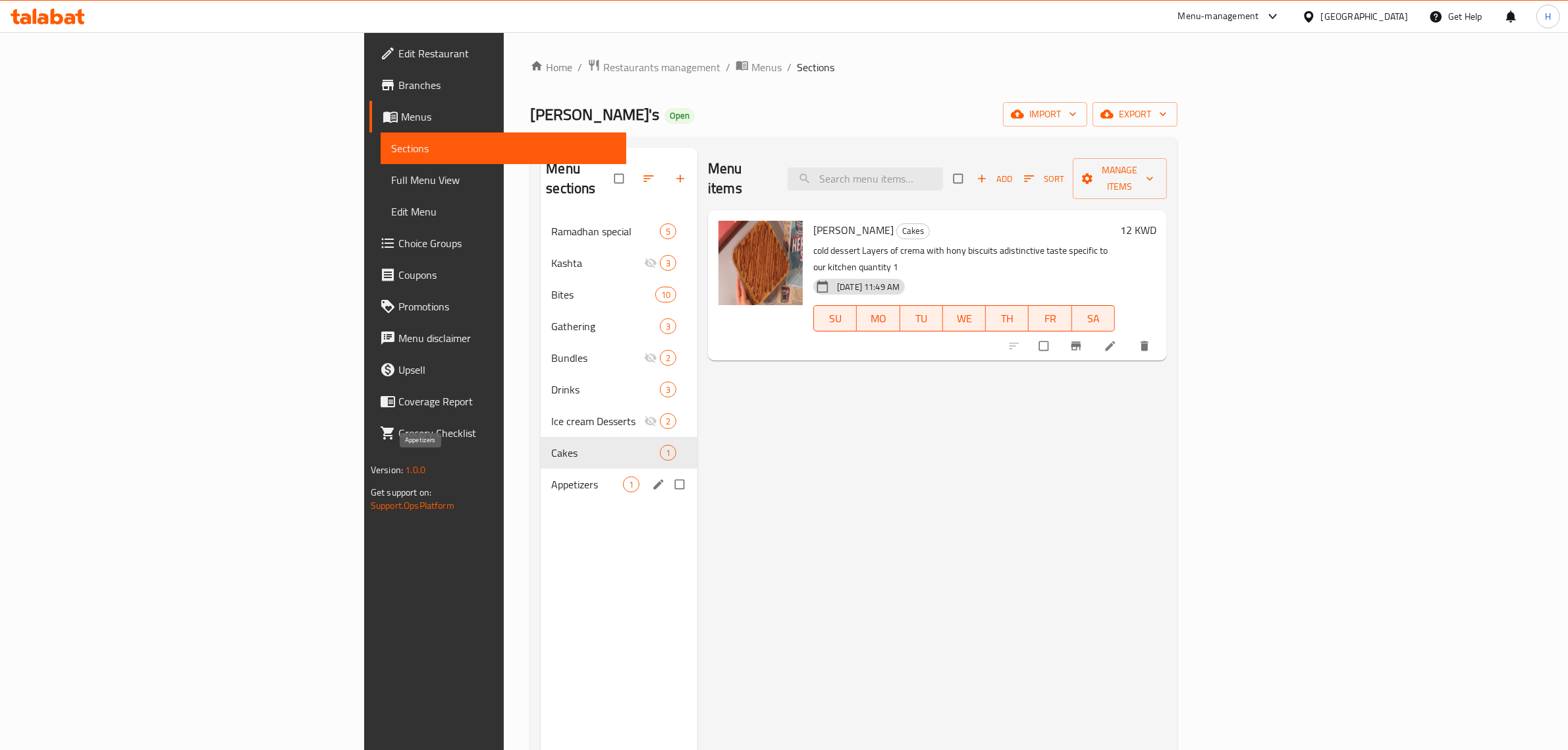
click at [552, 476] on span "Appetizers" at bounding box center [588, 484] width 72 height 16
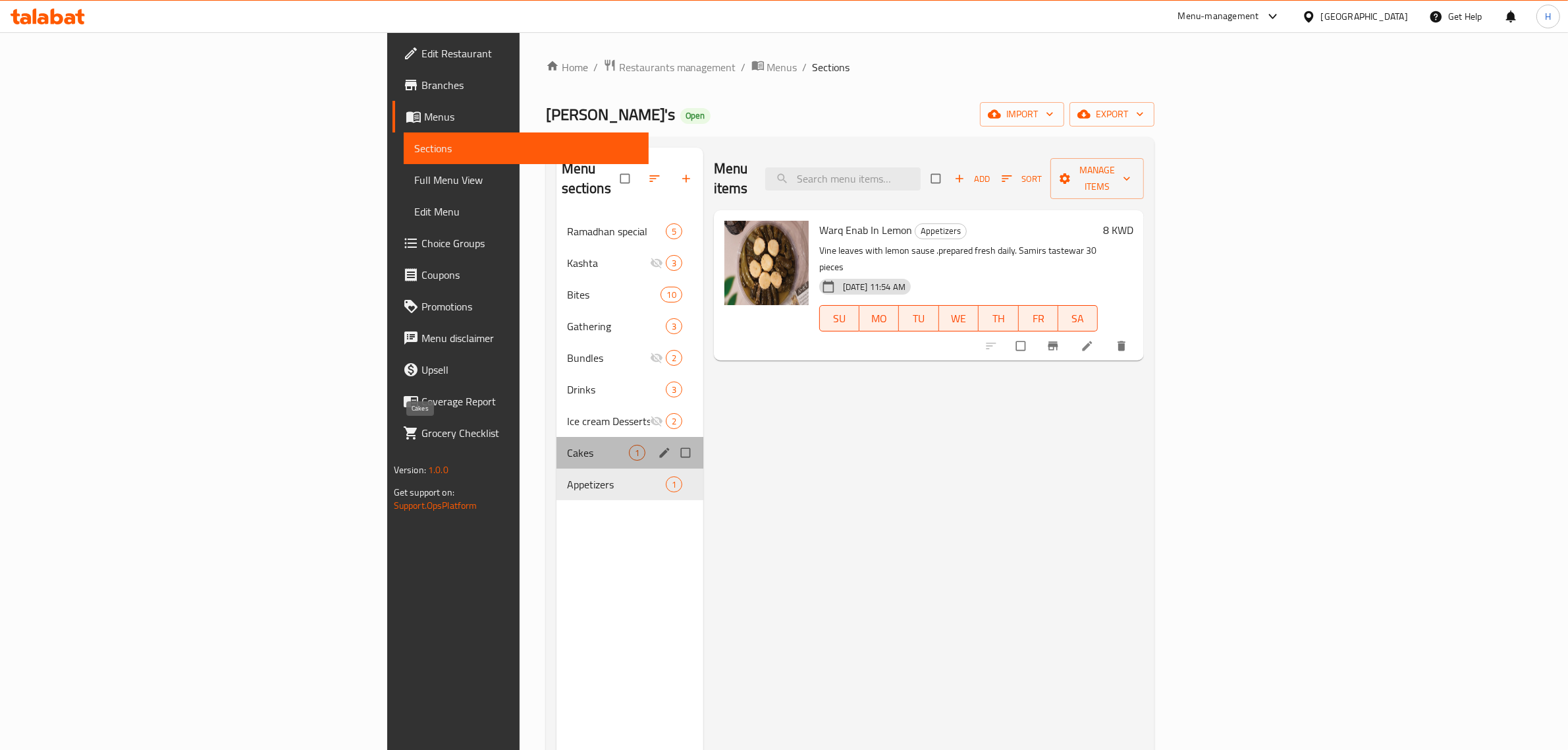
click at [567, 444] on span "Cakes" at bounding box center [597, 453] width 62 height 16
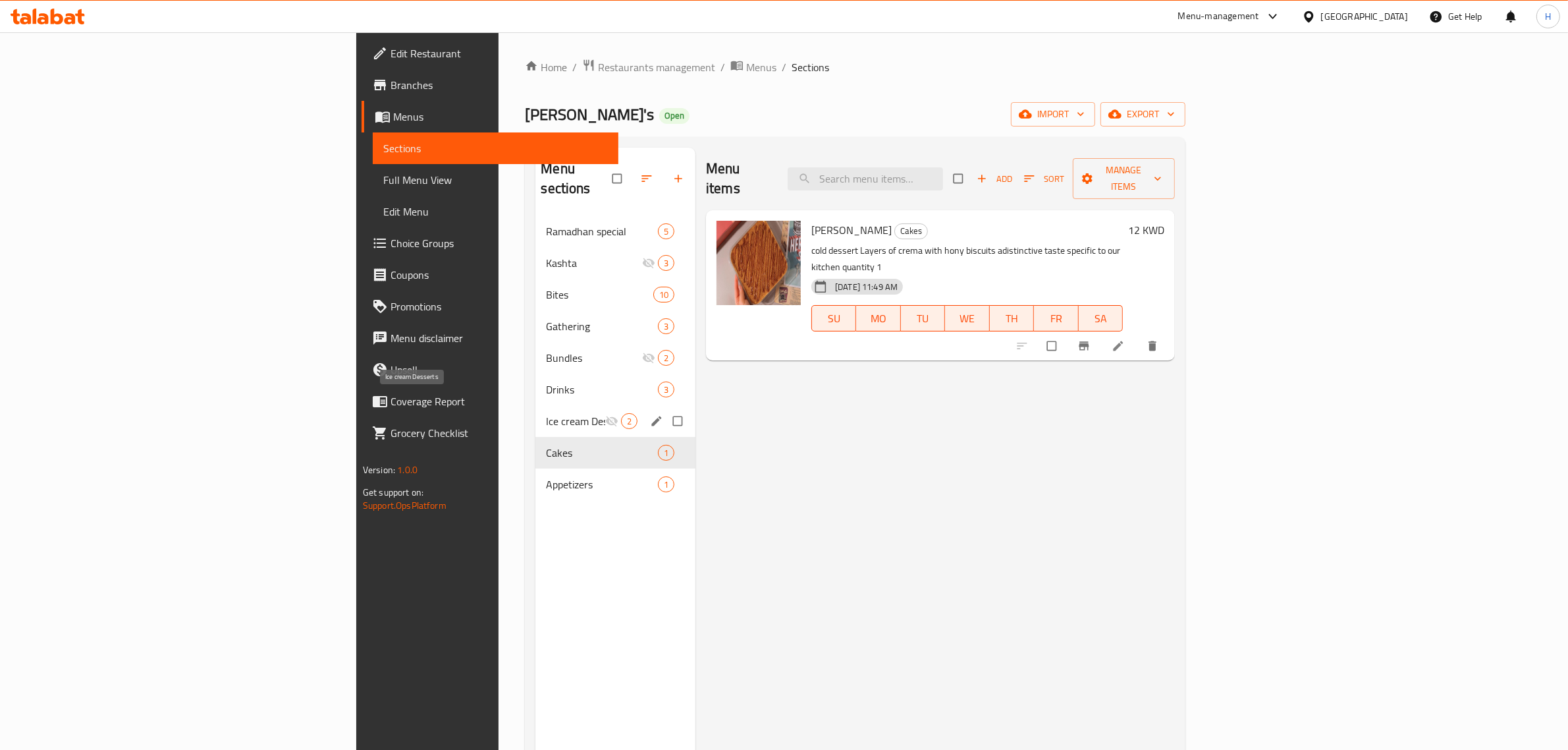
click at [546, 413] on span "Ice cream Desserts" at bounding box center [576, 421] width 59 height 16
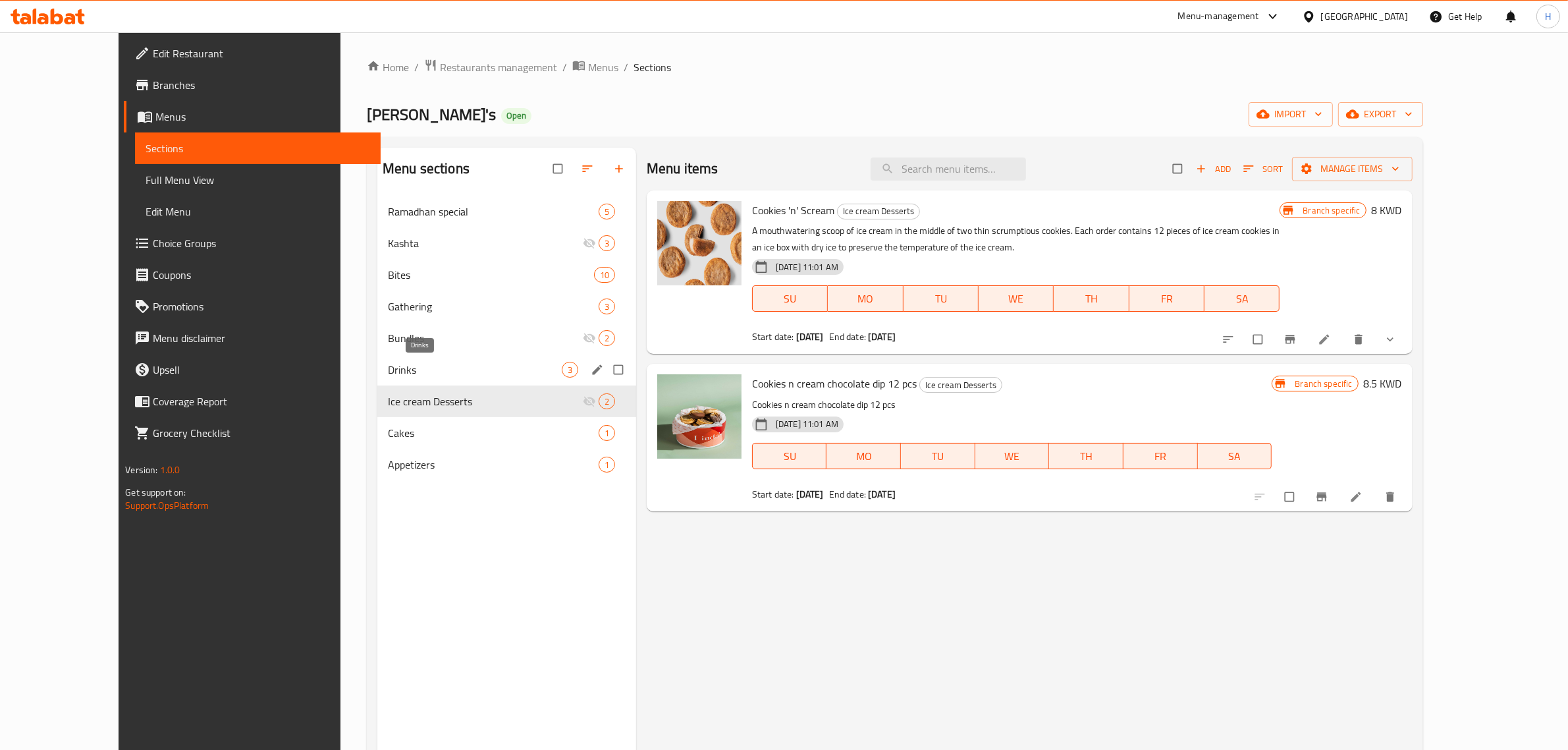
click at [483, 370] on span "Drinks" at bounding box center [474, 370] width 174 height 16
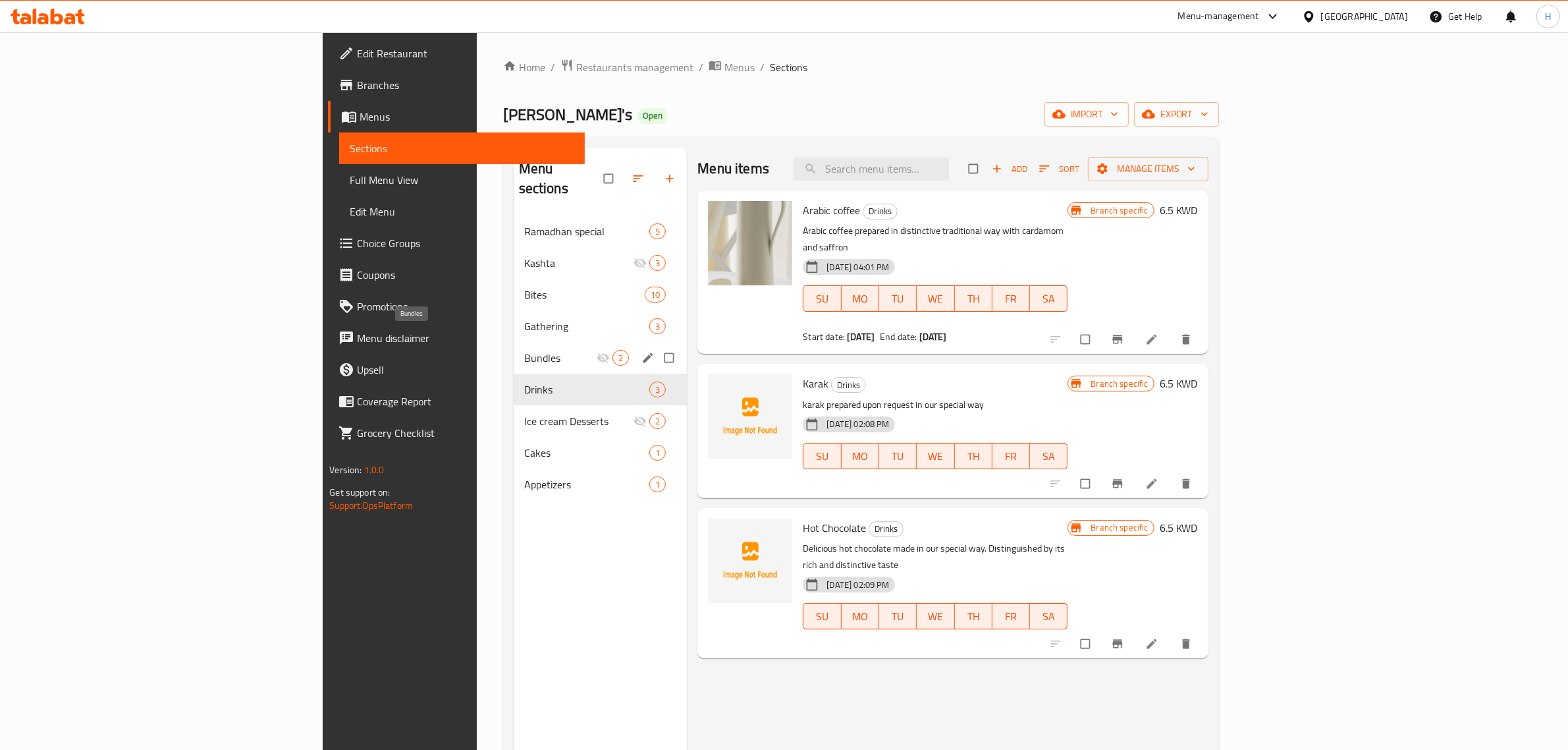
click at [524, 350] on span "Bundles" at bounding box center [561, 358] width 73 height 16
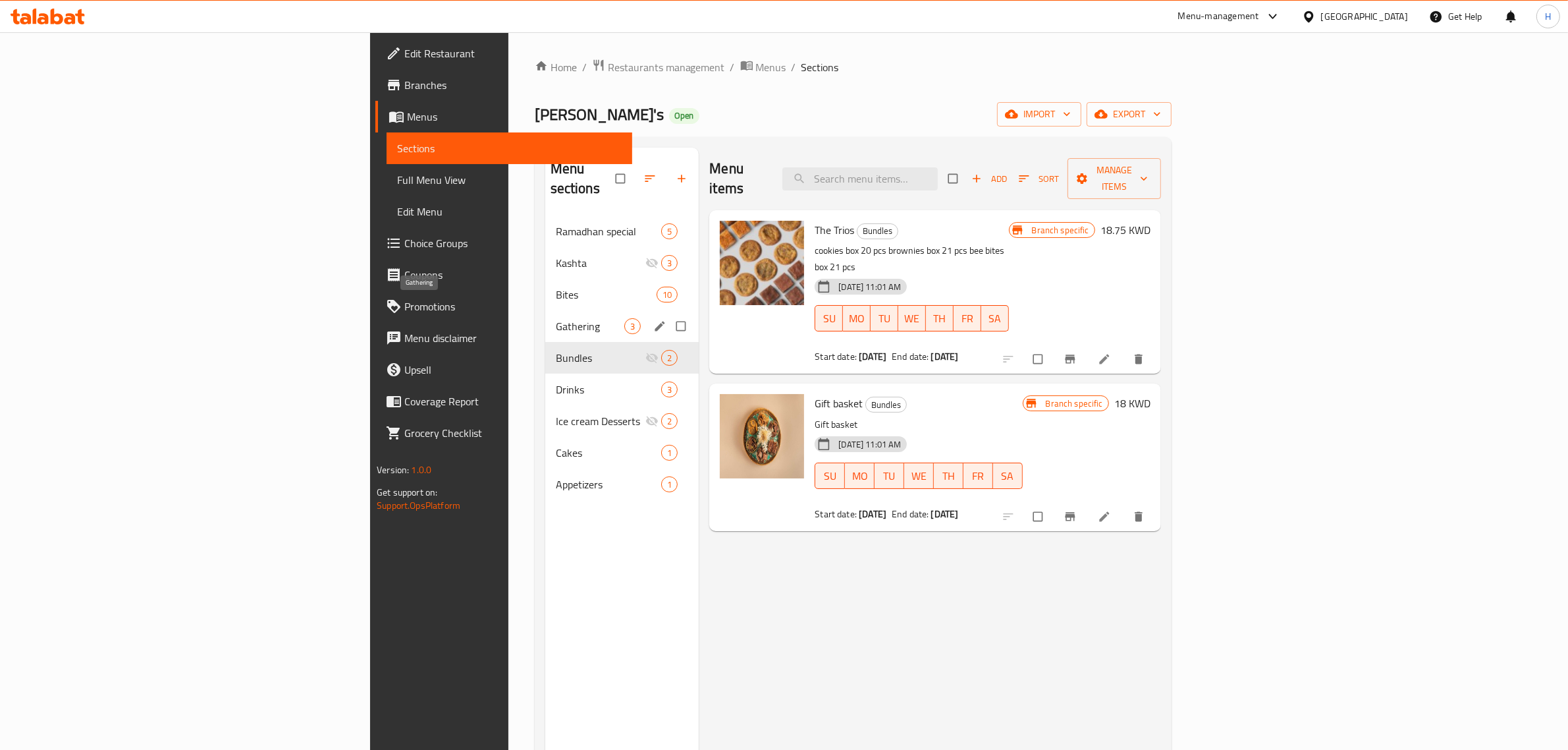
click at [556, 318] on span "Gathering" at bounding box center [590, 326] width 69 height 16
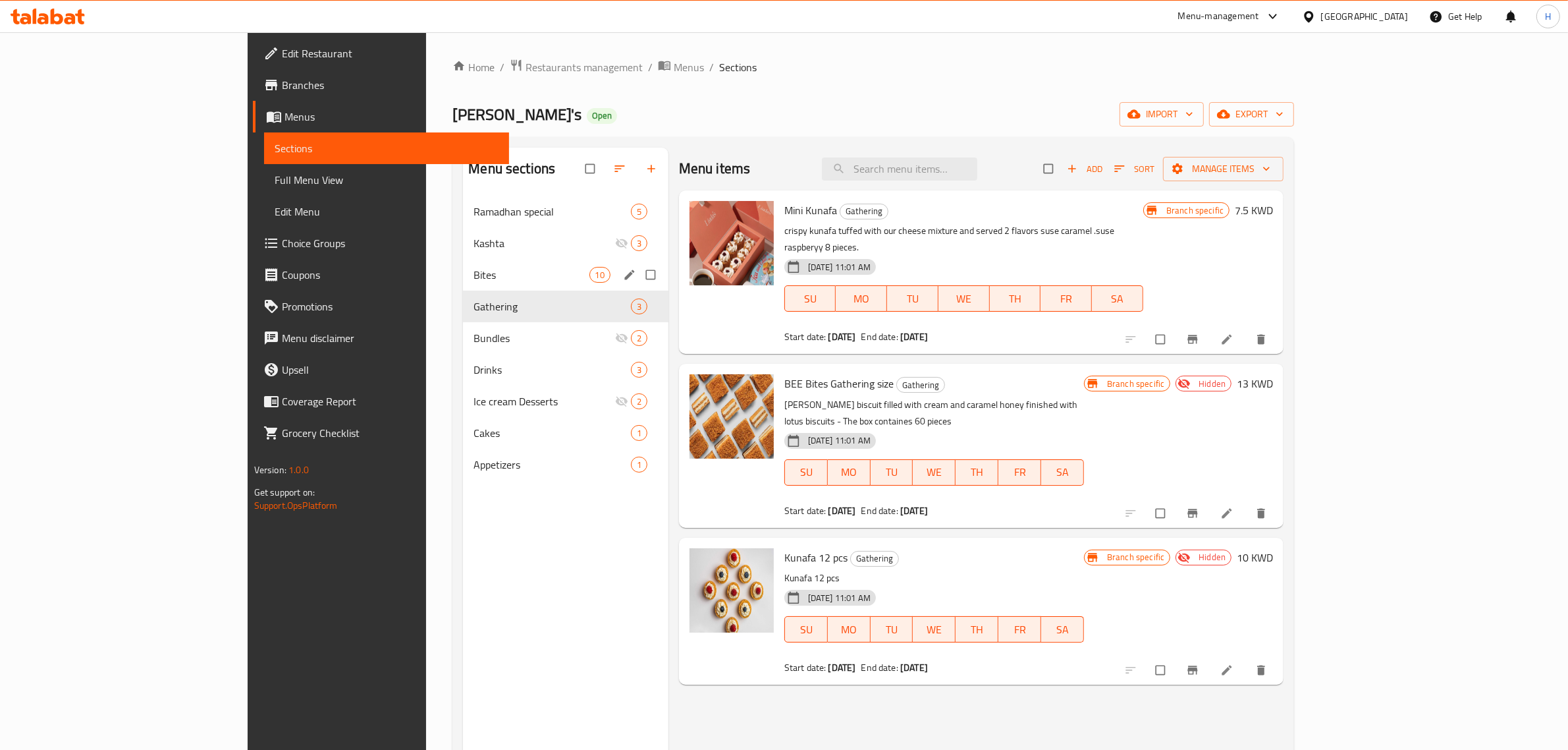
click at [482, 266] on div "Bites 10" at bounding box center [565, 274] width 205 height 32
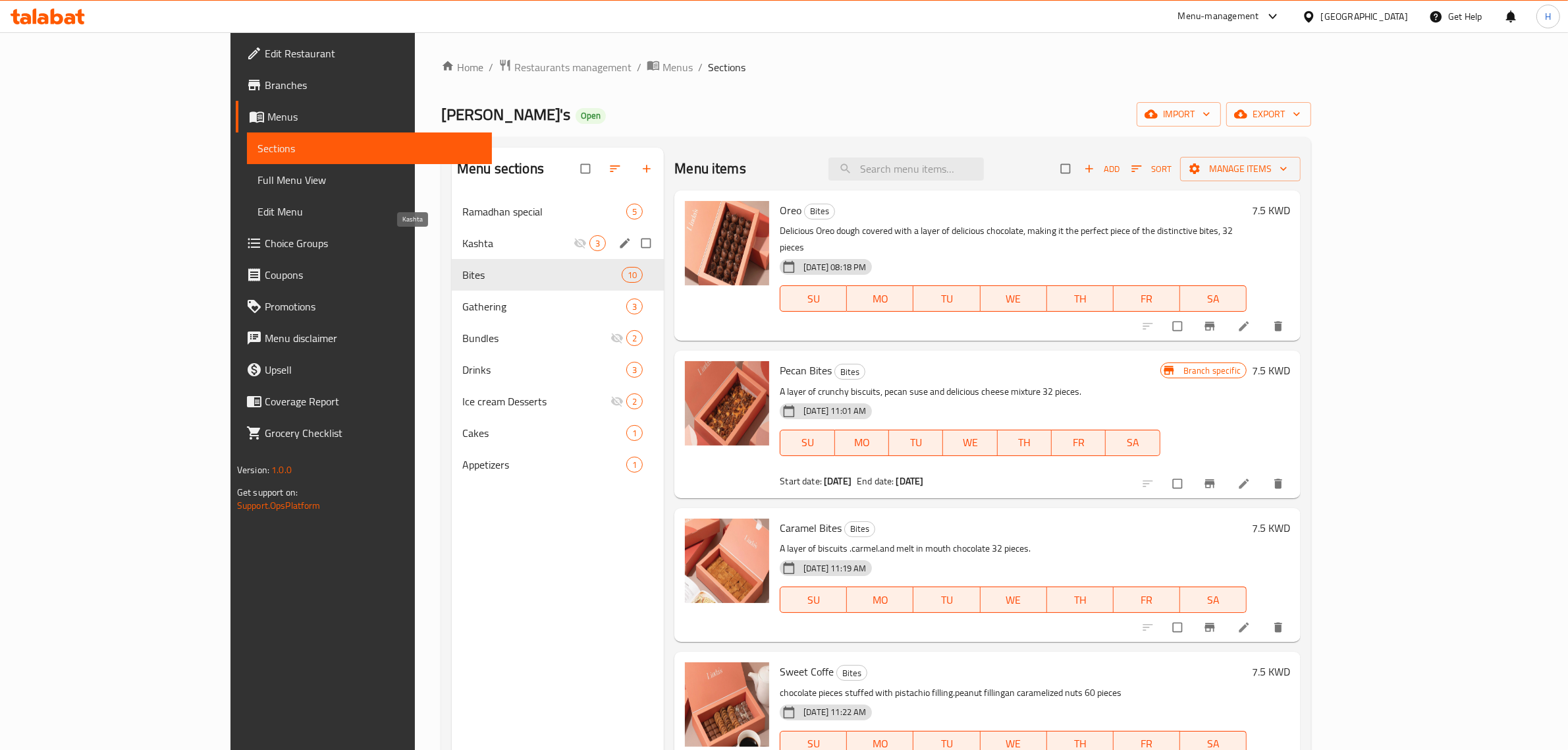
click at [462, 248] on span "Kashta" at bounding box center [518, 243] width 112 height 16
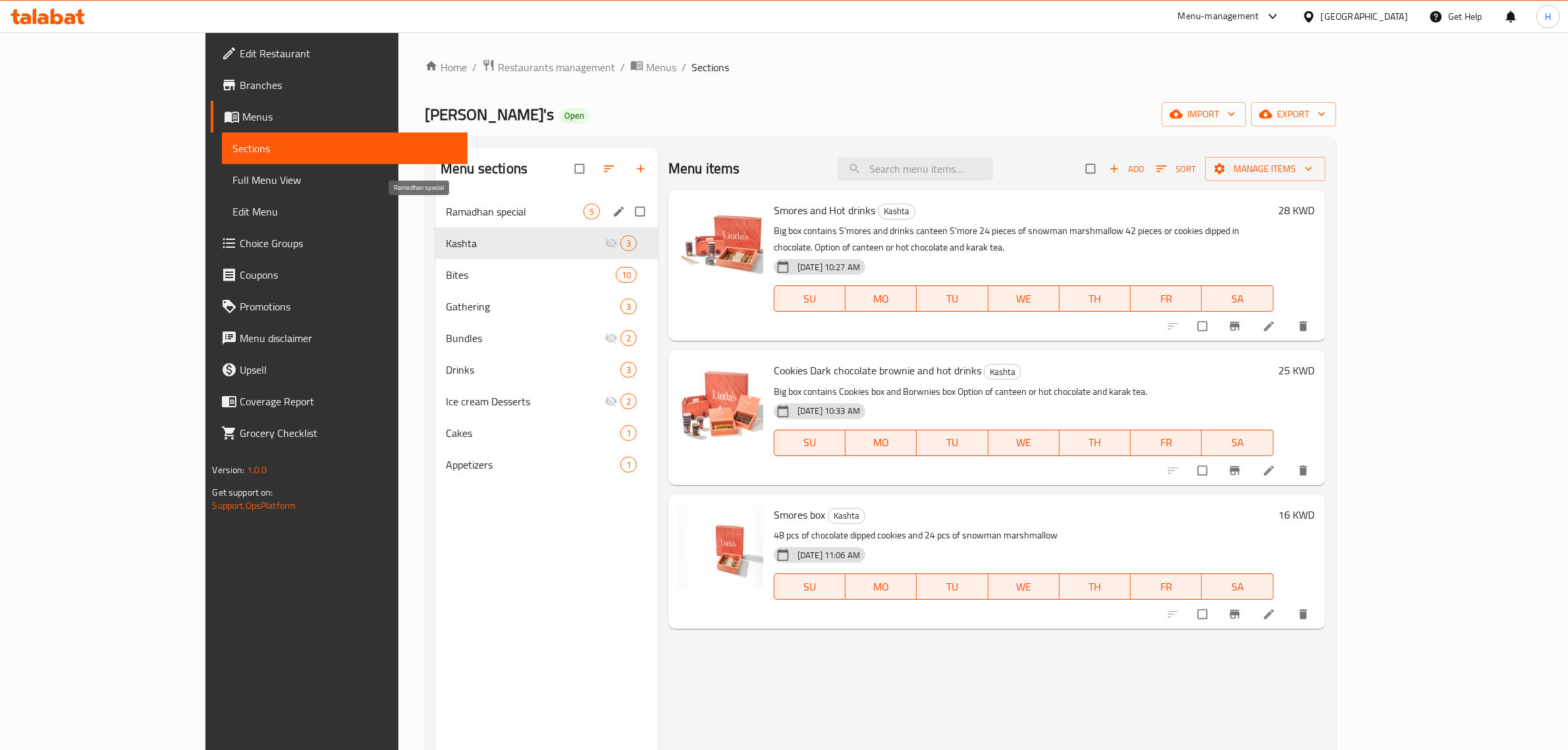
click at [491, 212] on span "Ramadhan special" at bounding box center [515, 212] width 138 height 16
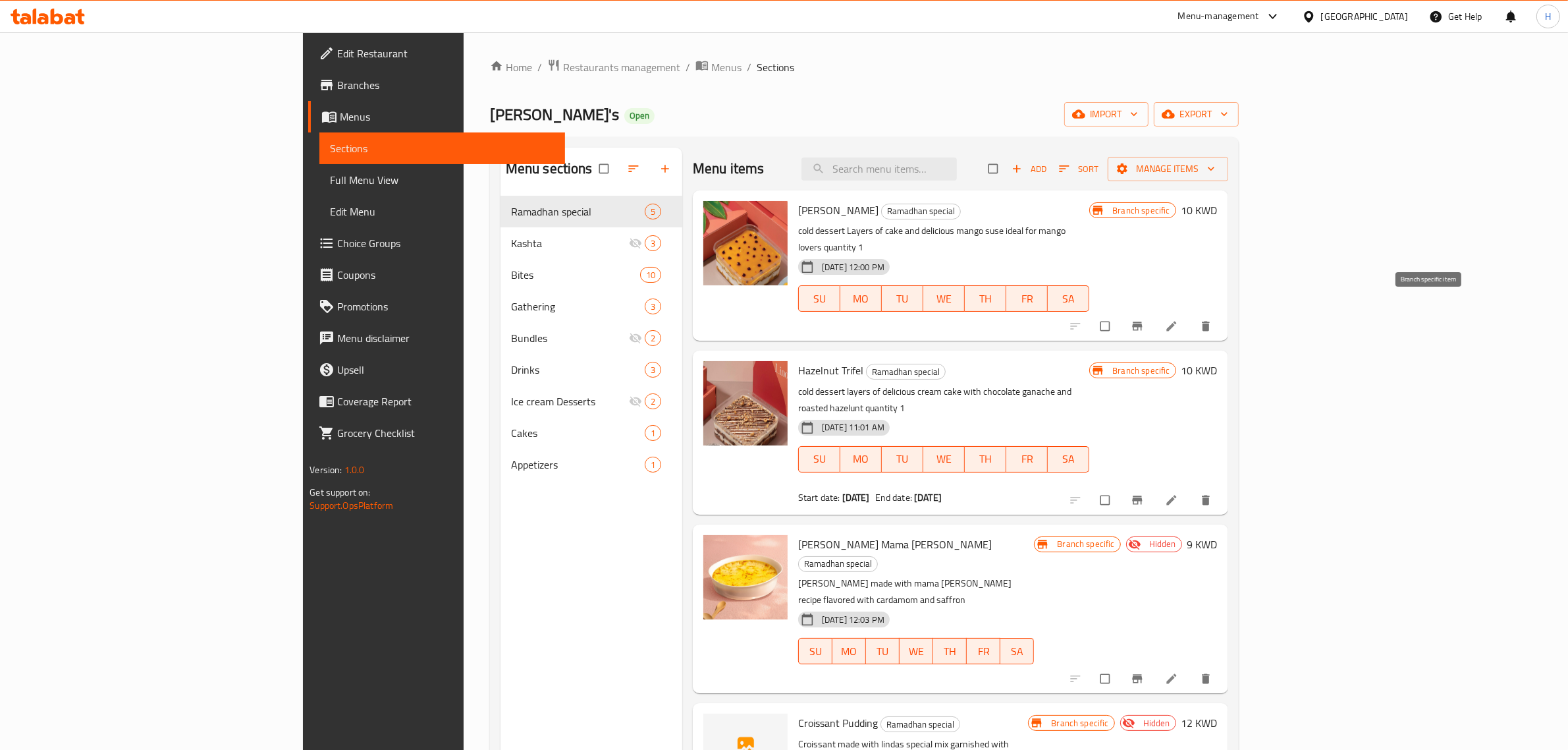
click at [1154, 312] on button "Branch-specific-item" at bounding box center [1138, 326] width 32 height 29
click at [1144, 493] on icon "Branch-specific-item" at bounding box center [1137, 499] width 14 height 14
click at [578, 656] on div "Menu sections Ramadhan special 5 Kashta 3 Bites 10 Gathering 3 Bundles 2 Drinks…" at bounding box center [591, 523] width 182 height 750
click at [1089, 227] on p "cold dessert Layers of cake and delicious mango suse ideal for mango lovers qua…" at bounding box center [944, 239] width 291 height 33
click at [957, 169] on input "search" at bounding box center [879, 169] width 155 height 23
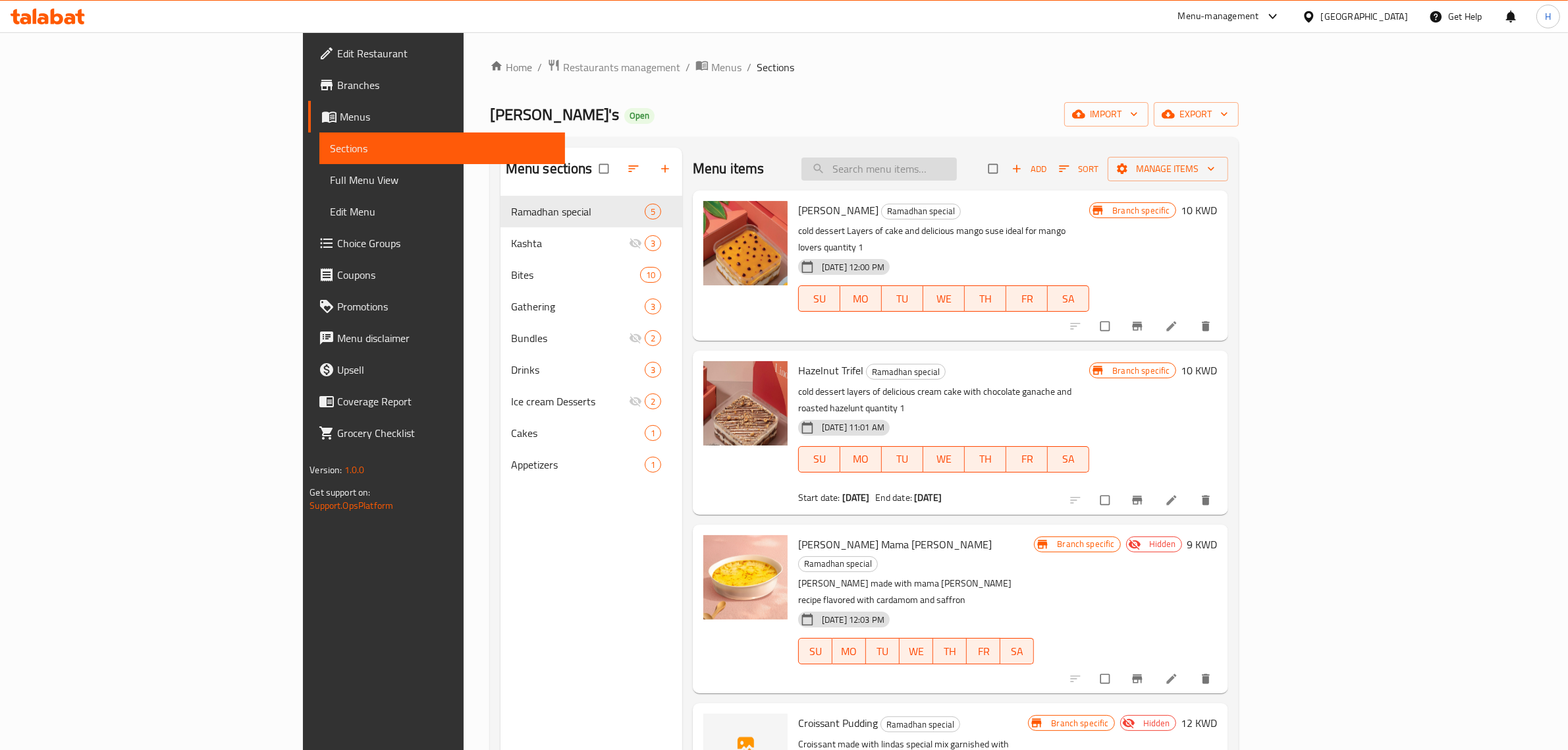
paste input "اوريو"
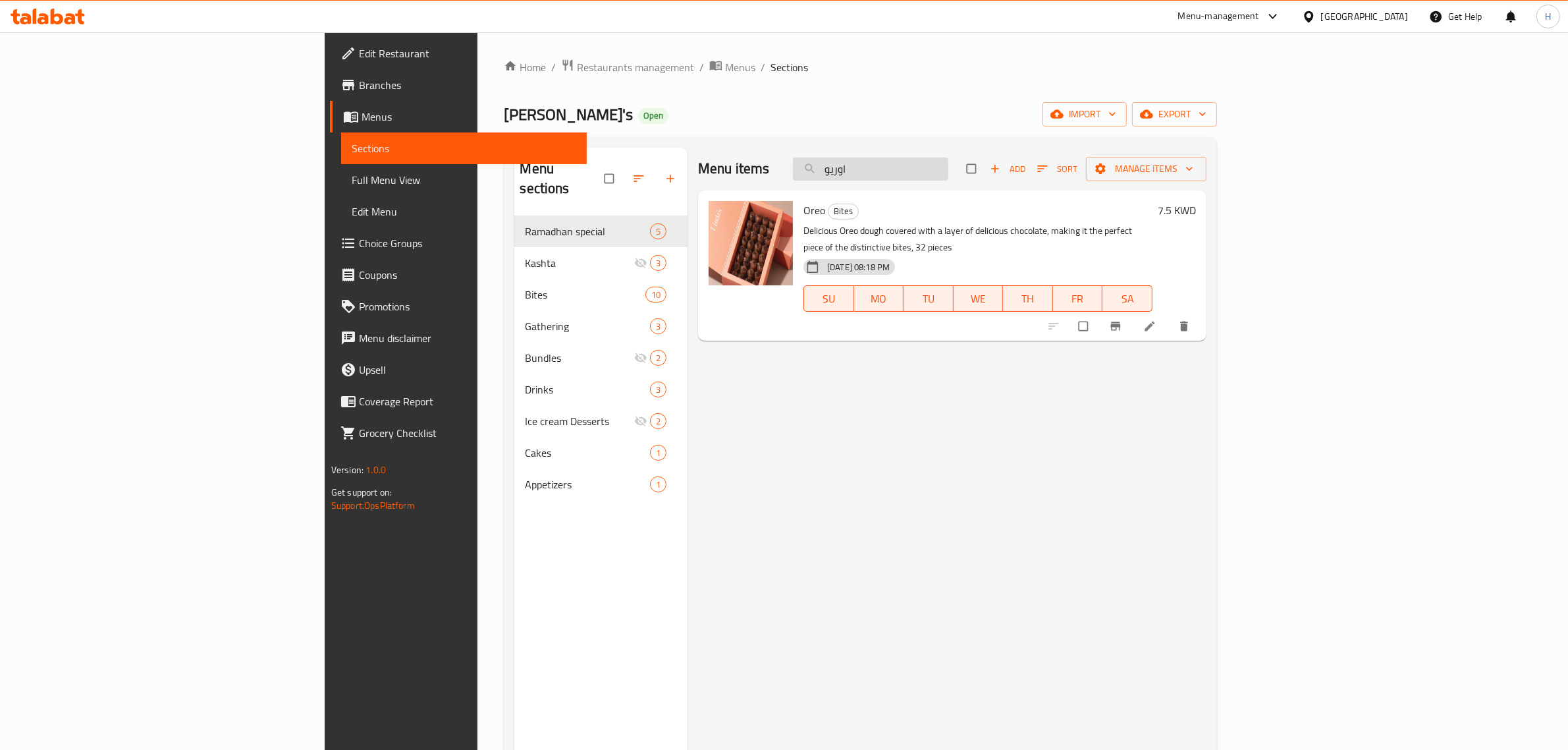
click at [948, 172] on input "اوريو" at bounding box center [871, 169] width 155 height 23
paste input "ايتس بيكان"
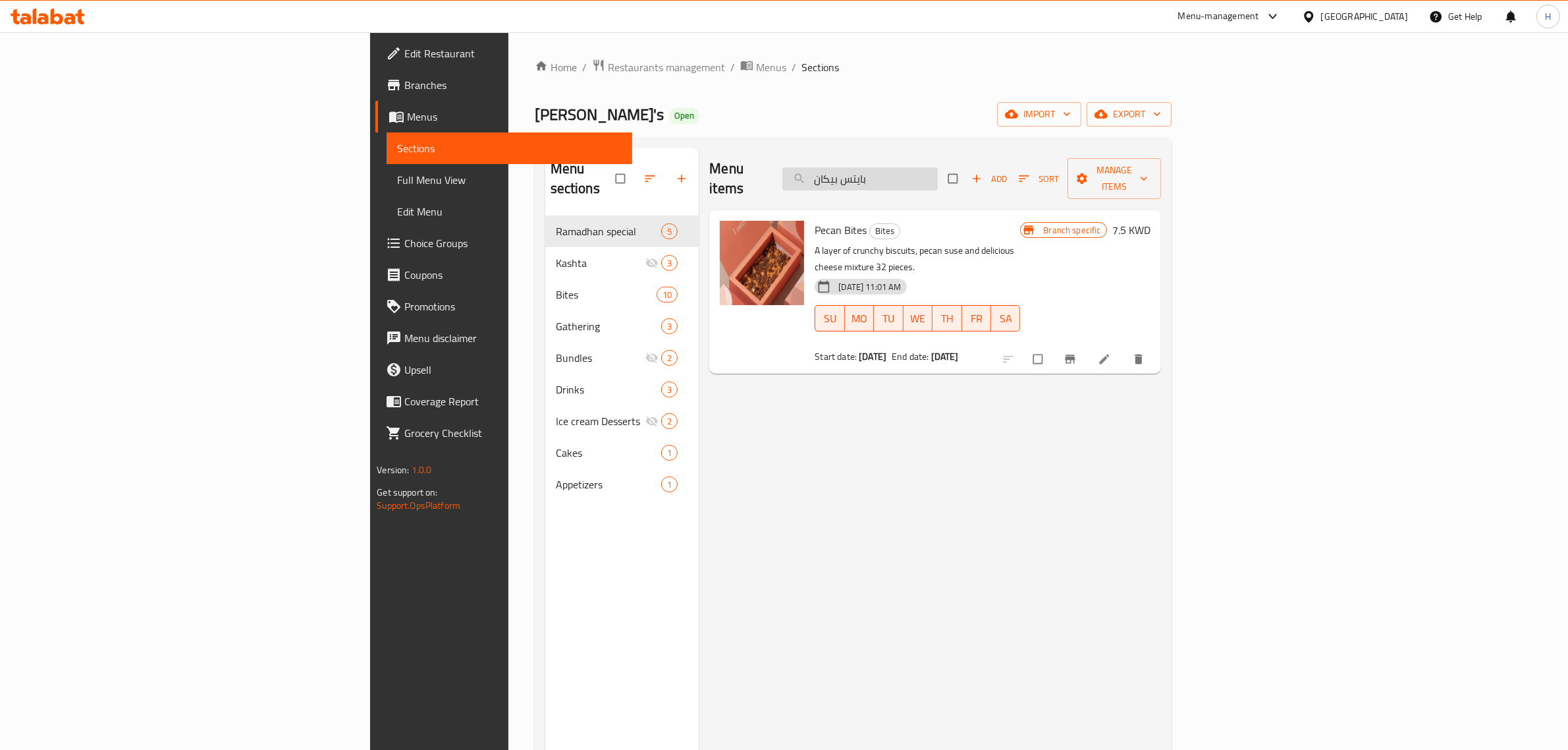
click at [938, 168] on input "بايتس بيكان" at bounding box center [860, 179] width 155 height 23
paste input "كرمل"
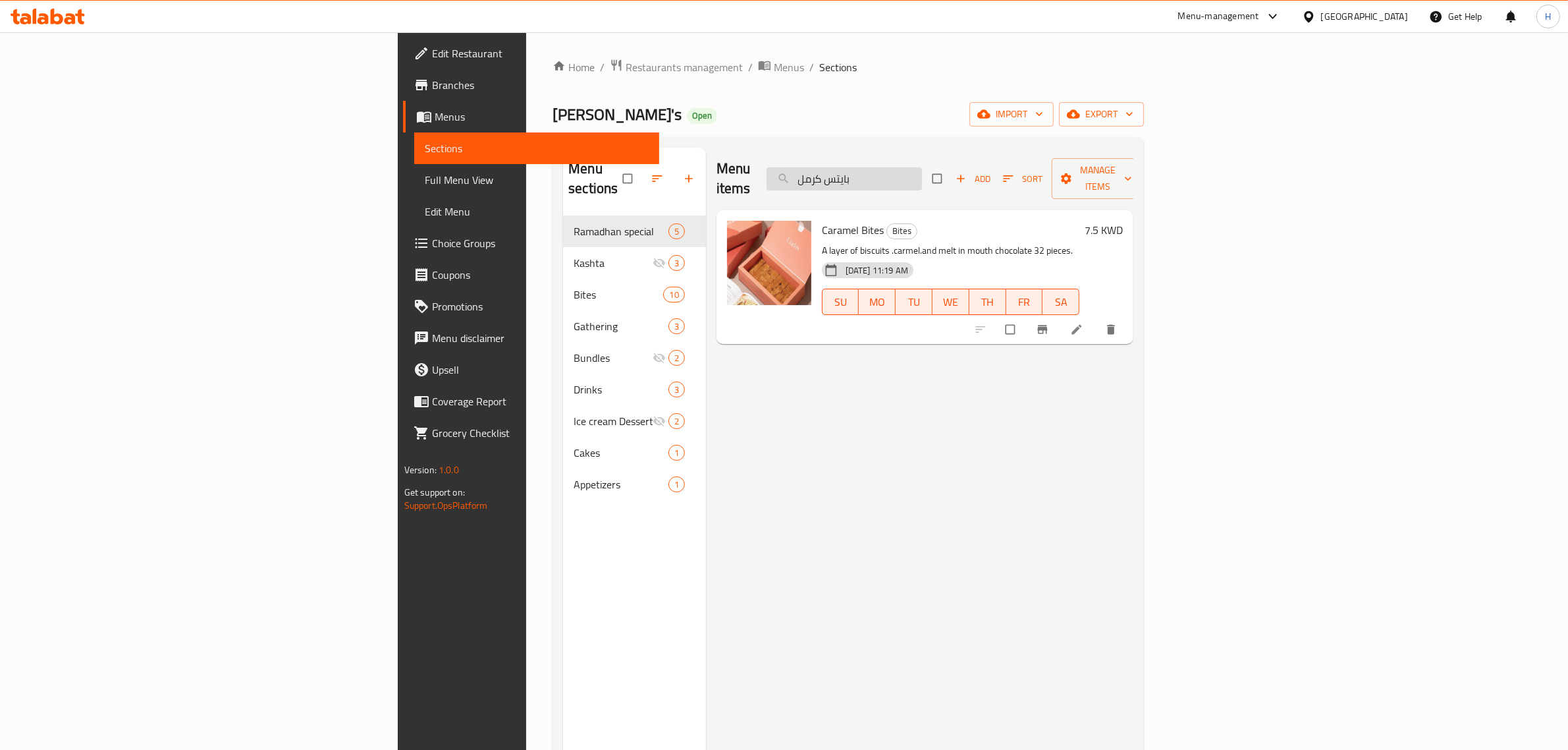
click at [922, 179] on input "بايتس كرمل" at bounding box center [844, 179] width 155 height 23
paste input "لوه قهوه"
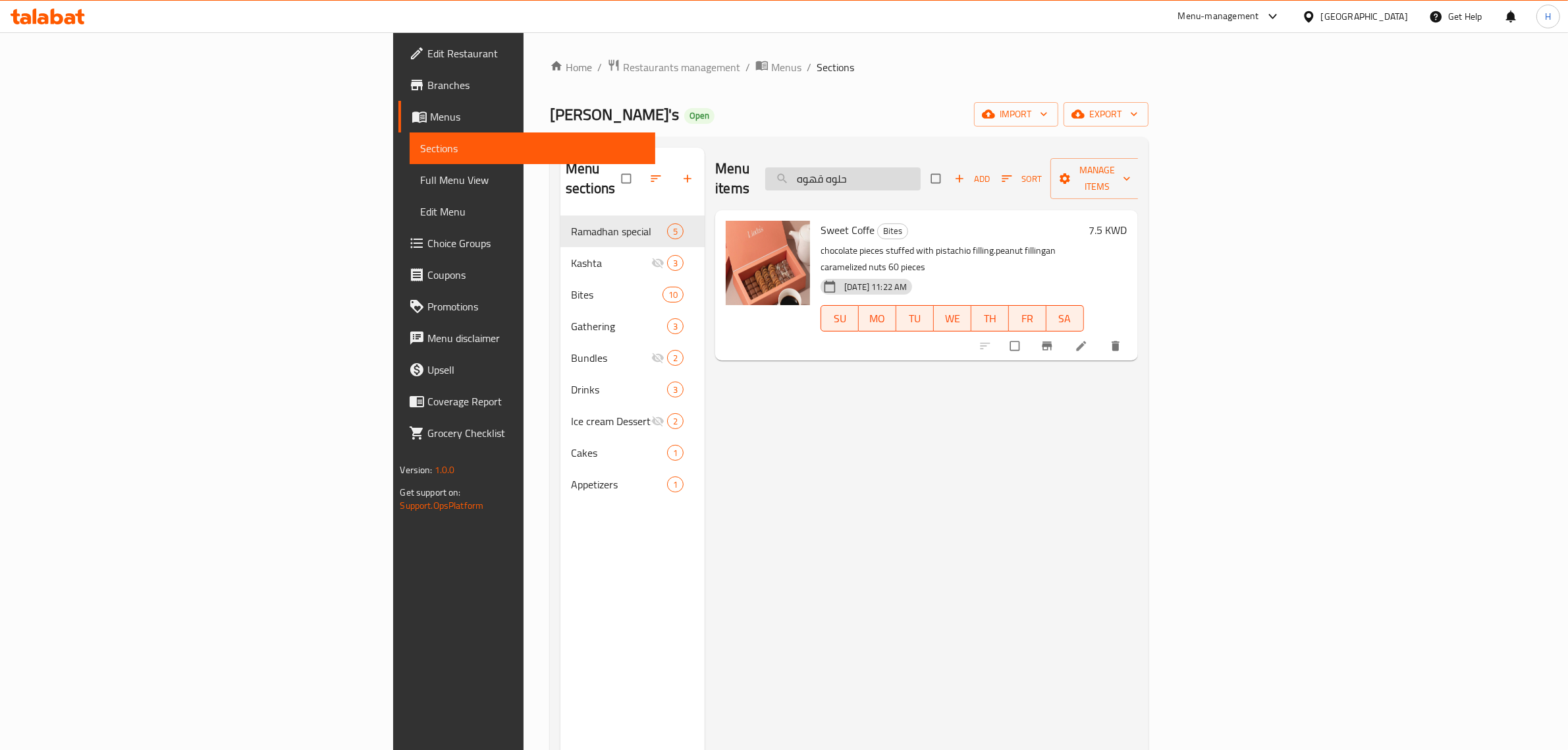
click at [921, 168] on input "حلوه قهوه" at bounding box center [843, 179] width 155 height 23
paste input "ار مكسرات مكرمل"
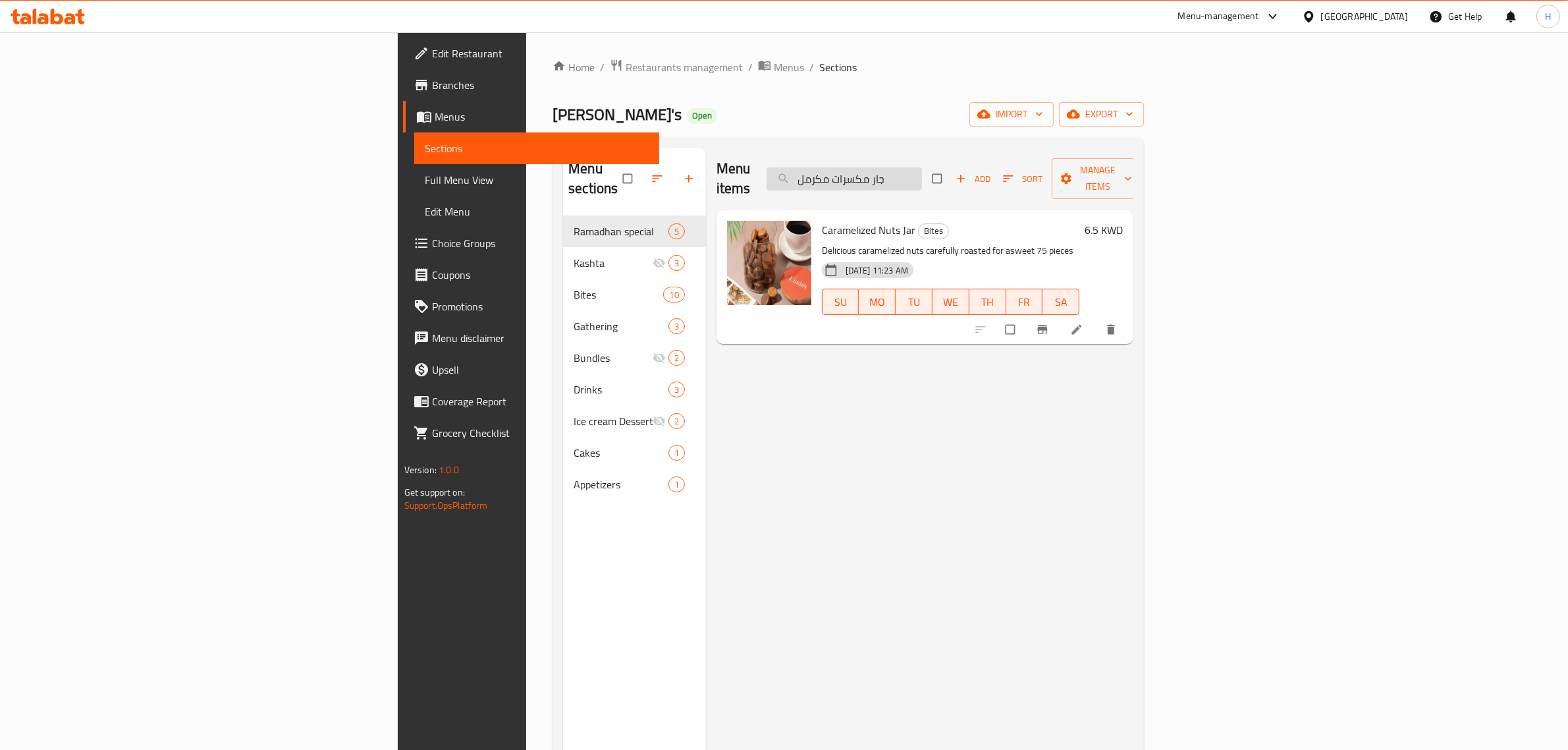
click at [922, 170] on input "جار مكسرات مكرمل" at bounding box center [844, 179] width 155 height 23
paste input "ميني كنافه"
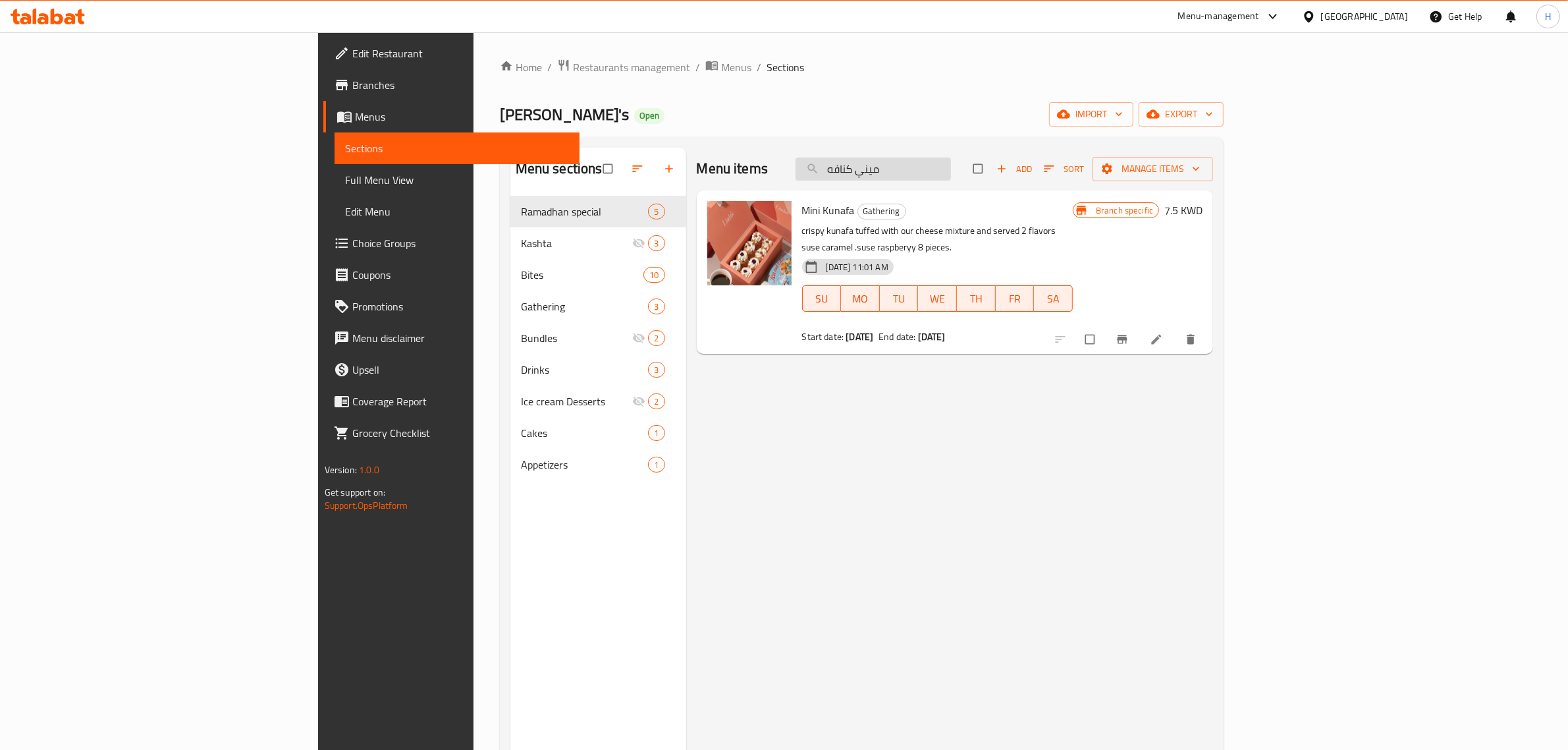
click at [951, 172] on input "ميني كنافه" at bounding box center [873, 169] width 155 height 23
paste input "وكيز"
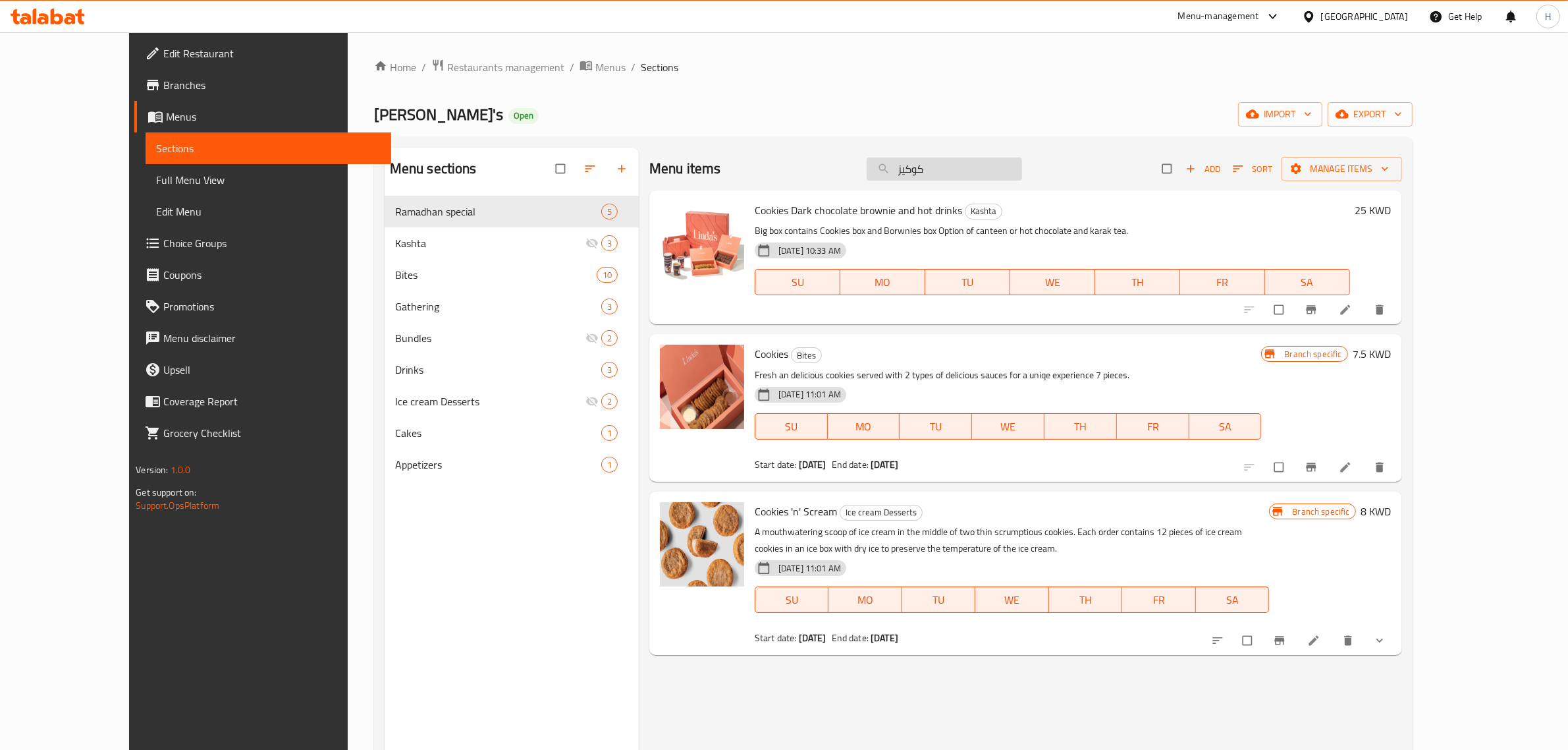
paste input "بوكس جار"
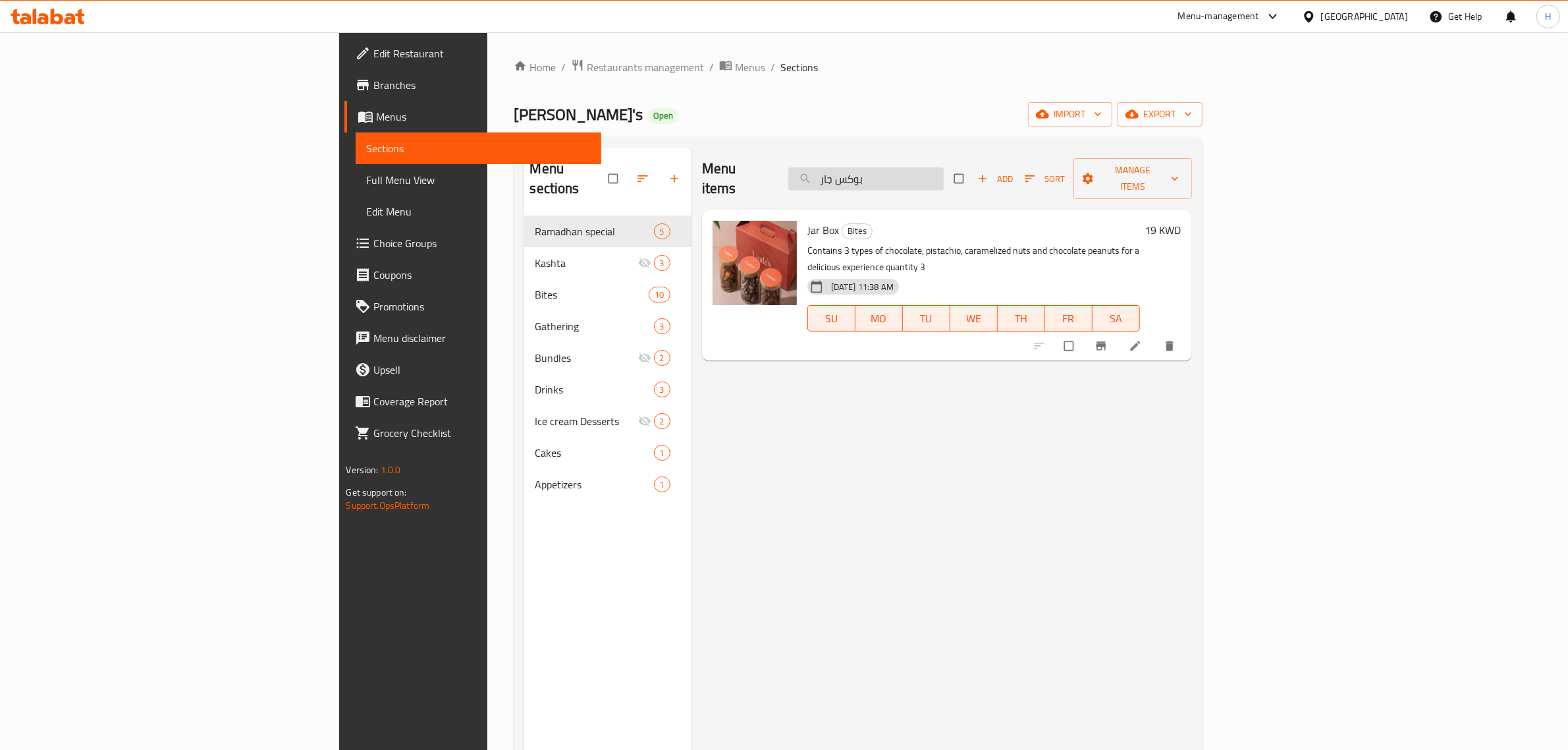
click at [944, 168] on input "بوكس جار" at bounding box center [866, 179] width 155 height 23
paste input "[PERSON_NAME]"
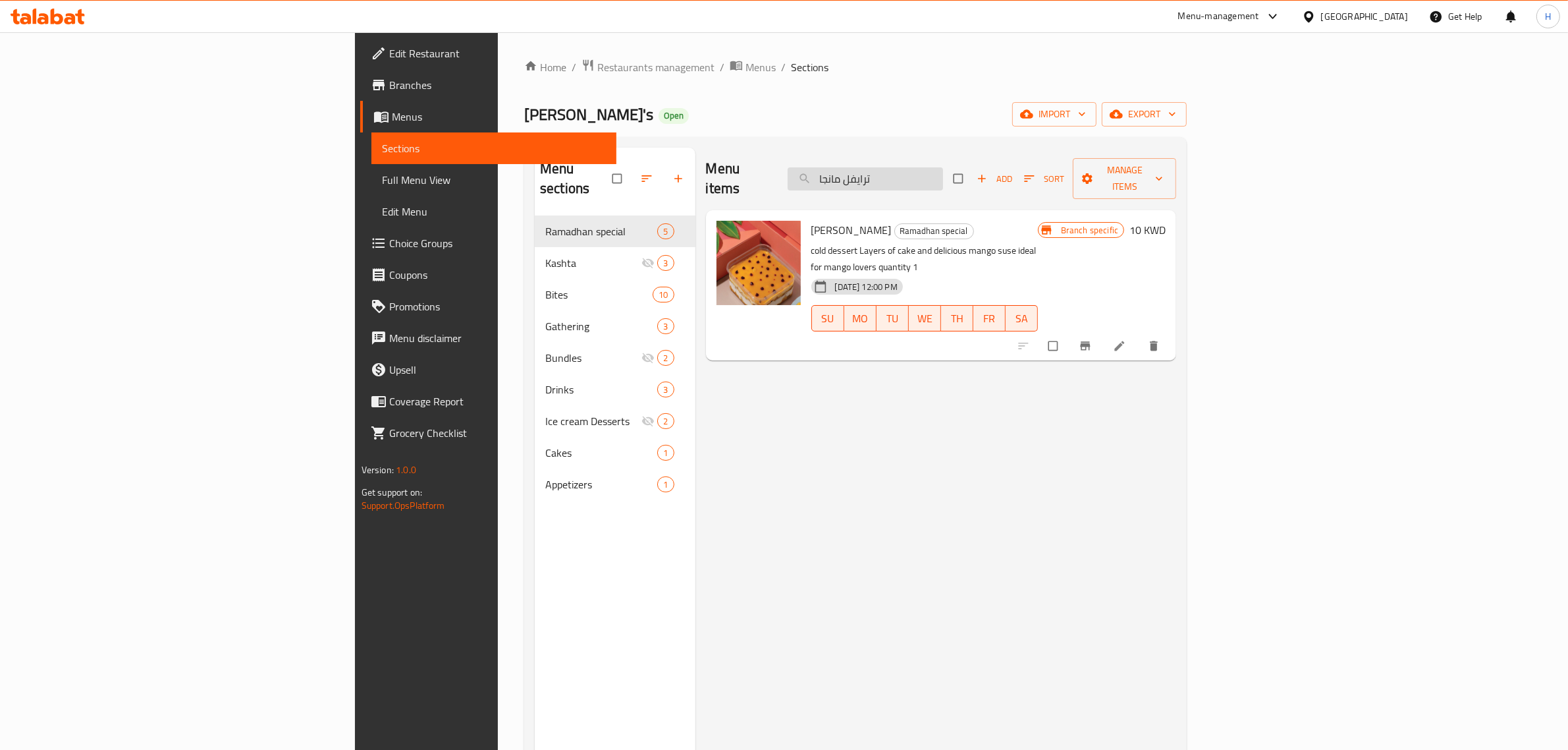
click at [944, 168] on input "ترايفل مانجا" at bounding box center [865, 179] width 155 height 23
paste input "بندق"
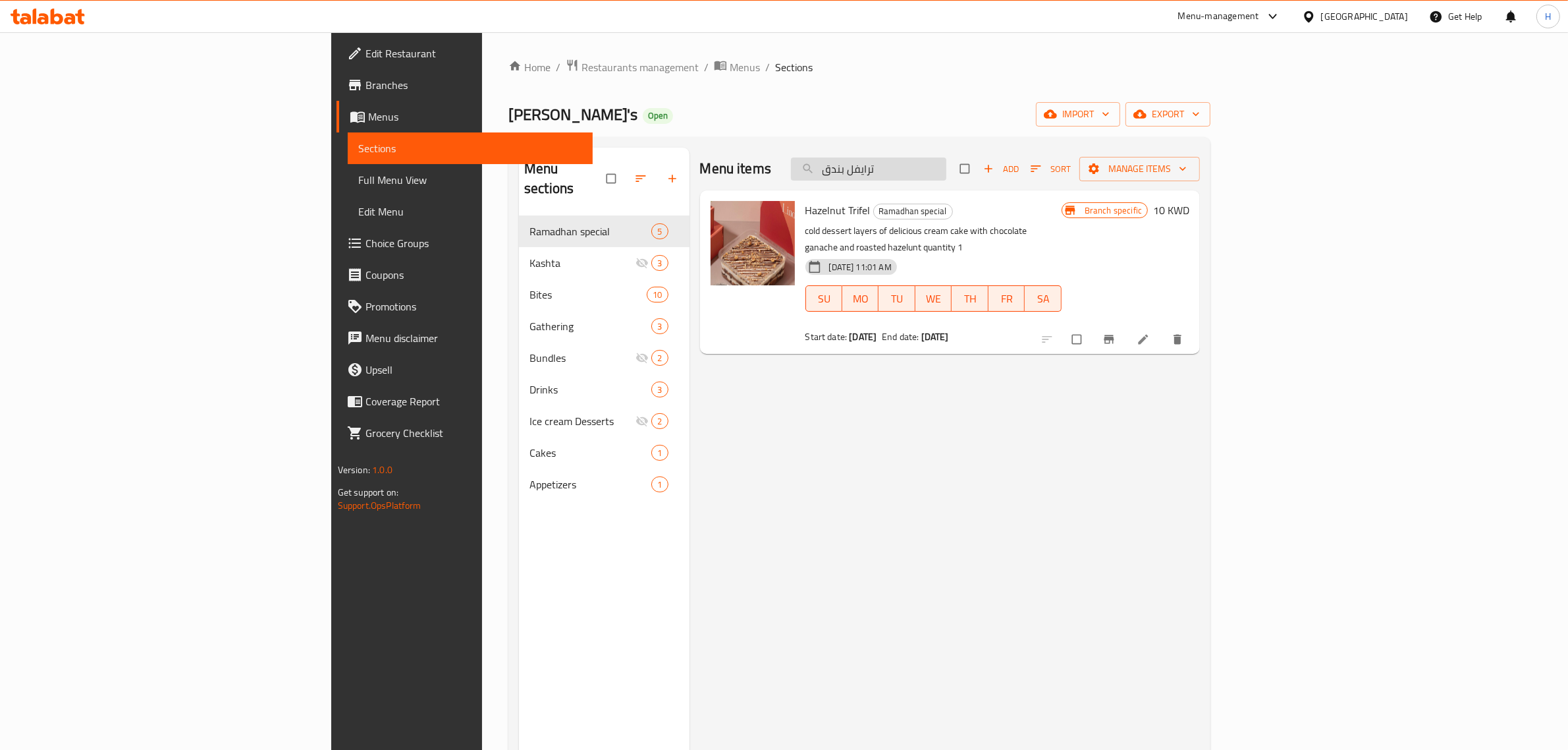
click at [946, 163] on input "ترايفل بندق" at bounding box center [869, 169] width 155 height 23
paste input "هني كيك"
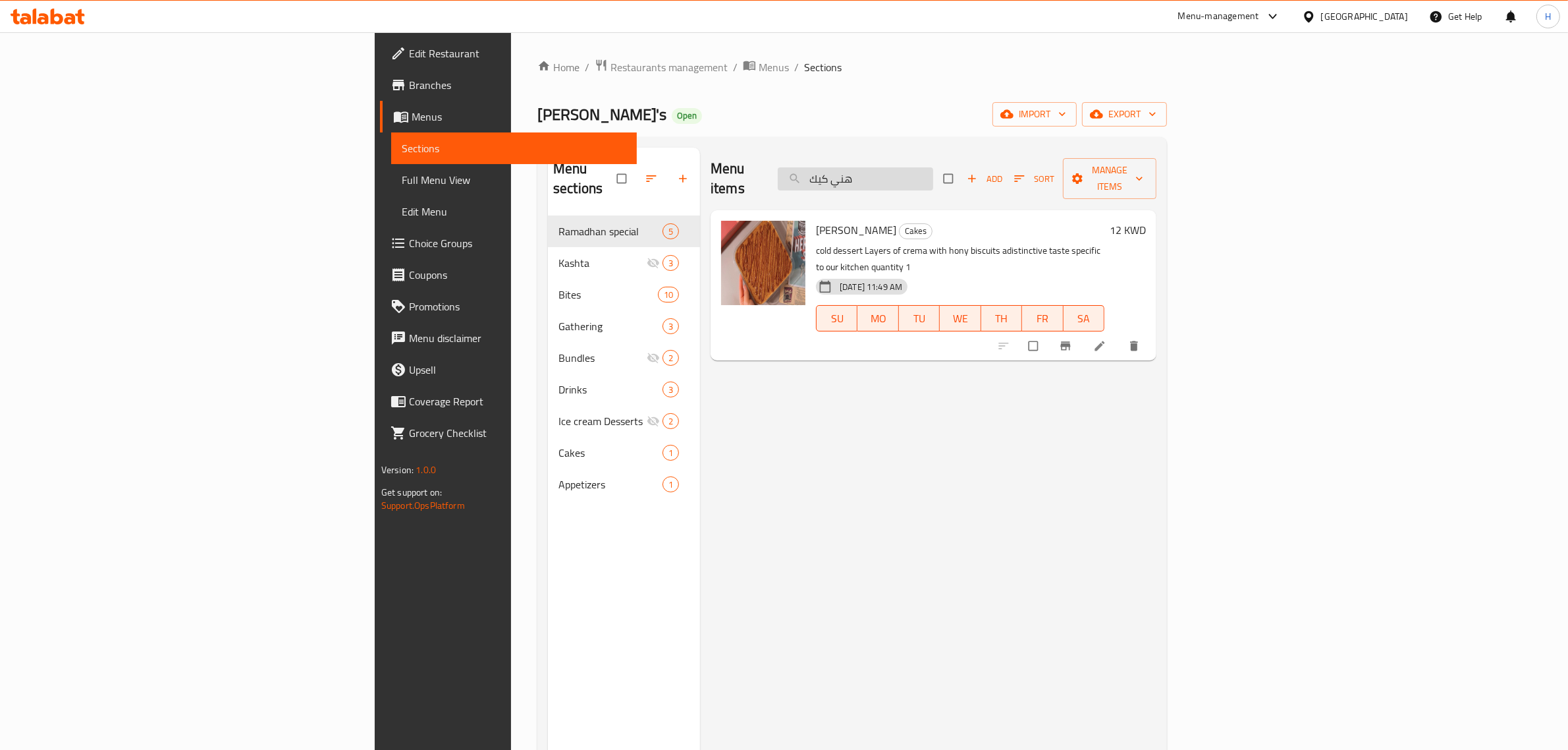
click at [934, 168] on input "هني كيك" at bounding box center [855, 179] width 155 height 23
paste input "رق عنب ليمون"
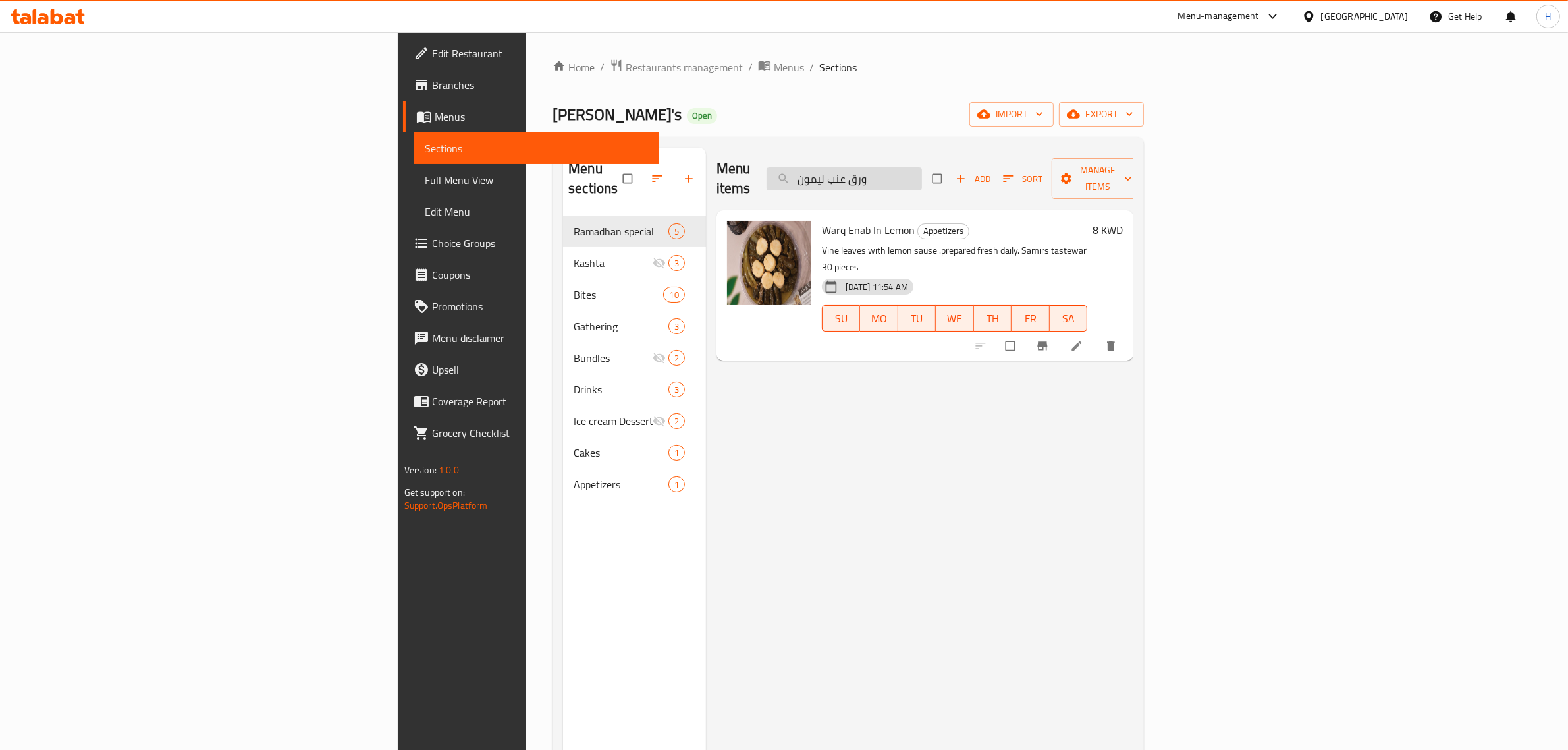
paste input "قهوه عربيه"
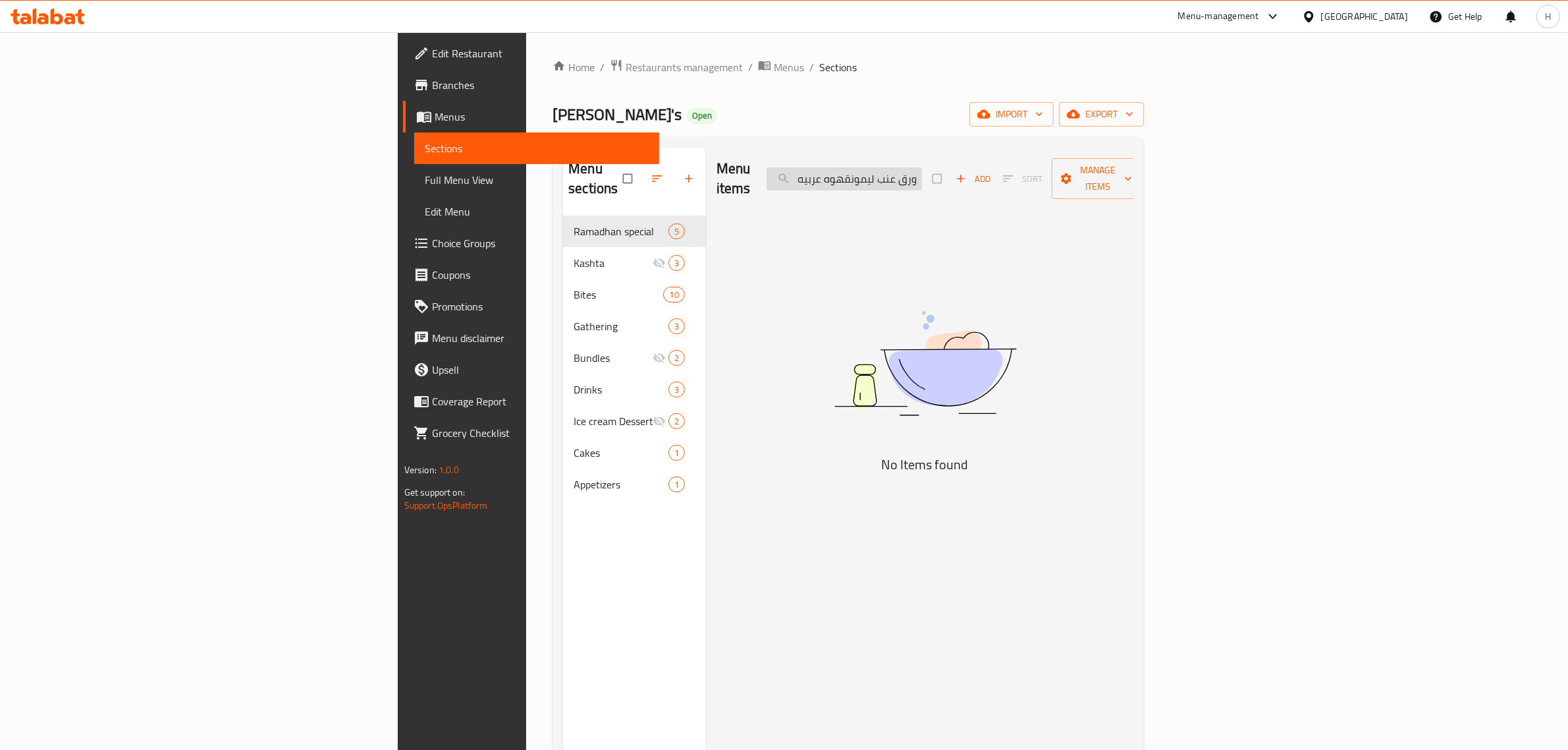
paste input "search"
click at [922, 173] on input "قهوه عربيه" at bounding box center [844, 179] width 155 height 23
paste input "رك"
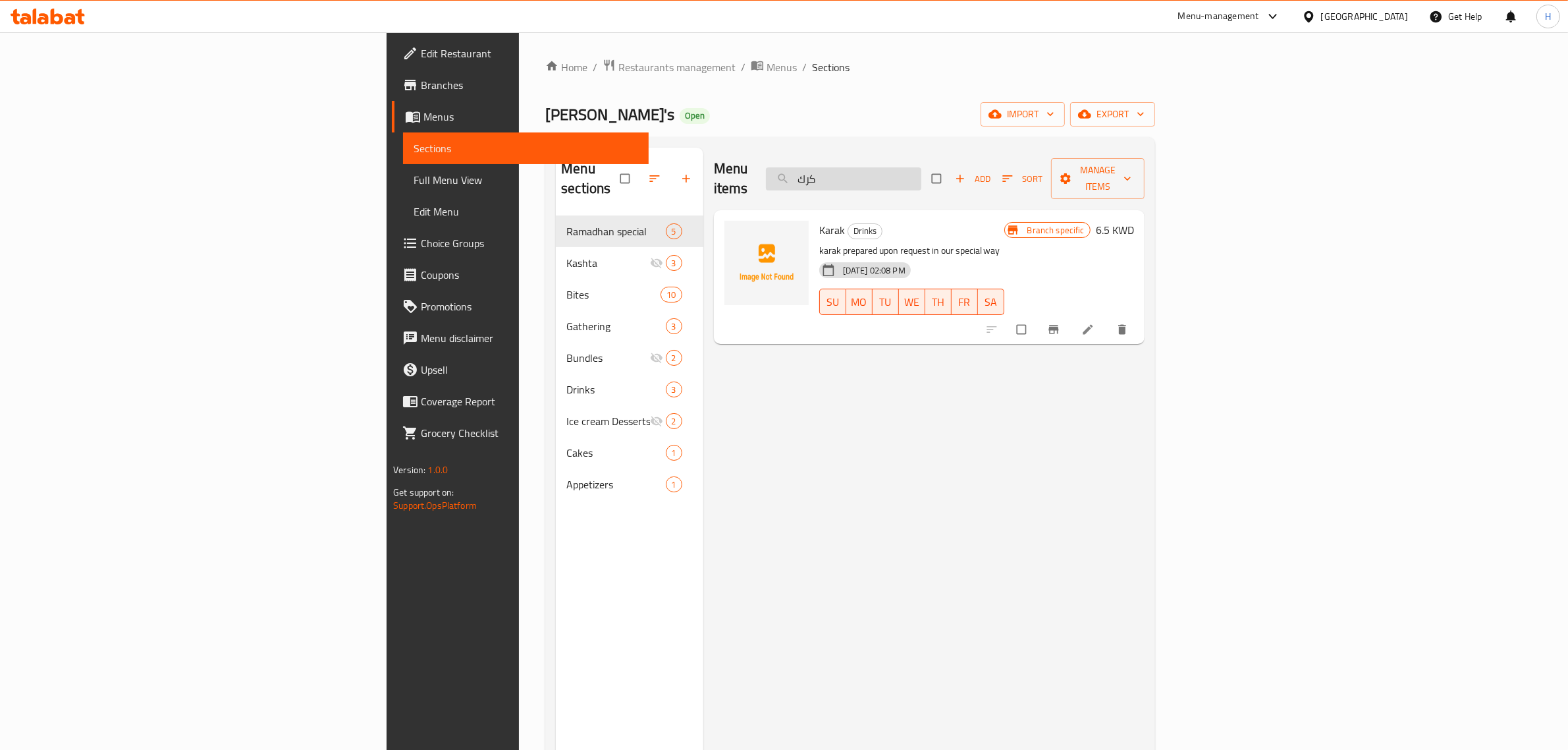
click at [921, 169] on input "كرك" at bounding box center [843, 179] width 155 height 23
paste input "شكولاته ساخنه"
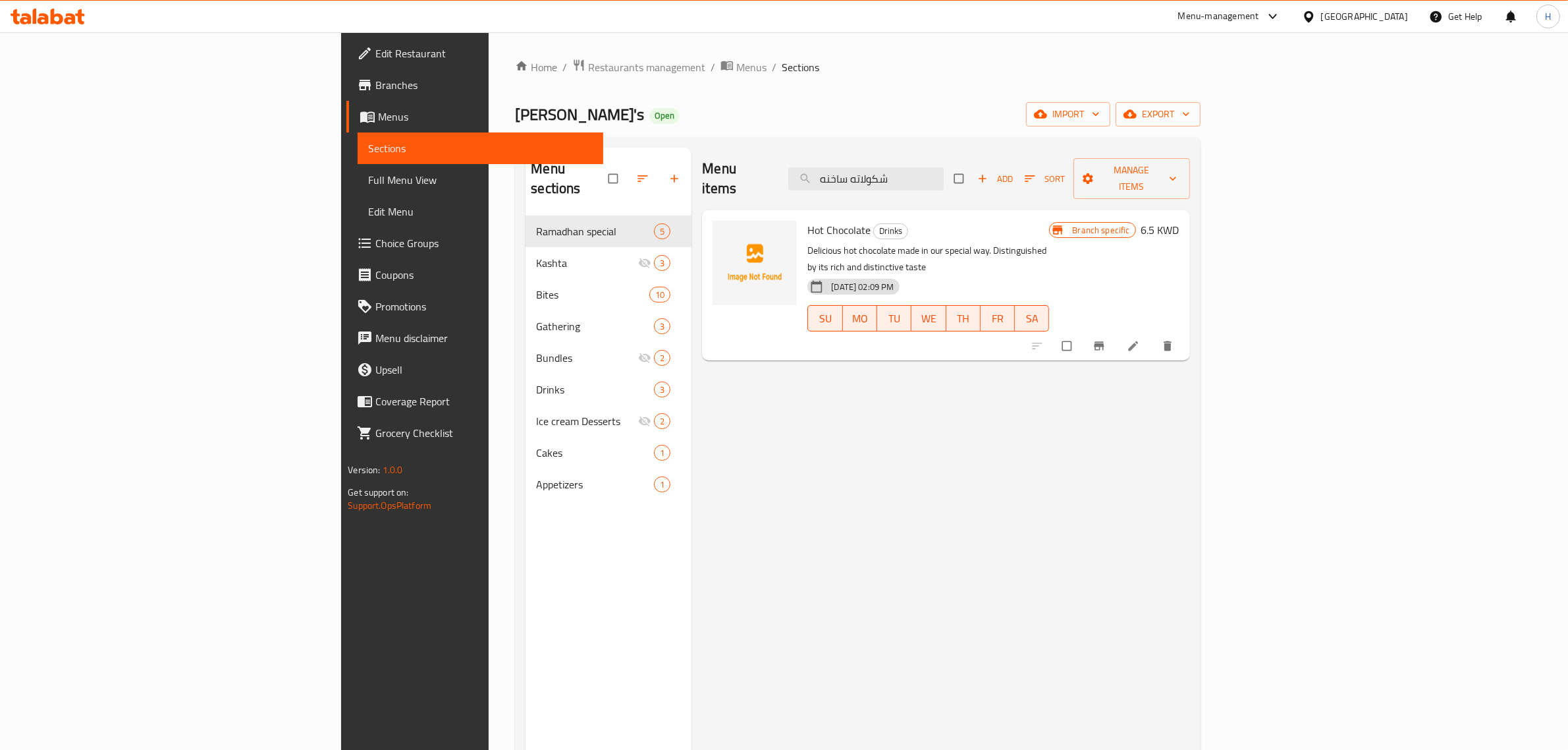
type input "شكولاته ساخنه"
click at [835, 662] on div "Menu items شكولاته ساخنه Add Sort Manage items Hot Chocolate Drinks Delicious h…" at bounding box center [940, 523] width 498 height 750
click at [369, 185] on span "Full Menu View" at bounding box center [480, 180] width 224 height 16
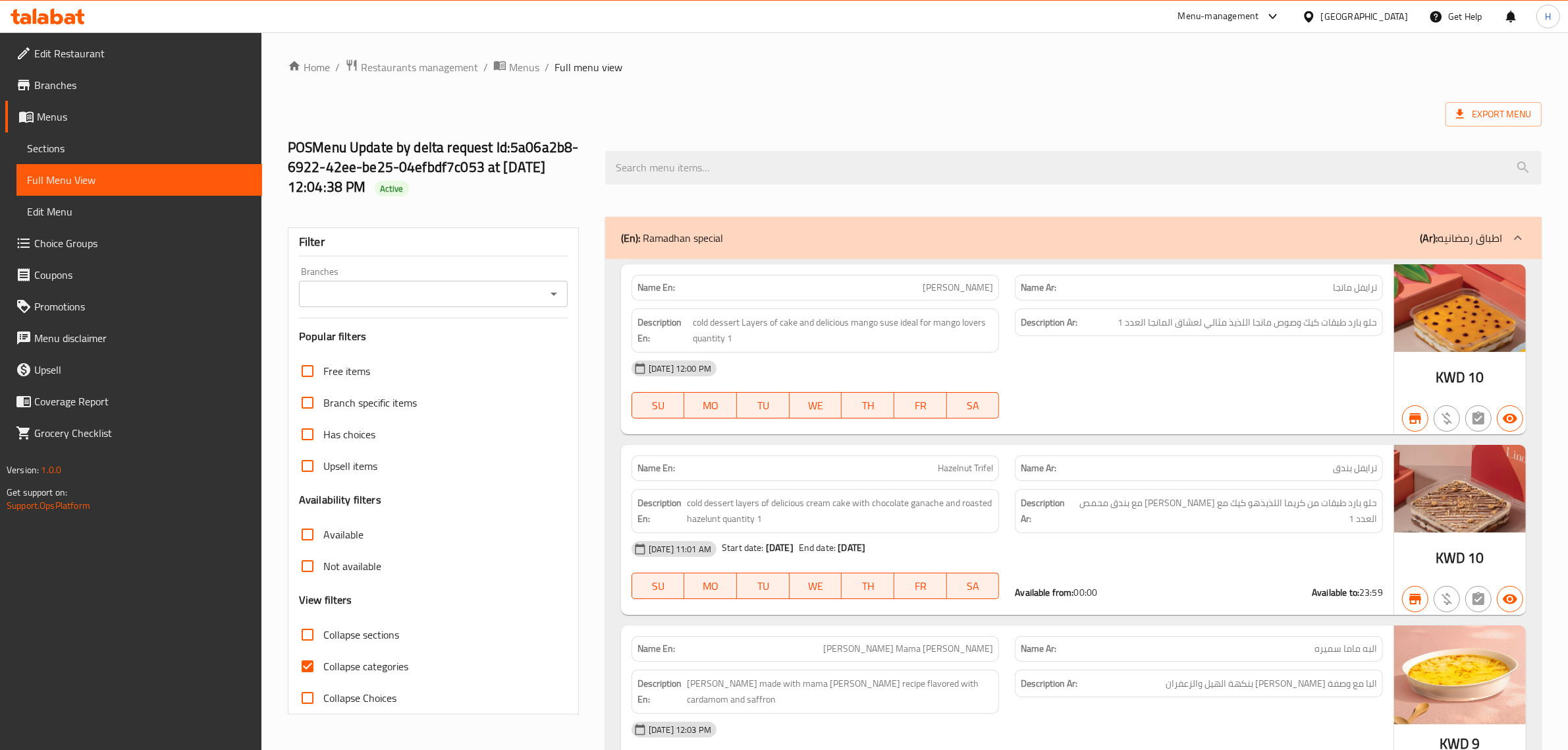
click at [557, 290] on icon "Open" at bounding box center [554, 294] width 16 height 16
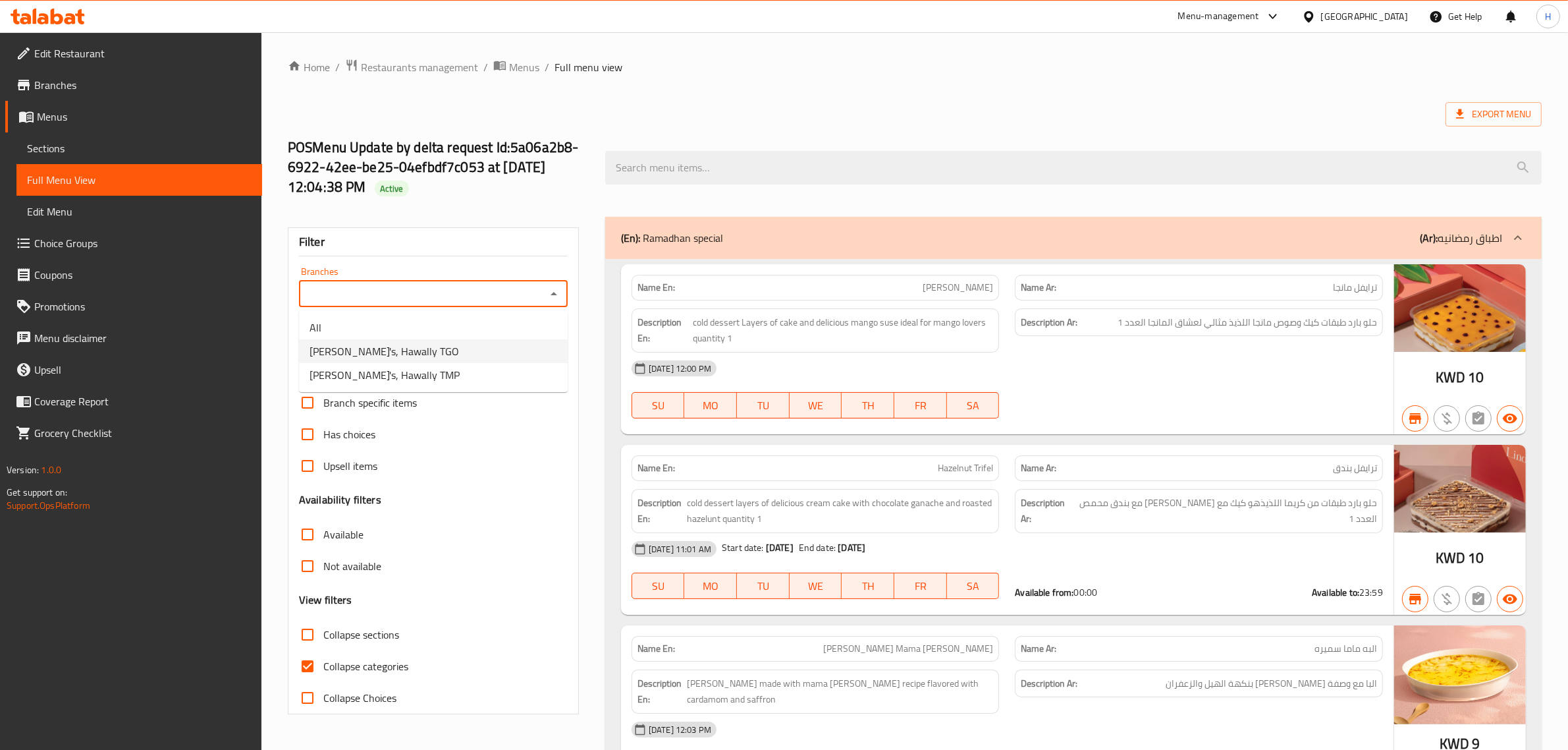
click at [442, 352] on li "[PERSON_NAME]'s, Hawally TGO" at bounding box center [433, 351] width 269 height 23
type input "[PERSON_NAME]'s, Hawally TGO"
click at [359, 664] on span "Collapse categories" at bounding box center [366, 666] width 85 height 16
click at [324, 664] on input "Collapse categories" at bounding box center [307, 665] width 32 height 32
checkbox input "false"
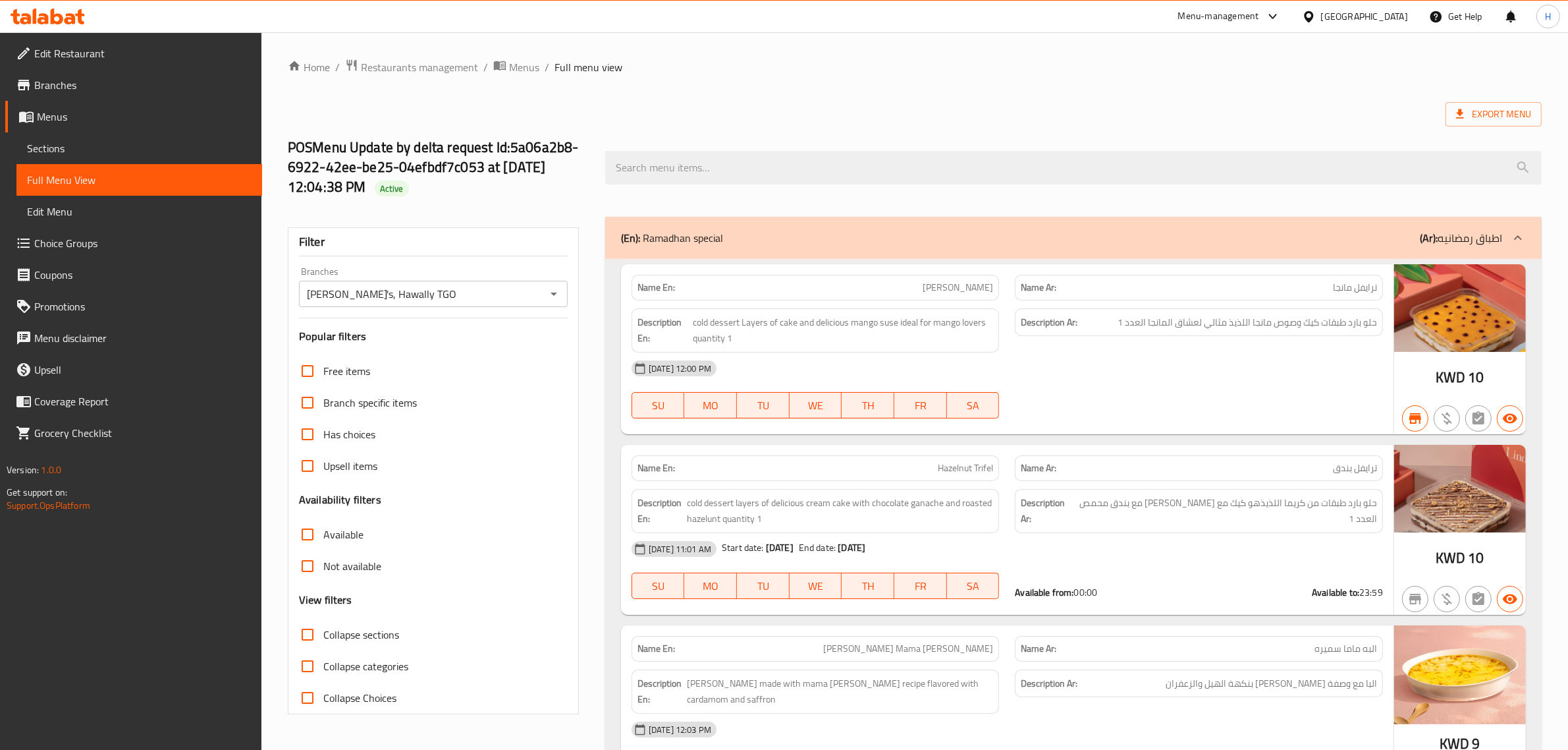
drag, startPoint x: 514, startPoint y: 383, endPoint x: 565, endPoint y: 145, distance: 243.4
click at [542, 293] on div "[PERSON_NAME]'s, Hawally TGO Branches" at bounding box center [433, 293] width 269 height 26
click at [555, 292] on icon "Open" at bounding box center [554, 294] width 16 height 16
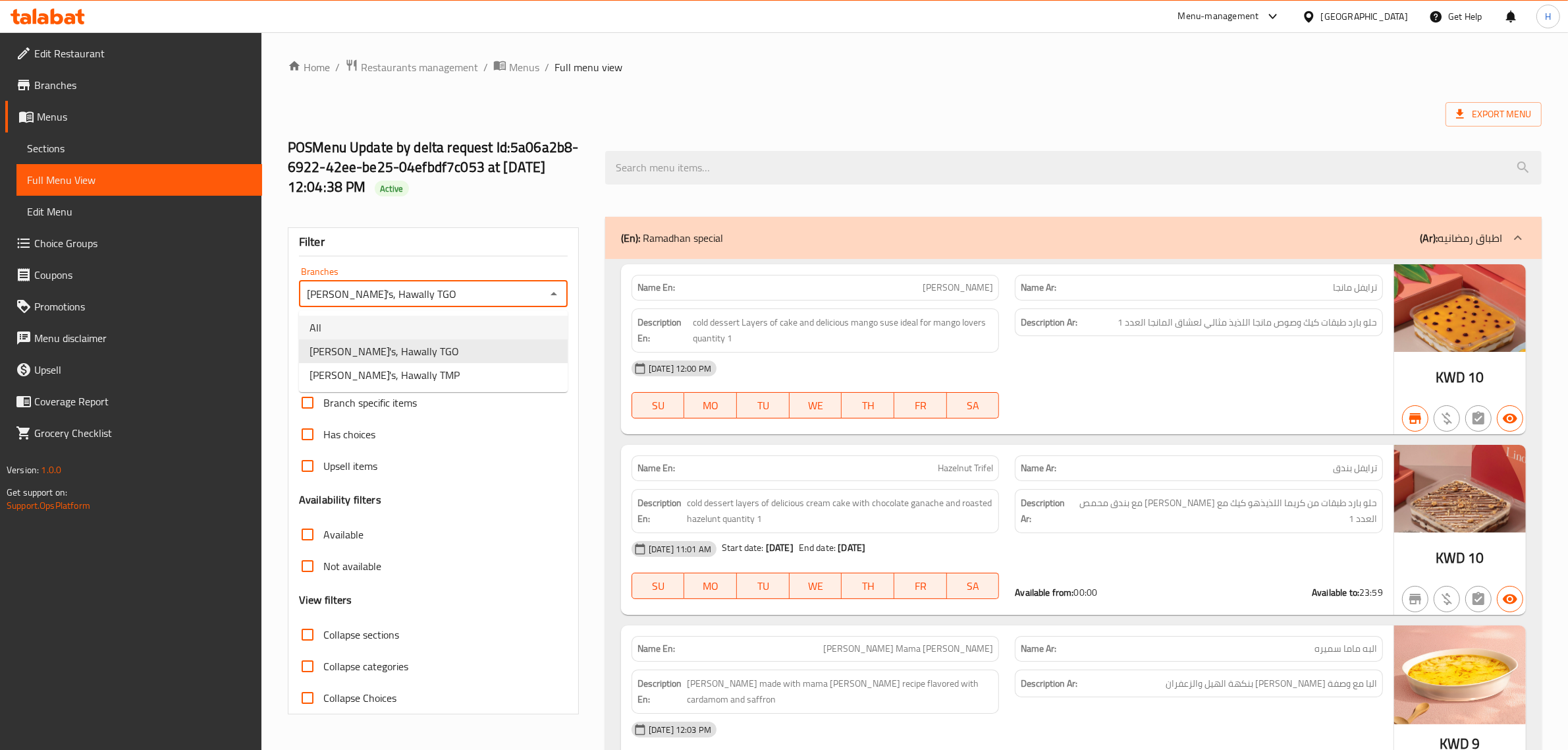
click at [486, 316] on li "All" at bounding box center [433, 327] width 269 height 23
type input "All"
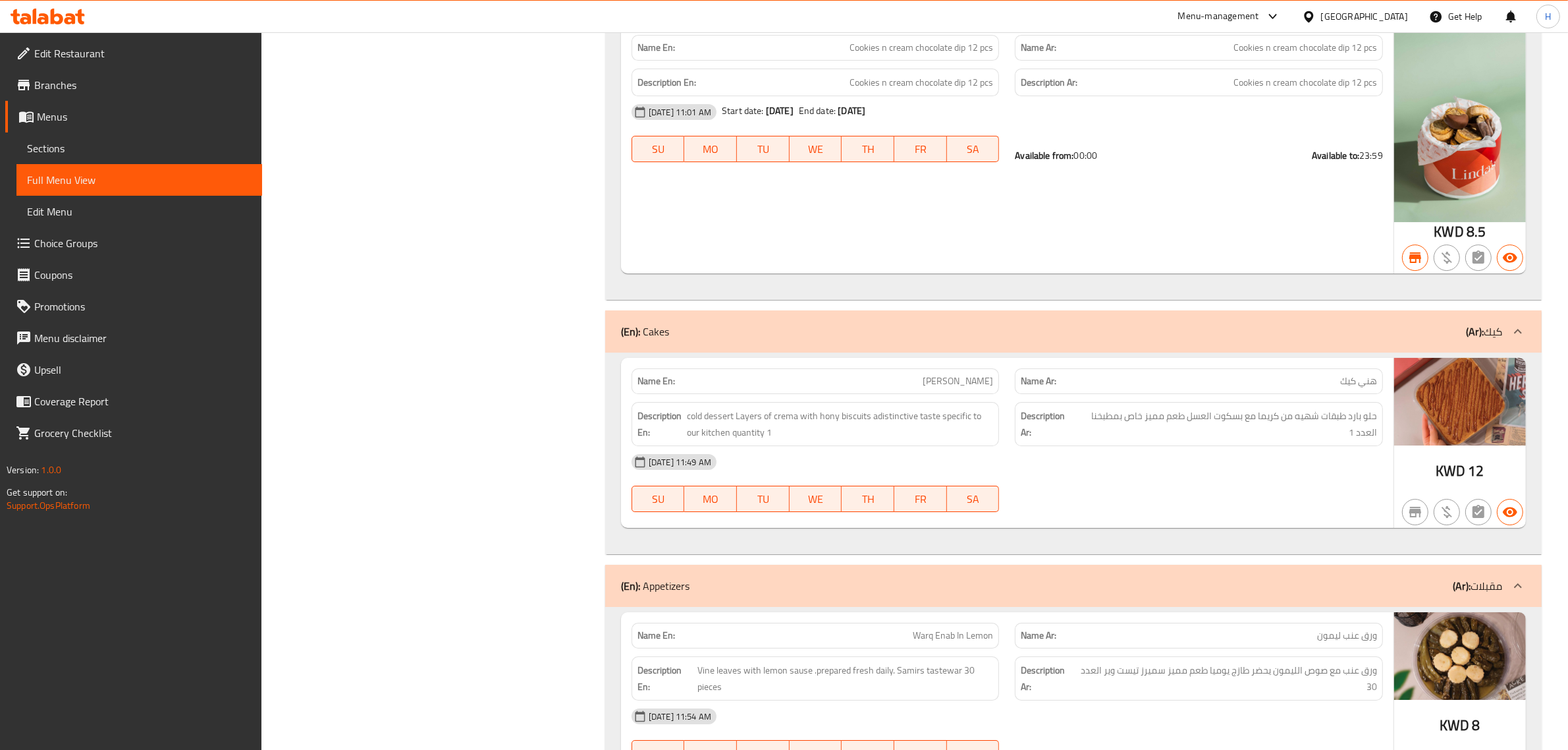
scroll to position [5765, 0]
